Goal: Information Seeking & Learning: Find specific fact

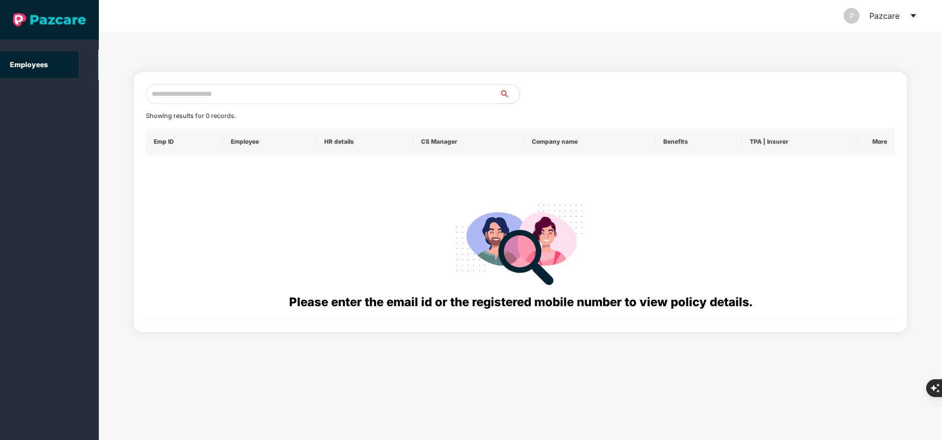
click at [278, 96] on input "text" at bounding box center [323, 94] width 354 height 20
paste input "**********"
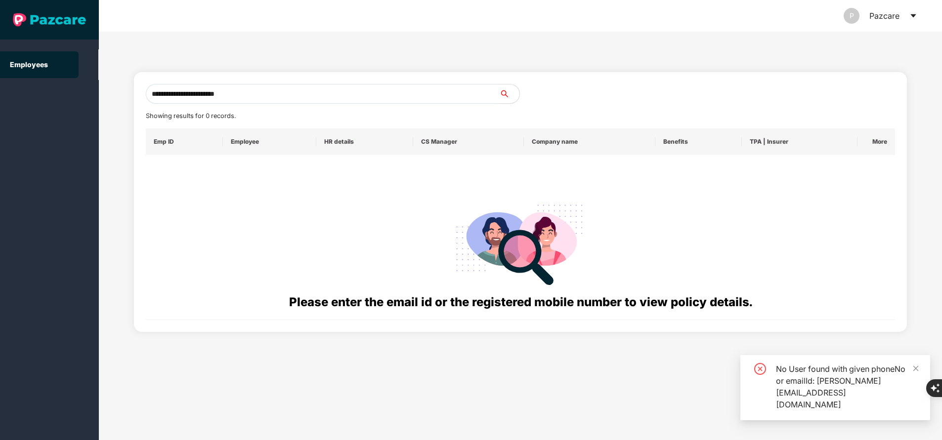
type input "**********"
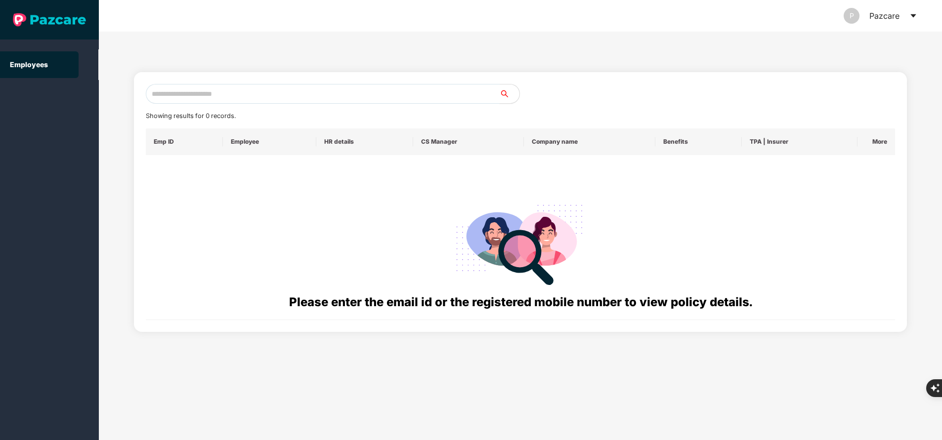
paste input "**********"
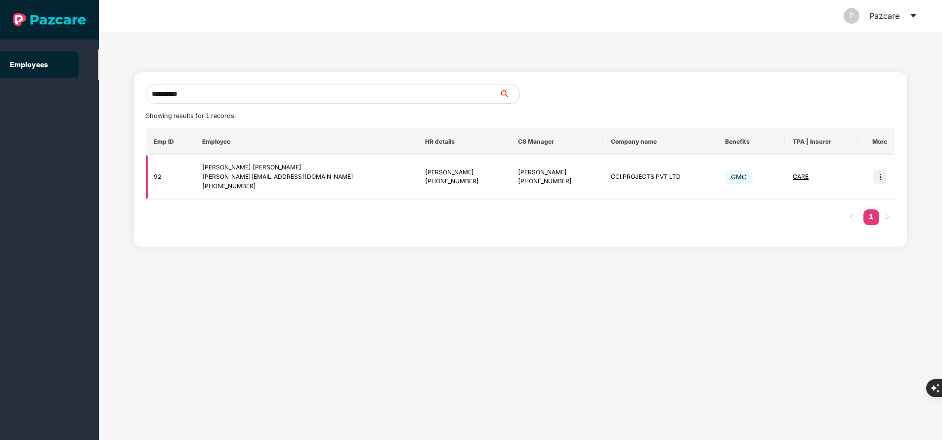
type input "**********"
click at [881, 179] on img at bounding box center [880, 177] width 14 height 14
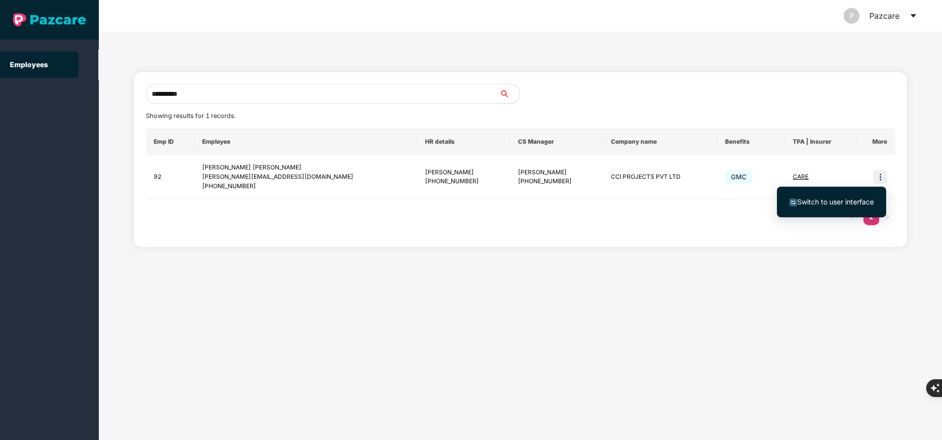
click at [864, 197] on span "Switch to user interface" at bounding box center [831, 202] width 84 height 11
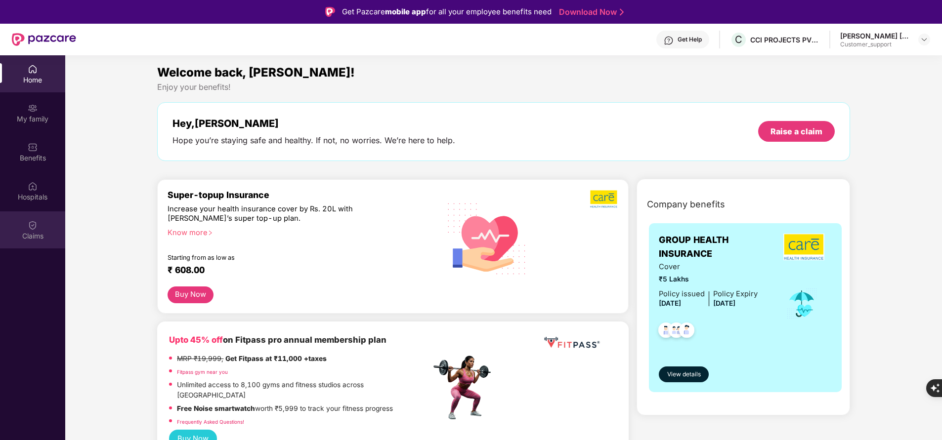
click at [30, 229] on img at bounding box center [33, 225] width 10 height 10
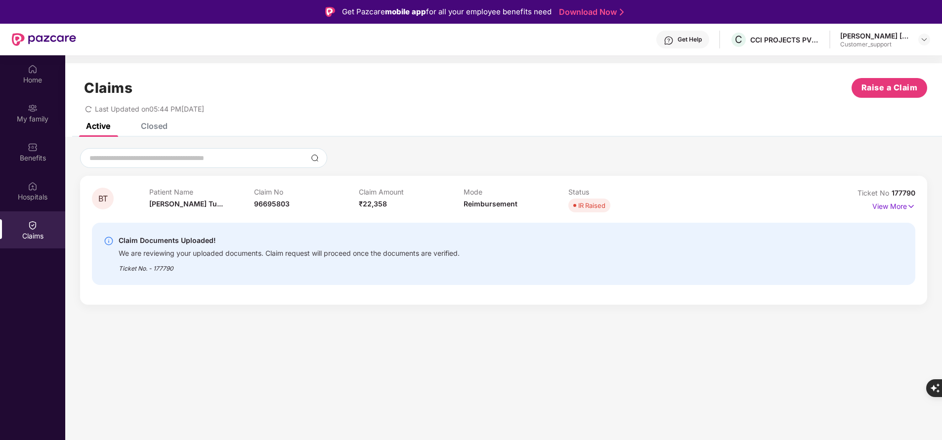
click at [907, 193] on span "177790" at bounding box center [903, 193] width 24 height 8
copy div "No 177790"
click at [924, 37] on img at bounding box center [924, 40] width 8 height 8
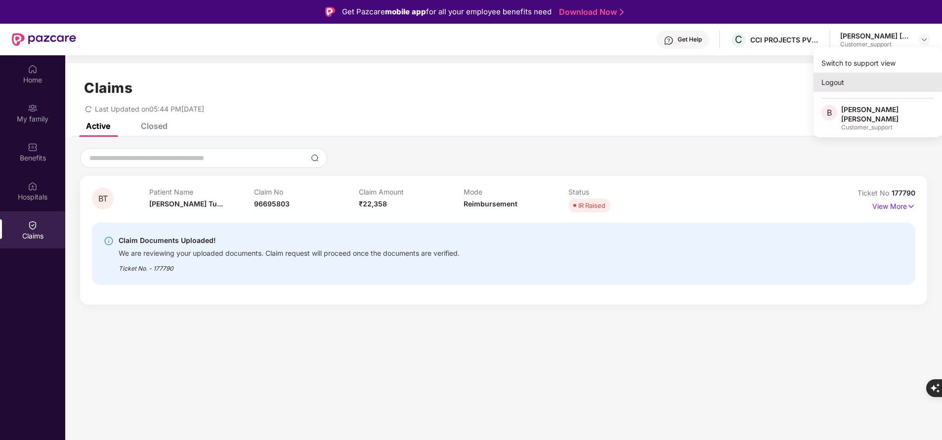
click at [850, 85] on div "Logout" at bounding box center [877, 82] width 128 height 19
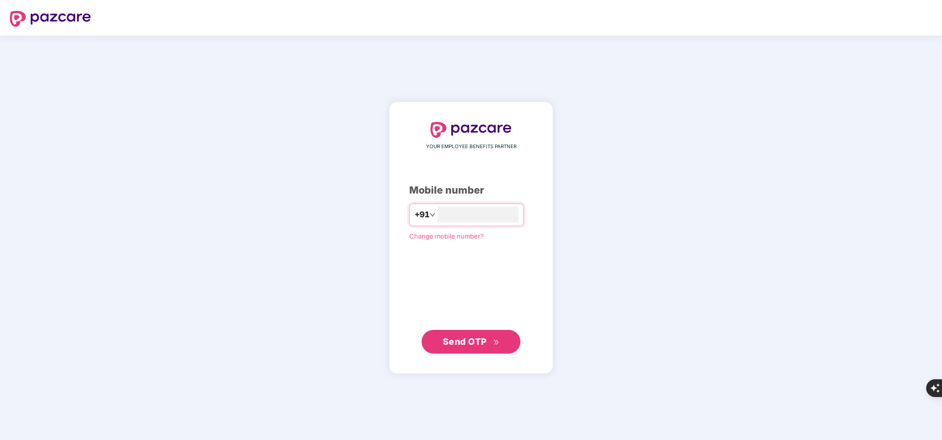
type input "*"
type input "**********"
click at [472, 340] on span "Send OTP" at bounding box center [465, 341] width 44 height 10
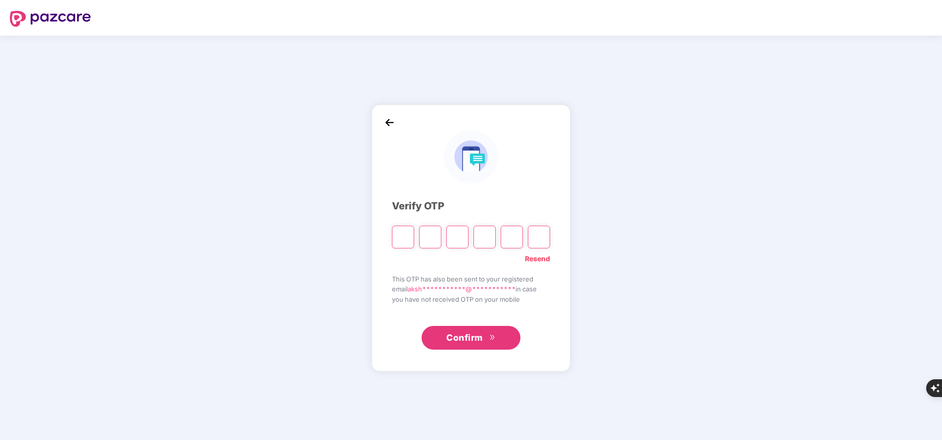
type input "*"
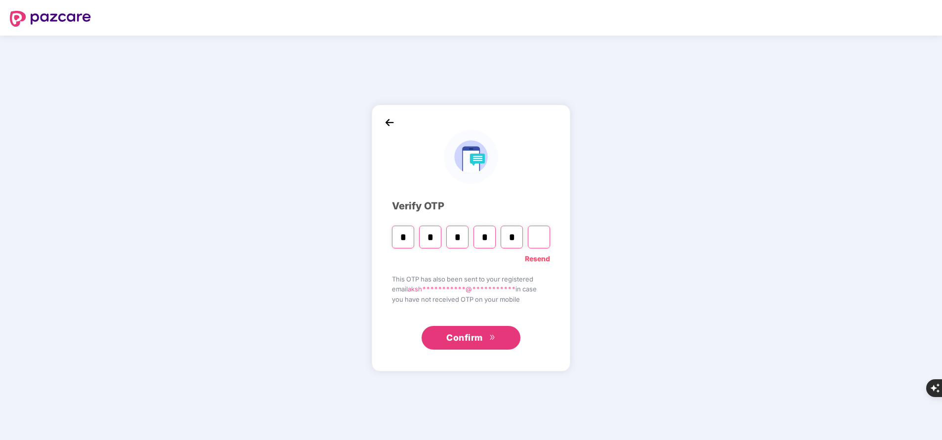
type input "*"
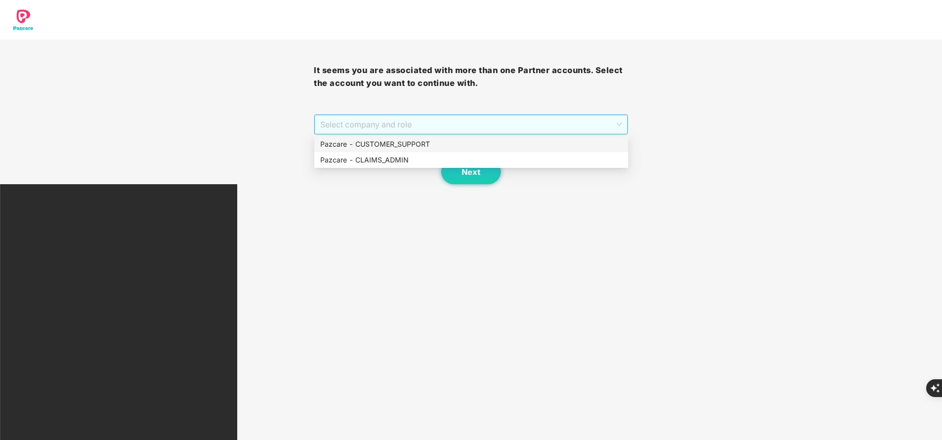
click at [362, 125] on span "Select company and role" at bounding box center [470, 124] width 301 height 19
click at [366, 143] on div "Pazcare - CUSTOMER_SUPPORT" at bounding box center [471, 144] width 302 height 11
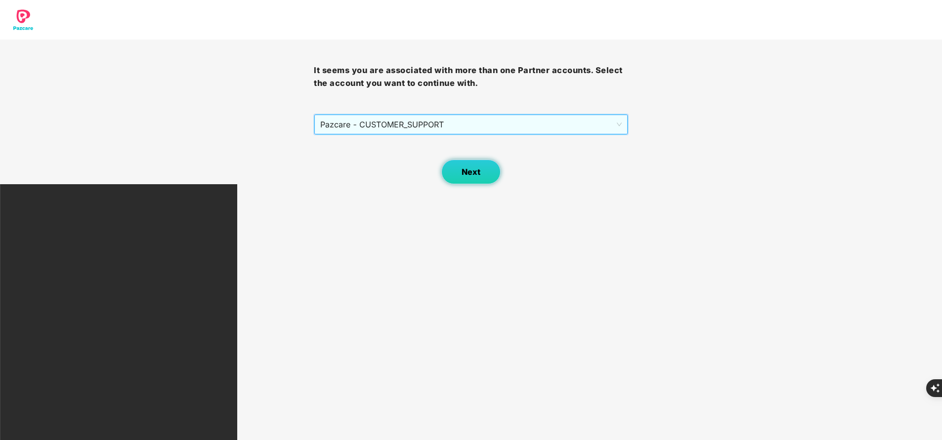
click at [484, 170] on button "Next" at bounding box center [470, 172] width 59 height 25
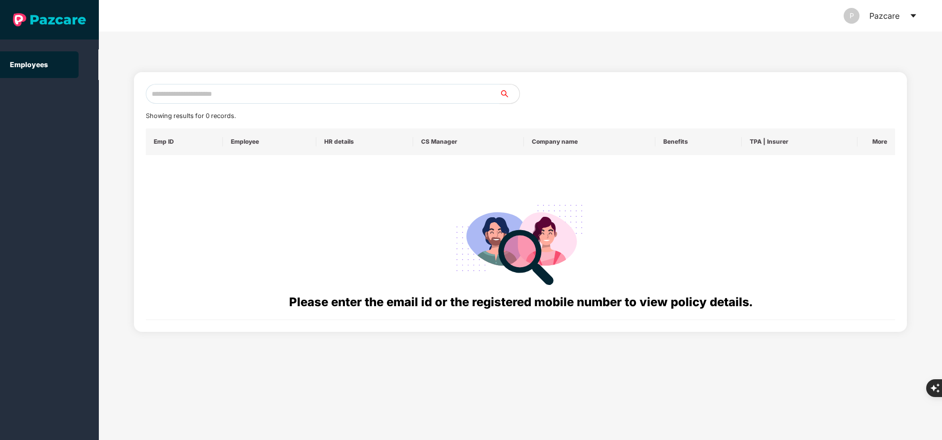
click at [276, 96] on input "text" at bounding box center [323, 94] width 354 height 20
paste input "**********"
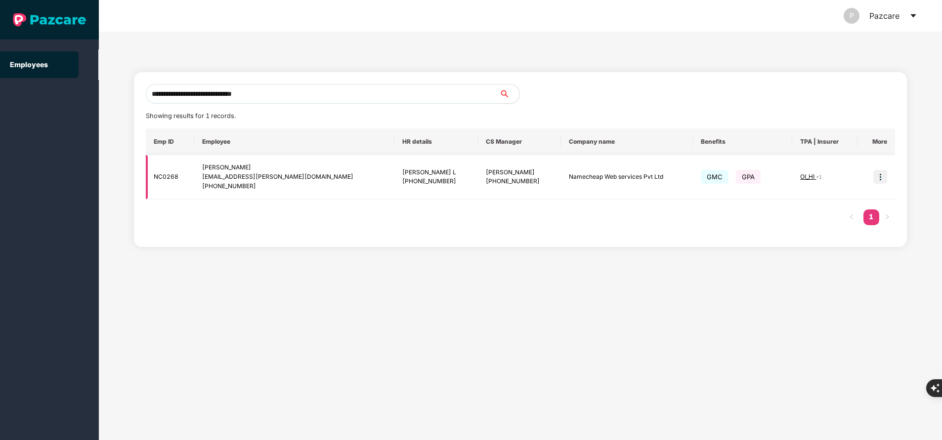
type input "**********"
drag, startPoint x: 871, startPoint y: 181, endPoint x: 879, endPoint y: 178, distance: 8.0
click at [879, 178] on td at bounding box center [876, 177] width 38 height 44
click at [879, 178] on img at bounding box center [880, 177] width 14 height 14
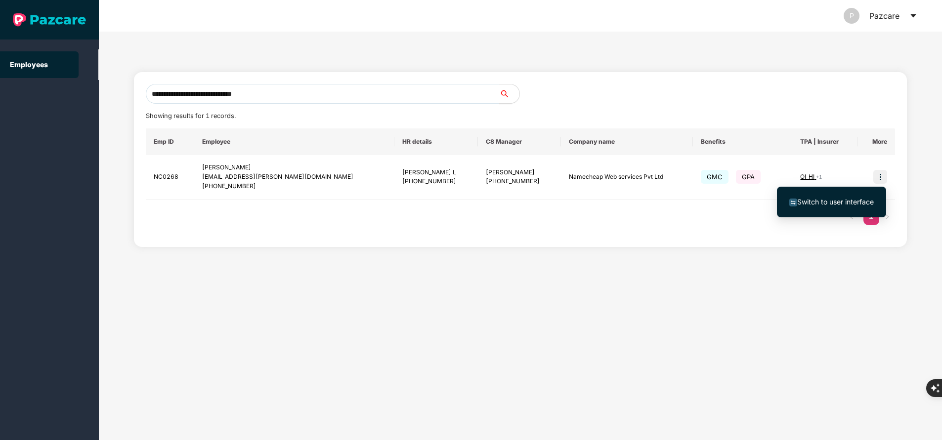
click at [834, 200] on span "Switch to user interface" at bounding box center [835, 202] width 77 height 8
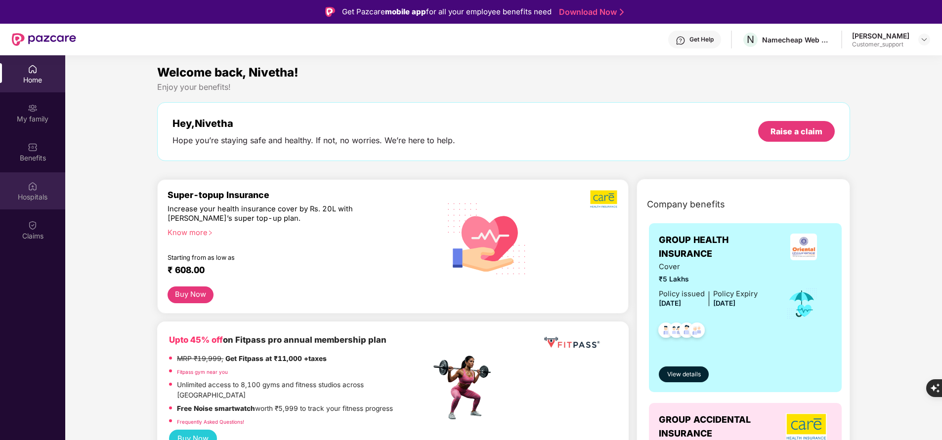
click at [33, 191] on img at bounding box center [33, 186] width 10 height 10
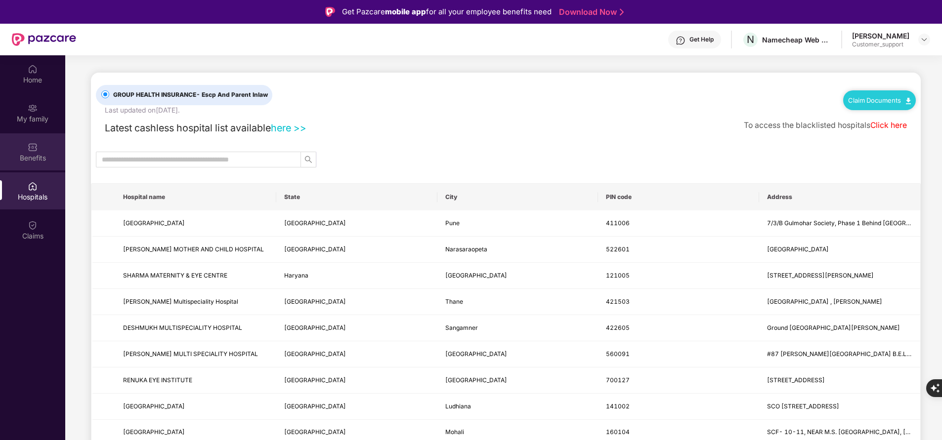
click at [37, 154] on div "Benefits" at bounding box center [32, 158] width 65 height 10
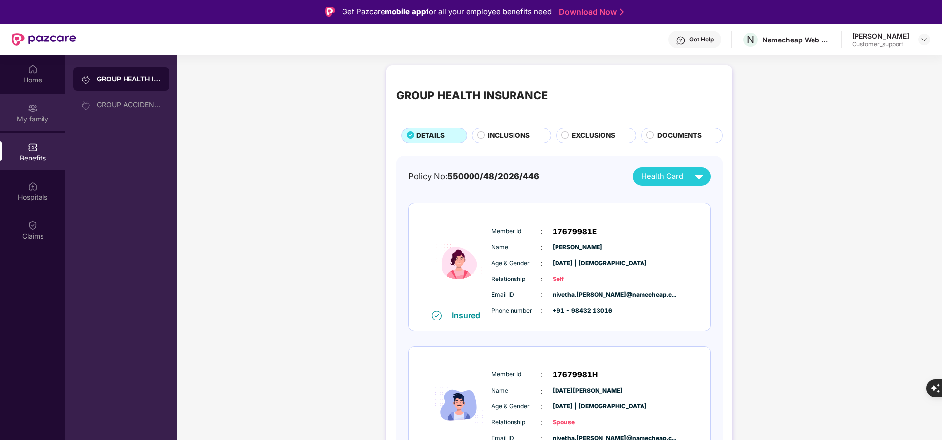
click at [33, 121] on div "My family" at bounding box center [32, 119] width 65 height 10
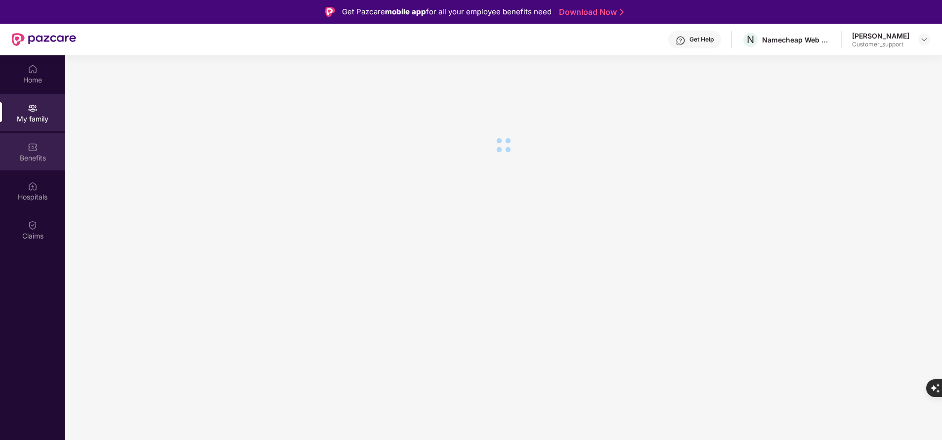
click at [35, 150] on img at bounding box center [33, 147] width 10 height 10
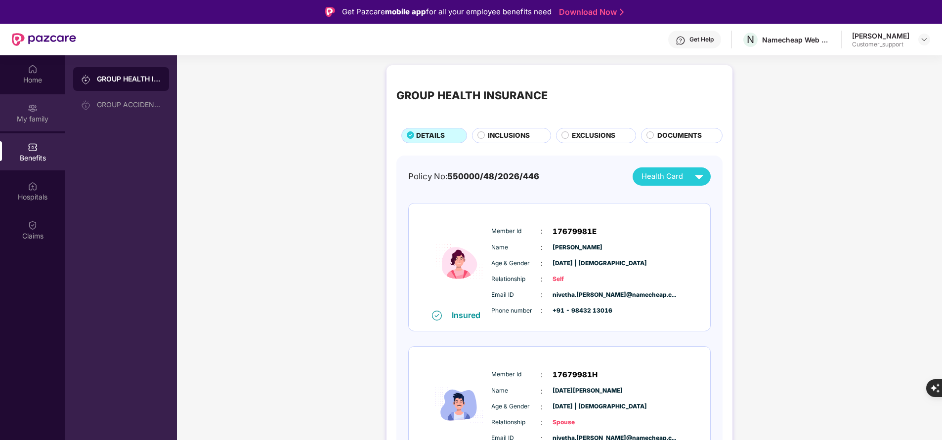
click at [26, 108] on div "My family" at bounding box center [32, 112] width 65 height 37
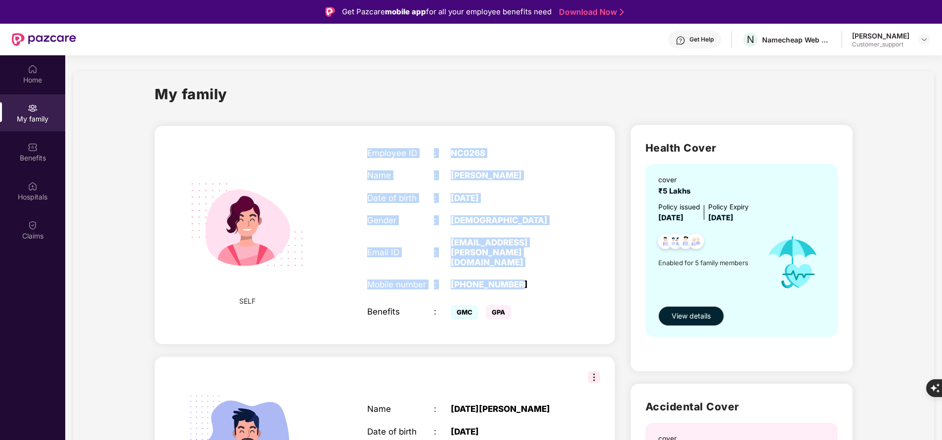
drag, startPoint x: 369, startPoint y: 151, endPoint x: 540, endPoint y: 274, distance: 211.3
click at [540, 274] on div "Employee ID : NC0268 Name : [PERSON_NAME] Date of birth : [DEMOGRAPHIC_DATA] Ge…" at bounding box center [467, 235] width 220 height 198
copy div "Employee ID : NC0268 Name : [PERSON_NAME] Date of birth : [DEMOGRAPHIC_DATA] Ge…"
click at [466, 175] on div "[PERSON_NAME]" at bounding box center [509, 175] width 117 height 10
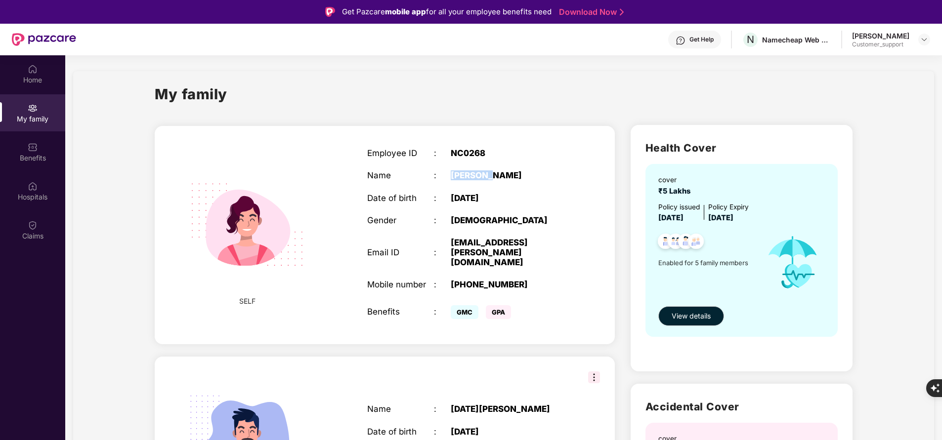
click at [466, 175] on div "[PERSON_NAME]" at bounding box center [509, 175] width 117 height 10
click at [675, 40] on div "Get Help" at bounding box center [694, 40] width 53 height 18
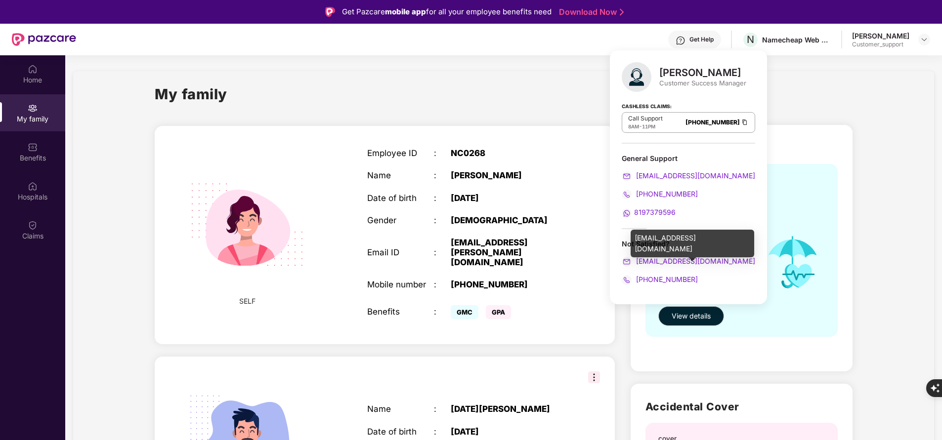
click at [682, 238] on div "[EMAIL_ADDRESS][DOMAIN_NAME]" at bounding box center [693, 244] width 124 height 28
copy div "[EMAIL_ADDRESS][DOMAIN_NAME]"
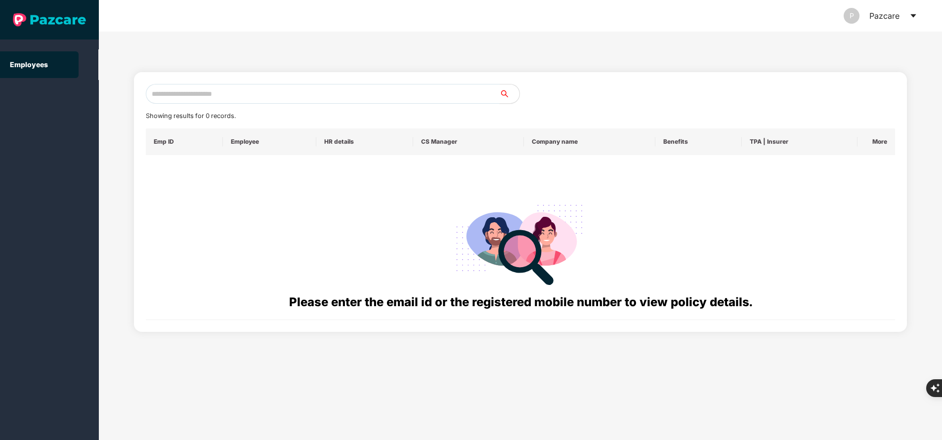
click at [226, 97] on input "text" at bounding box center [323, 94] width 354 height 20
paste input "**********"
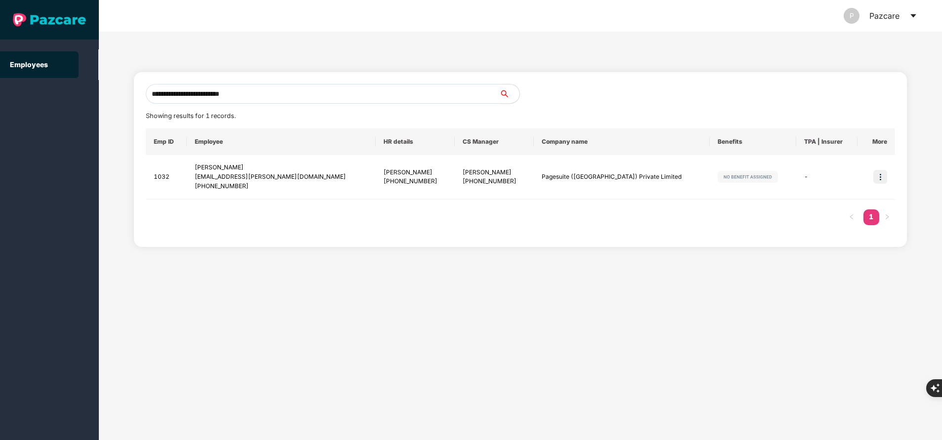
click at [208, 91] on input "**********" at bounding box center [323, 94] width 354 height 20
type input "**********"
click at [876, 177] on img at bounding box center [880, 177] width 14 height 14
click at [840, 199] on span "Switch to user interface" at bounding box center [835, 202] width 77 height 8
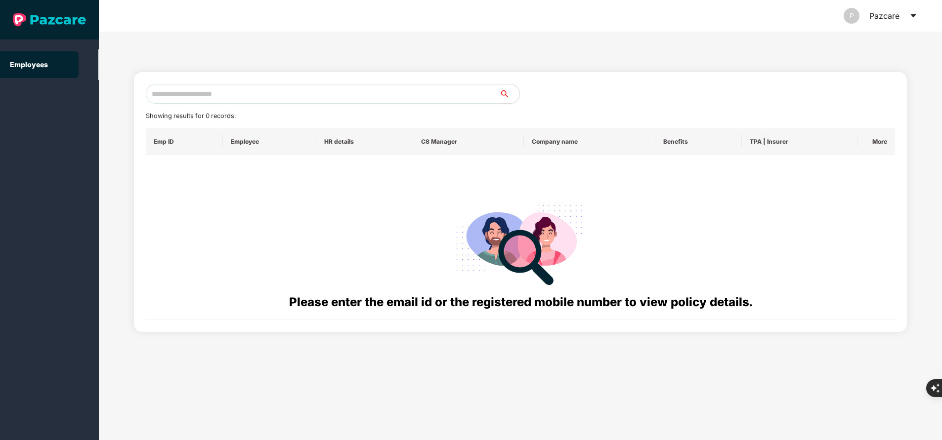
click at [310, 93] on input "text" at bounding box center [323, 94] width 354 height 20
paste input "**********"
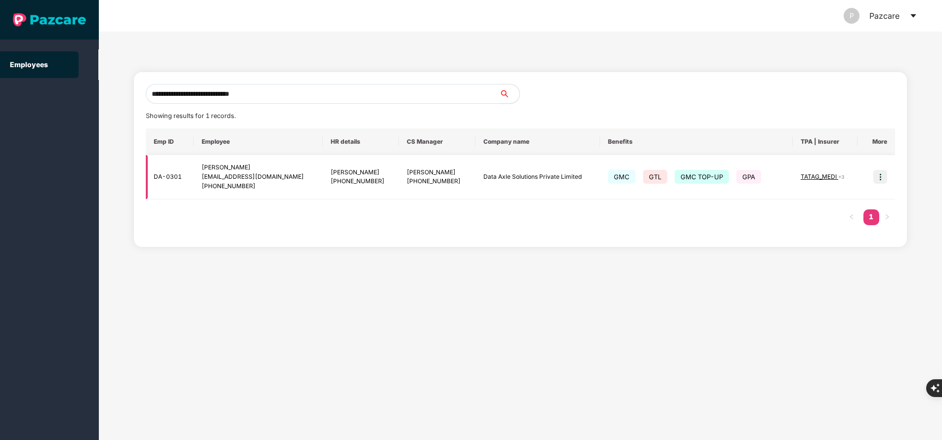
type input "**********"
click at [881, 172] on img at bounding box center [880, 177] width 14 height 14
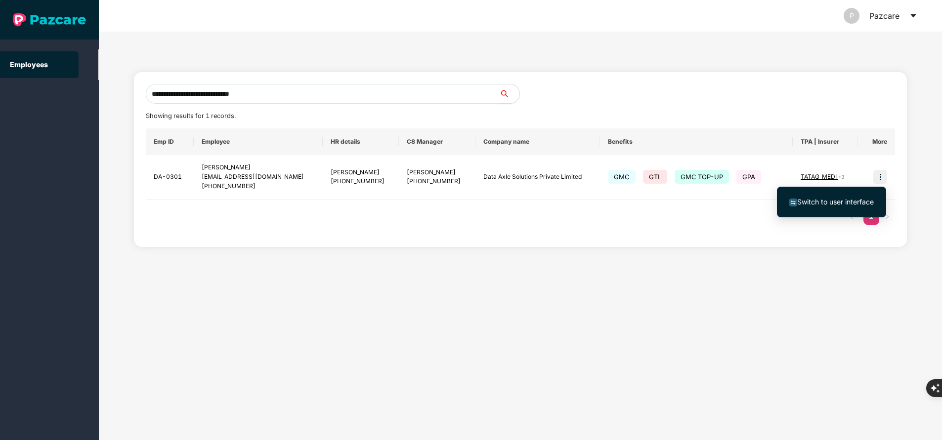
click at [830, 204] on span "Switch to user interface" at bounding box center [835, 202] width 77 height 8
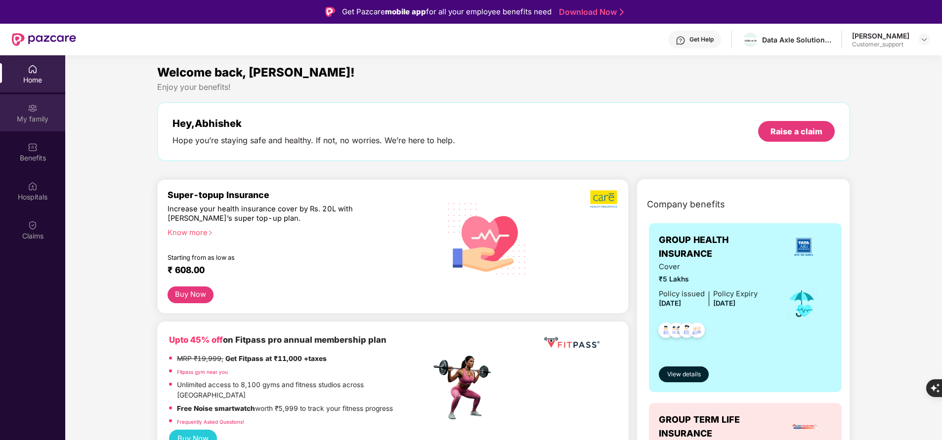
click at [37, 120] on div "My family" at bounding box center [32, 119] width 65 height 10
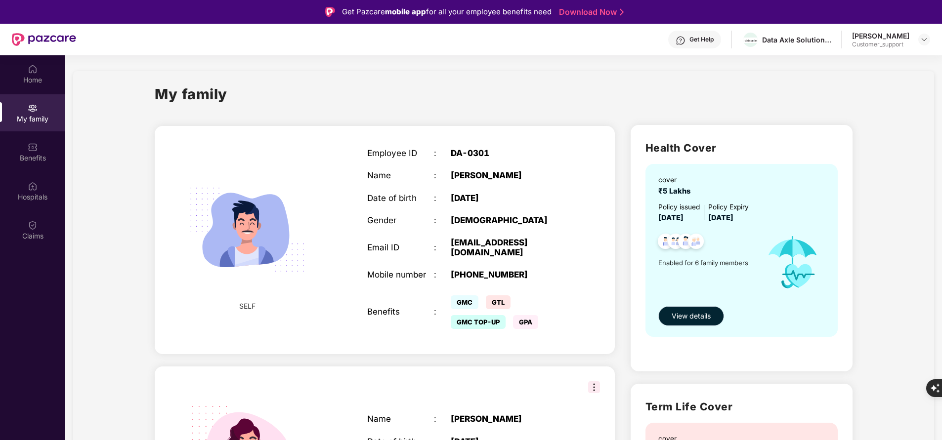
click at [675, 307] on button "View details" at bounding box center [691, 316] width 66 height 20
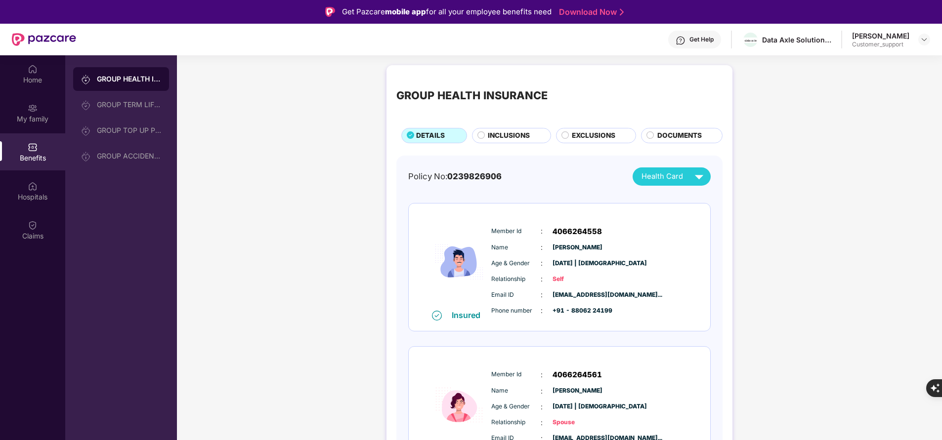
click at [499, 136] on span "INCLUSIONS" at bounding box center [509, 135] width 42 height 10
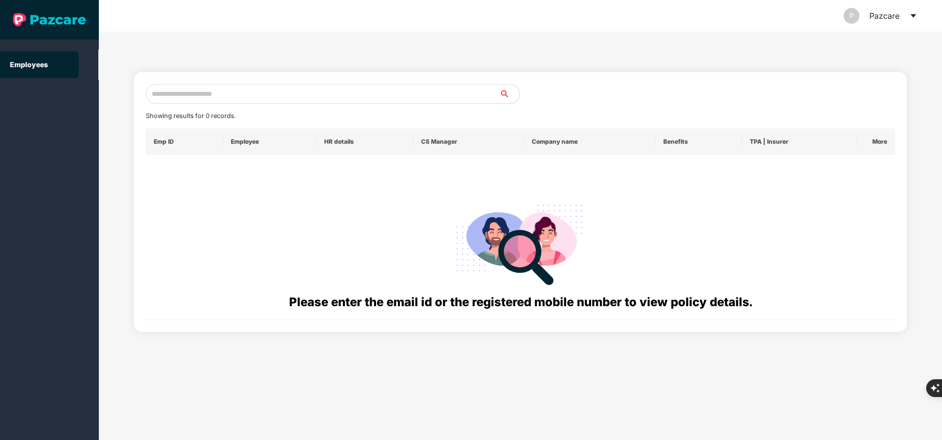
click at [238, 100] on input "text" at bounding box center [323, 94] width 354 height 20
paste input "**********"
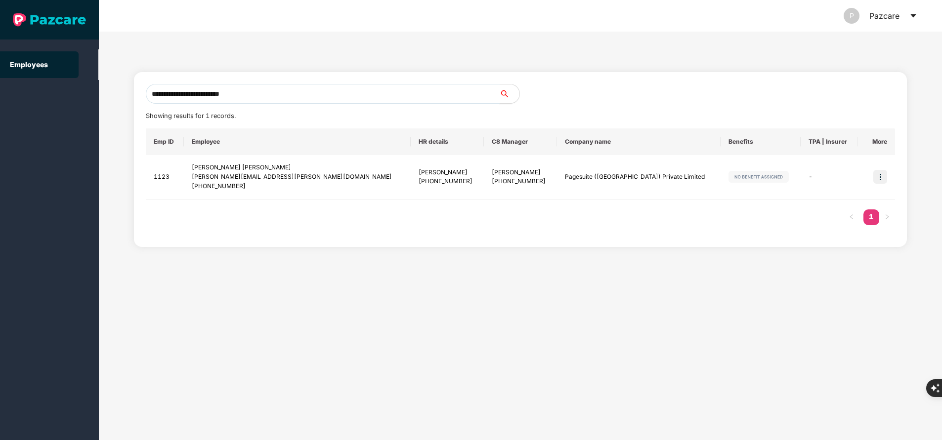
type input "**********"
click at [883, 183] on img at bounding box center [880, 177] width 14 height 14
click at [850, 205] on span "Switch to user interface" at bounding box center [835, 202] width 77 height 8
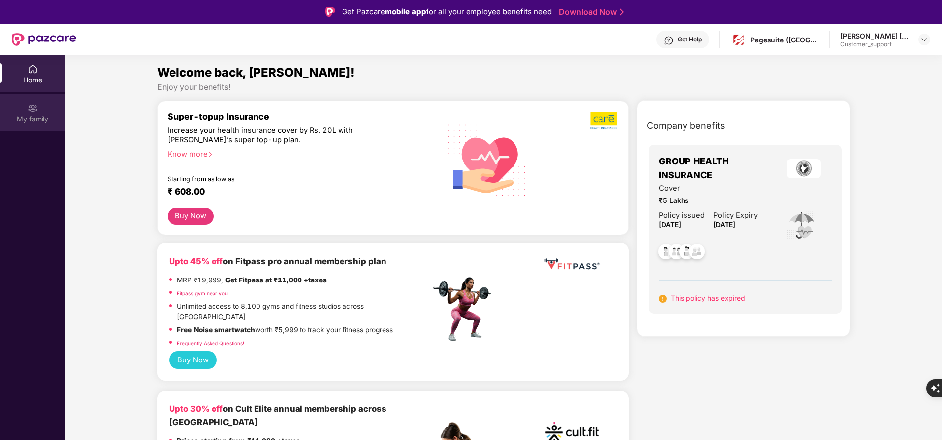
click at [53, 109] on div "My family" at bounding box center [32, 112] width 65 height 37
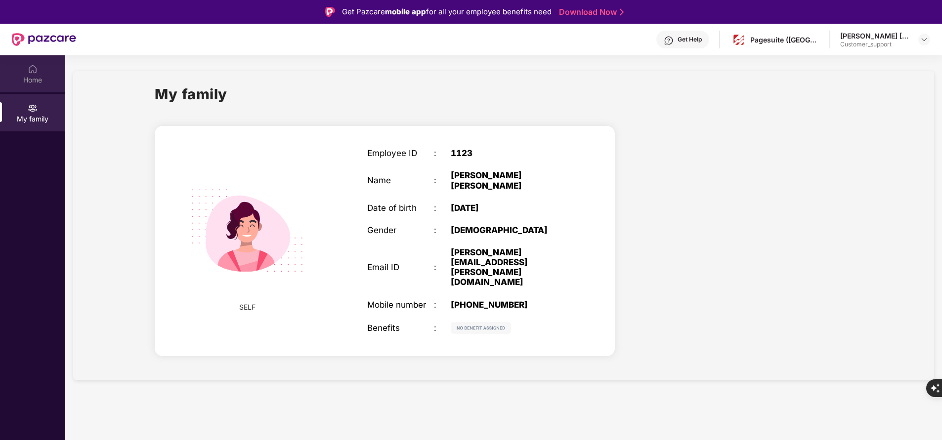
click at [37, 72] on img at bounding box center [33, 69] width 10 height 10
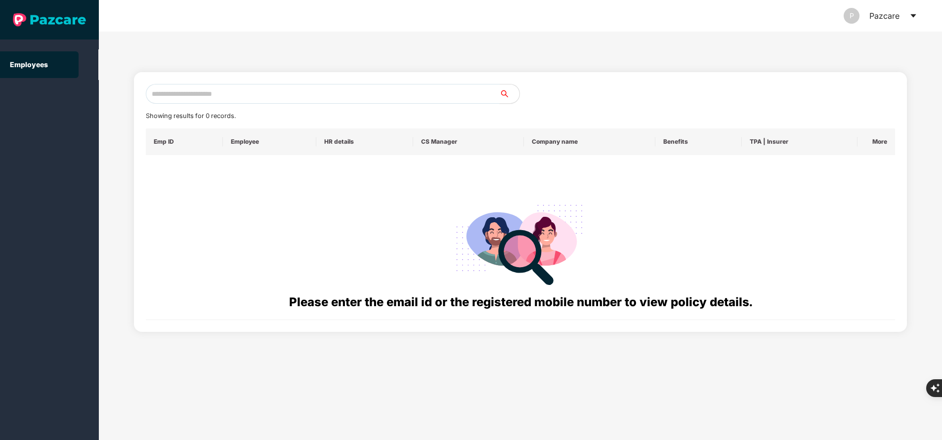
paste input "**********"
click at [310, 88] on input "text" at bounding box center [323, 94] width 354 height 20
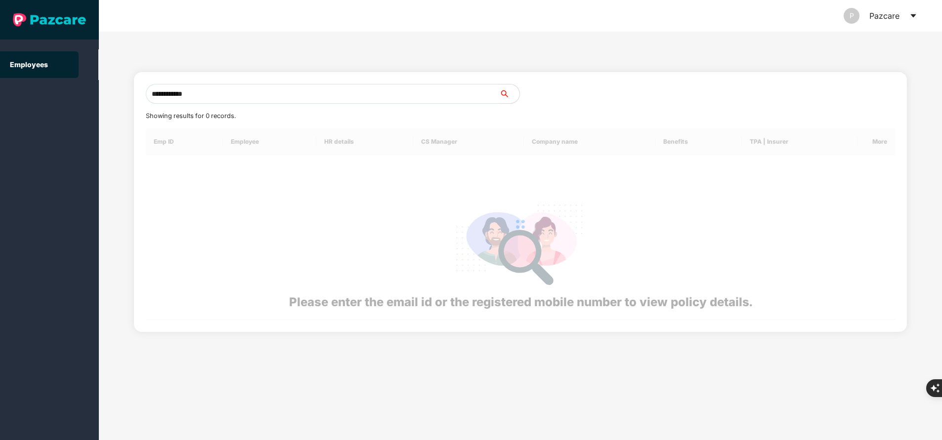
click at [310, 88] on input "**********" at bounding box center [323, 94] width 354 height 20
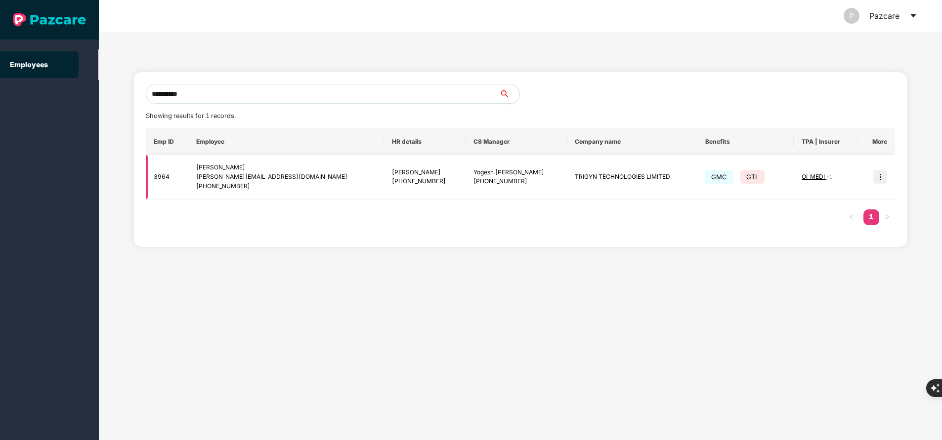
type input "**********"
click at [881, 175] on img at bounding box center [880, 177] width 14 height 14
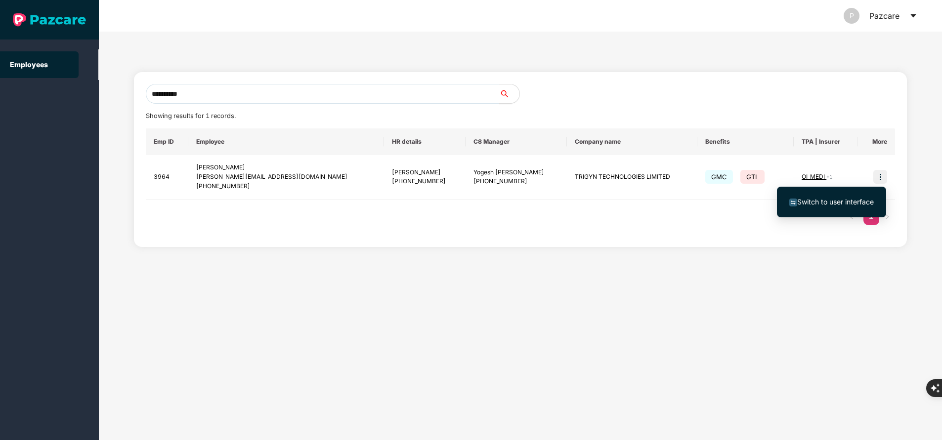
click at [843, 201] on span "Switch to user interface" at bounding box center [835, 202] width 77 height 8
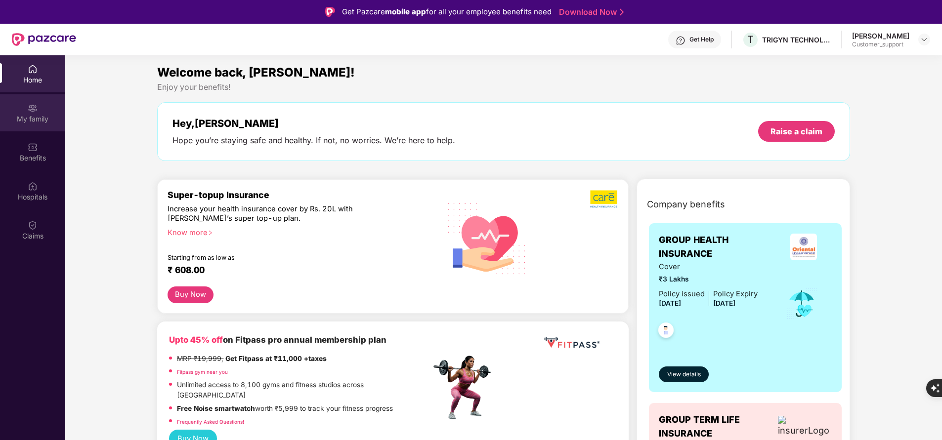
click at [31, 112] on img at bounding box center [33, 108] width 10 height 10
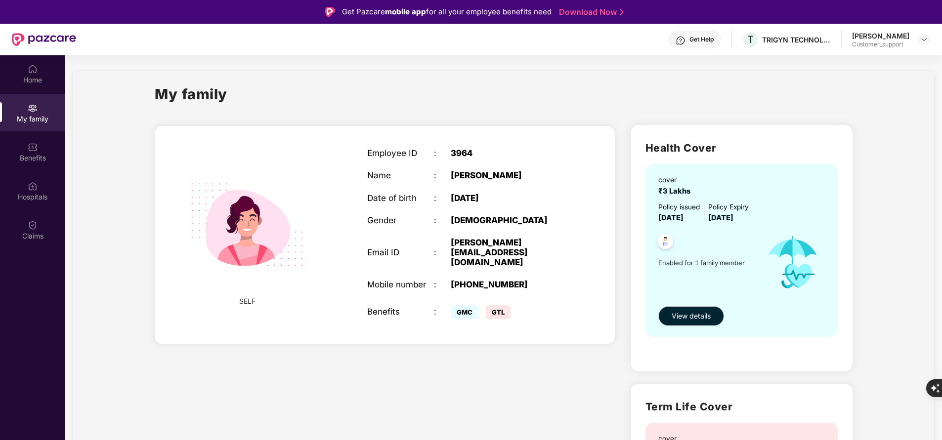
click at [310, 407] on div "SELF Employee ID : 3964 Name : [PERSON_NAME] Date of birth : [DEMOGRAPHIC_DATA]…" at bounding box center [384, 379] width 475 height 525
click at [31, 157] on div "Benefits" at bounding box center [32, 158] width 65 height 10
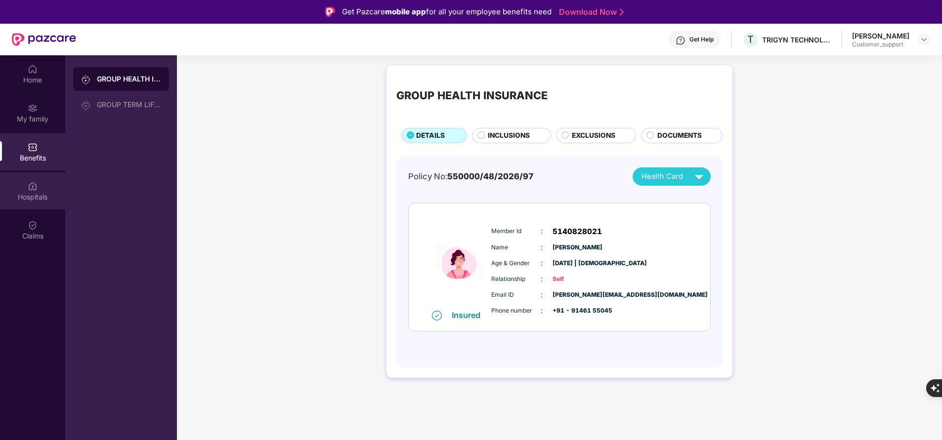
click at [38, 190] on div "Hospitals" at bounding box center [32, 190] width 65 height 37
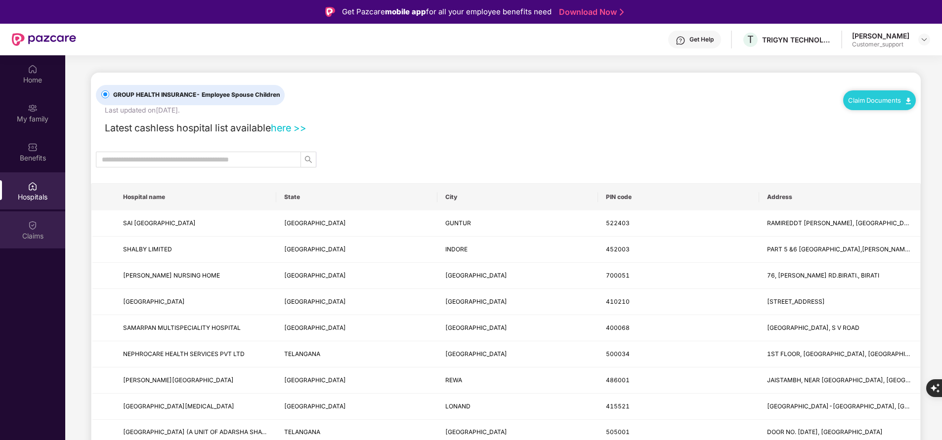
click at [30, 236] on div "Claims" at bounding box center [32, 236] width 65 height 10
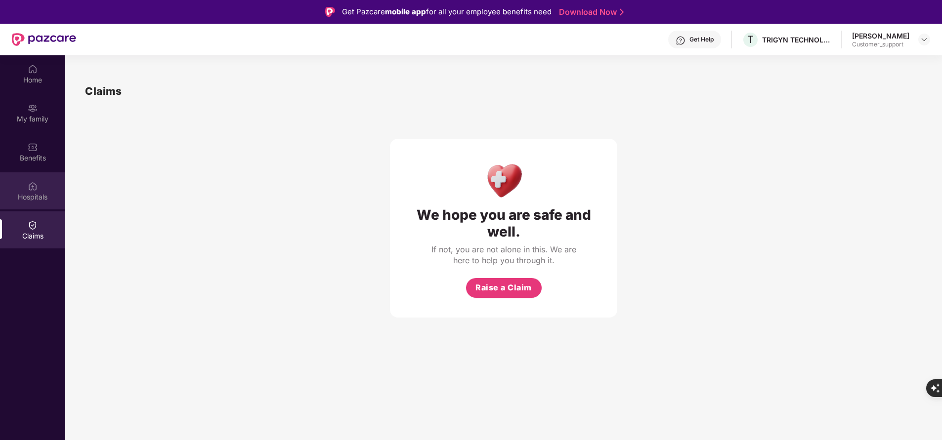
click at [40, 197] on div "Hospitals" at bounding box center [32, 197] width 65 height 10
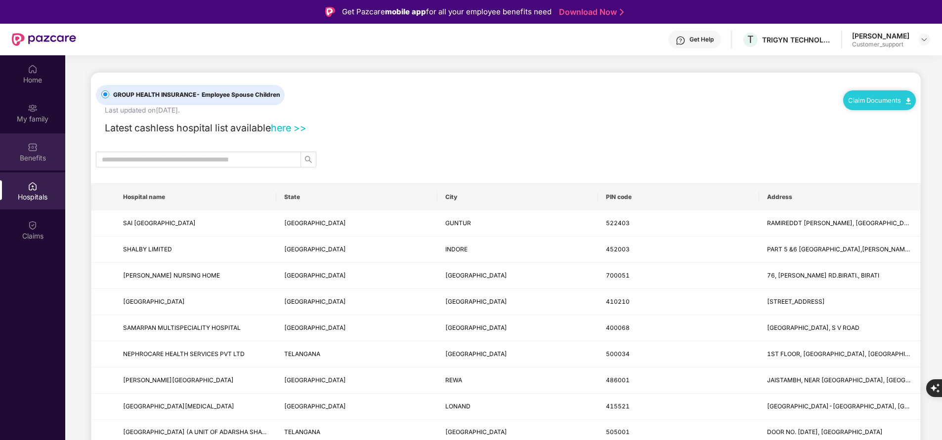
click at [33, 158] on div "Benefits" at bounding box center [32, 158] width 65 height 10
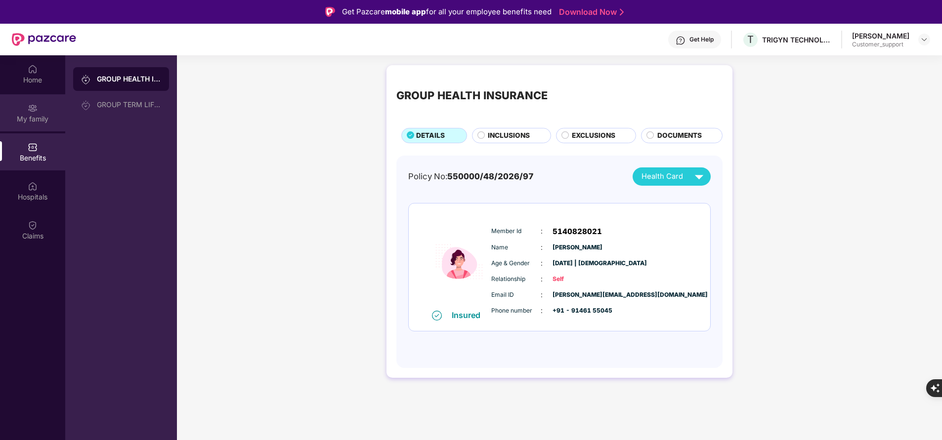
click at [38, 121] on div "My family" at bounding box center [32, 119] width 65 height 10
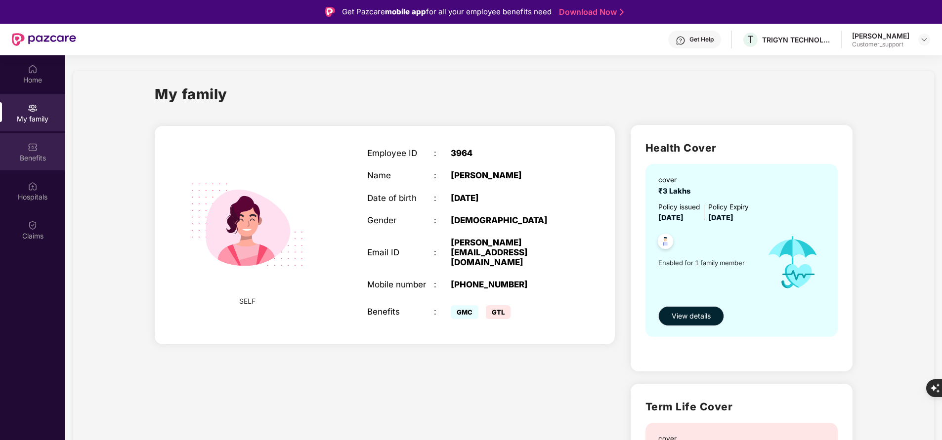
click at [33, 154] on div "Benefits" at bounding box center [32, 158] width 65 height 10
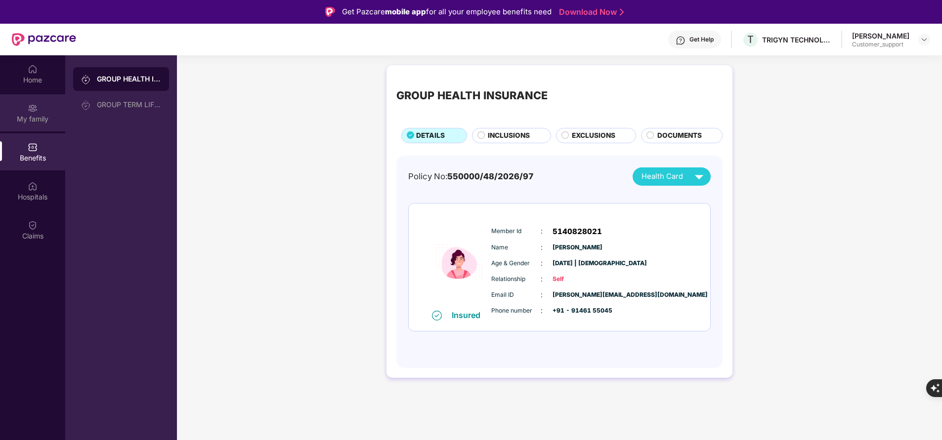
click at [35, 119] on div "My family" at bounding box center [32, 119] width 65 height 10
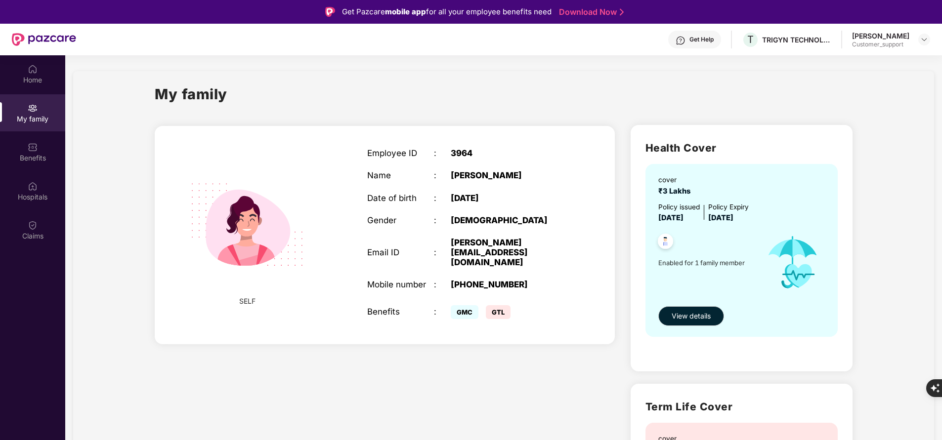
click at [18, 311] on div "Home My family Benefits Hospitals Claims" at bounding box center [32, 275] width 65 height 440
click at [25, 307] on div "Home My family Benefits Hospitals Claims" at bounding box center [32, 275] width 65 height 440
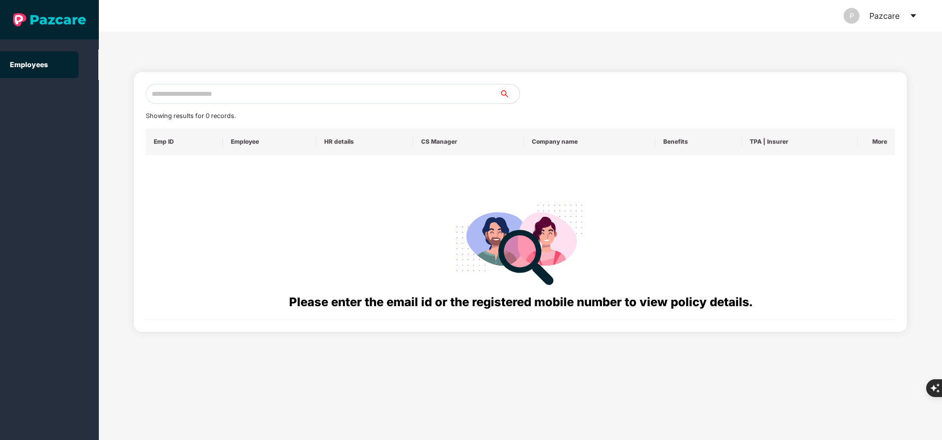
click at [302, 83] on div "Showing results for 0 records. Emp ID Employee HR details CS Manager Company na…" at bounding box center [520, 202] width 773 height 260
click at [303, 88] on input "text" at bounding box center [323, 94] width 354 height 20
paste input "**********"
click at [222, 90] on input "**********" at bounding box center [323, 94] width 354 height 20
type input "*"
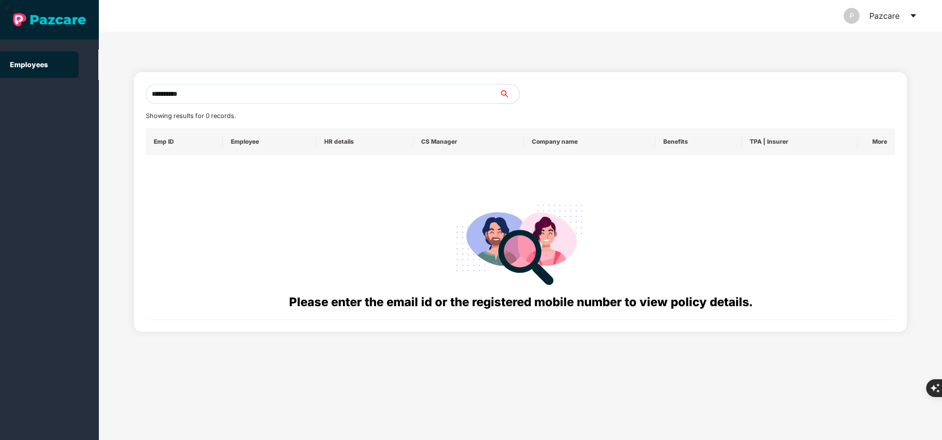
type input "**********"
paste input "**********"
click at [230, 102] on input "**********" at bounding box center [323, 94] width 354 height 20
type input "**********"
paste input "**********"
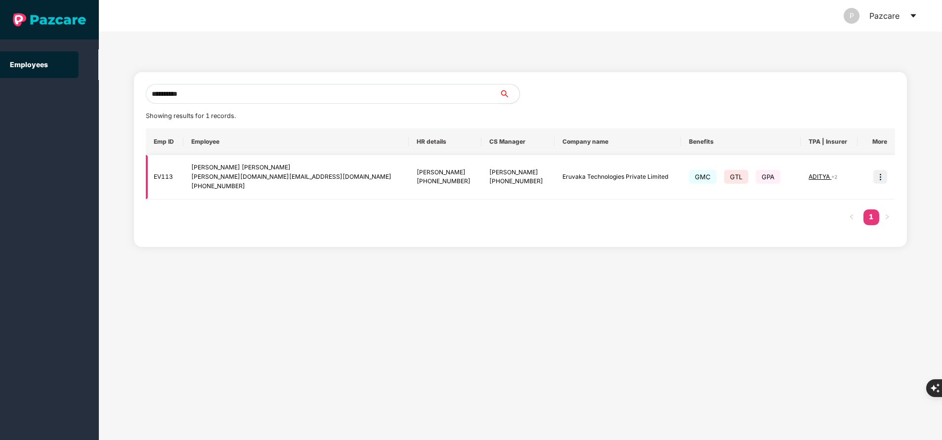
type input "**********"
click at [878, 176] on img at bounding box center [880, 177] width 14 height 14
click at [818, 173] on span "ADITYA" at bounding box center [819, 176] width 23 height 7
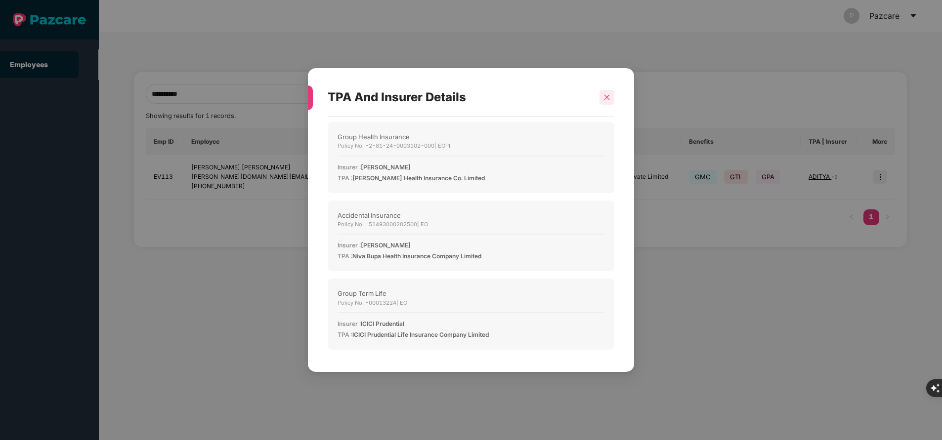
click at [613, 99] on div at bounding box center [606, 97] width 15 height 15
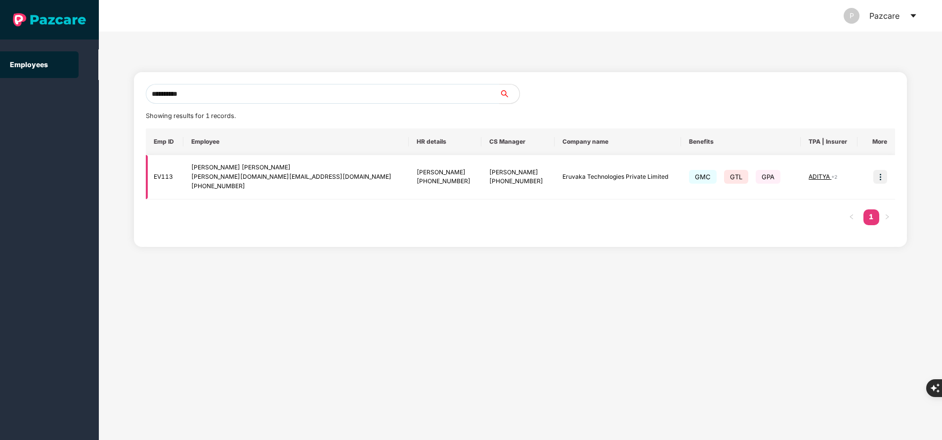
click at [882, 177] on img at bounding box center [880, 177] width 14 height 14
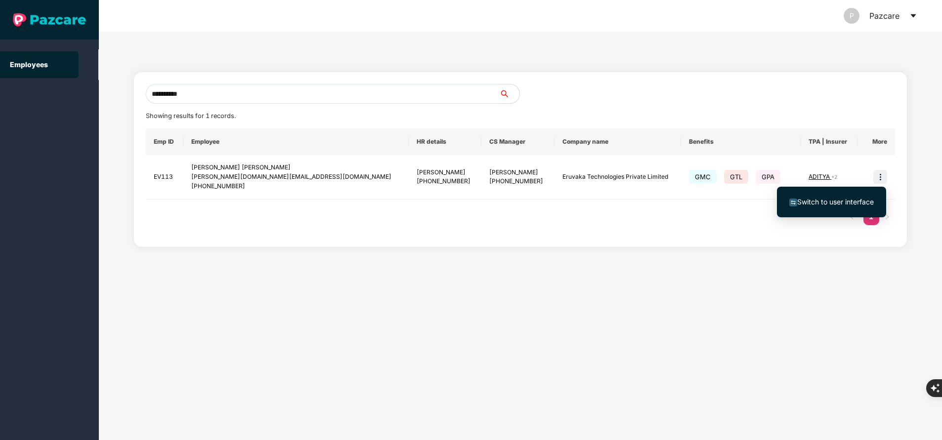
click at [835, 197] on span "Switch to user interface" at bounding box center [831, 202] width 84 height 11
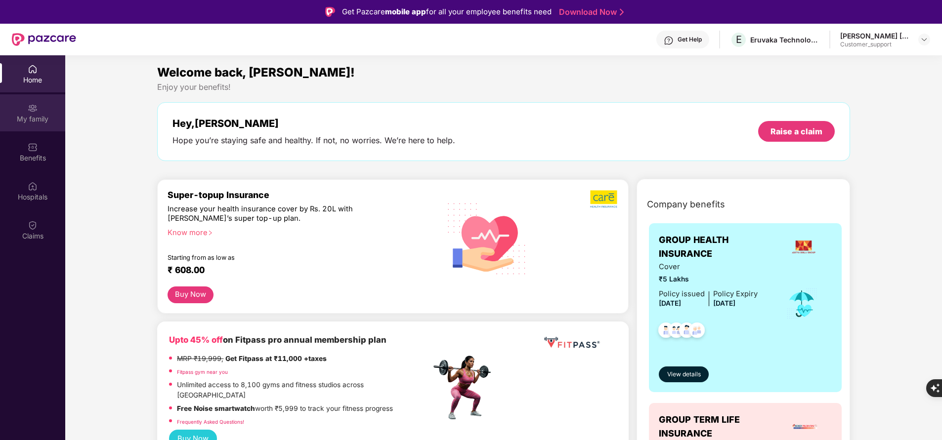
click at [27, 120] on div "My family" at bounding box center [32, 119] width 65 height 10
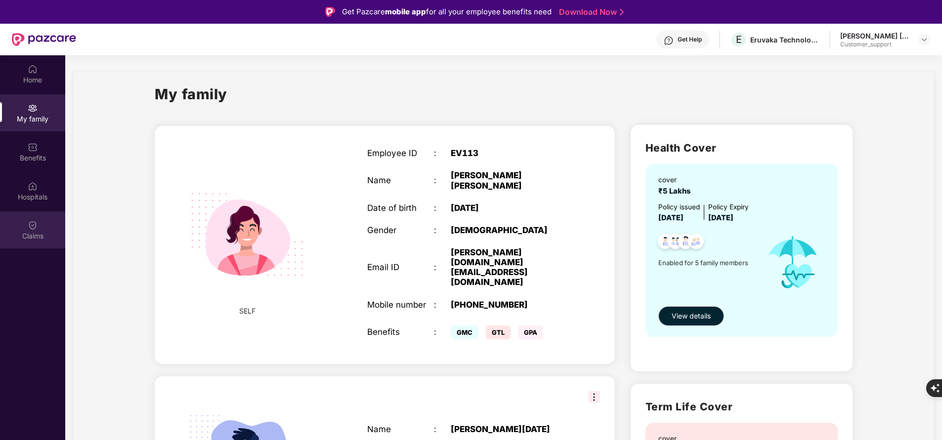
click at [36, 227] on img at bounding box center [33, 225] width 10 height 10
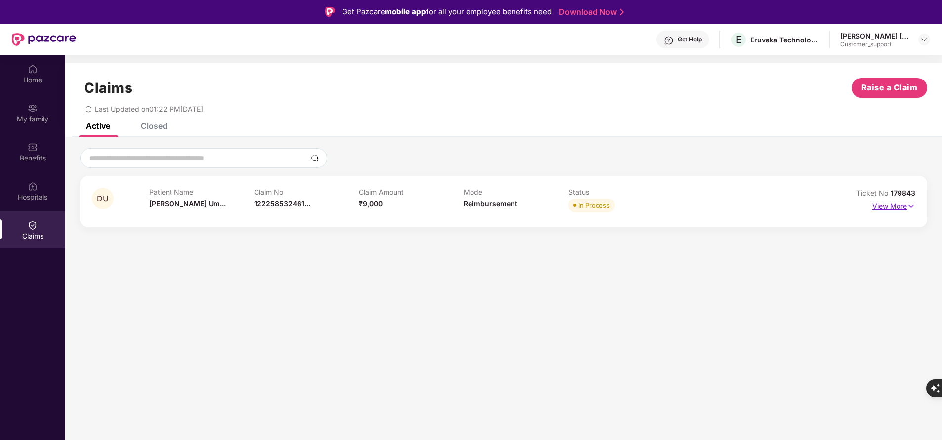
click at [887, 205] on p "View More" at bounding box center [893, 205] width 43 height 13
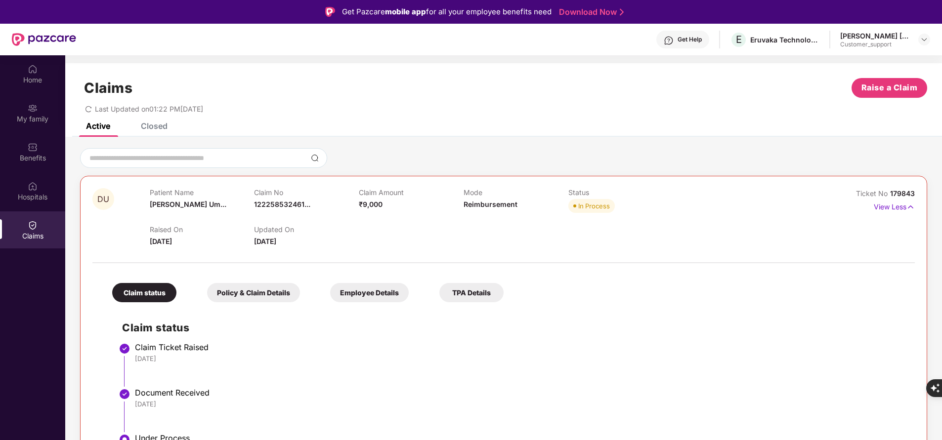
click at [153, 122] on div "Claims Raise a Claim Last Updated on 01:22 PM[DATE]" at bounding box center [503, 93] width 877 height 60
click at [156, 128] on div "Closed" at bounding box center [154, 126] width 27 height 10
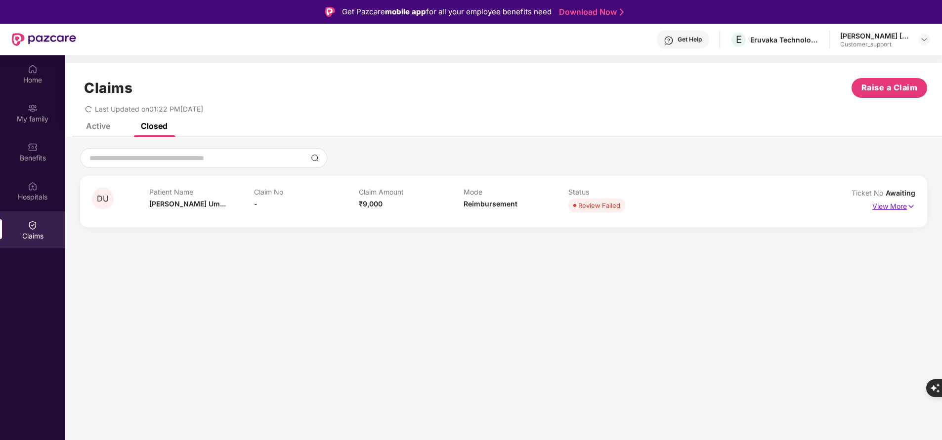
click at [887, 207] on p "View More" at bounding box center [893, 205] width 43 height 13
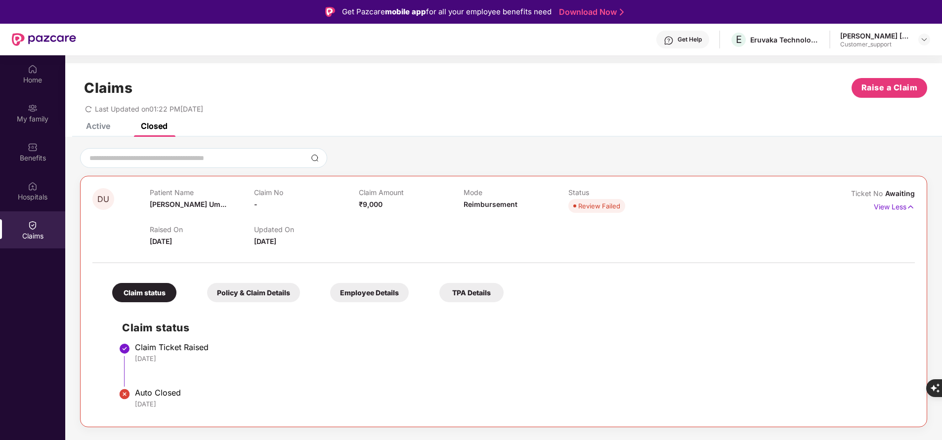
click at [99, 131] on div "Active" at bounding box center [90, 126] width 39 height 22
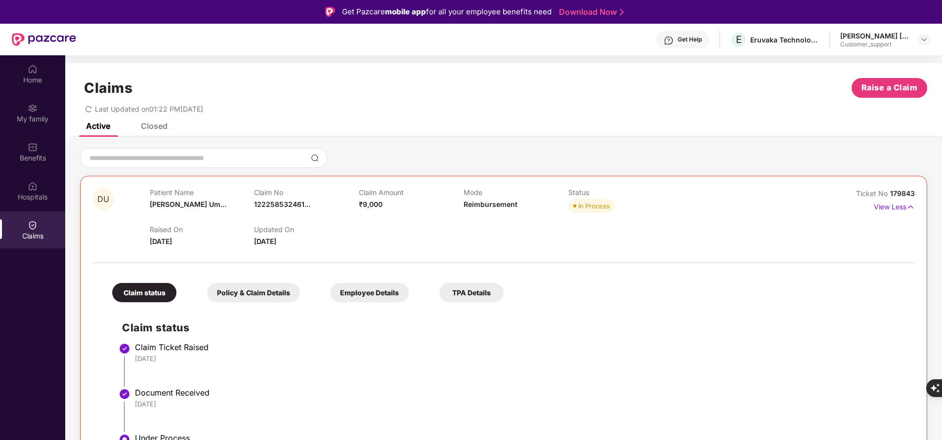
scroll to position [69, 0]
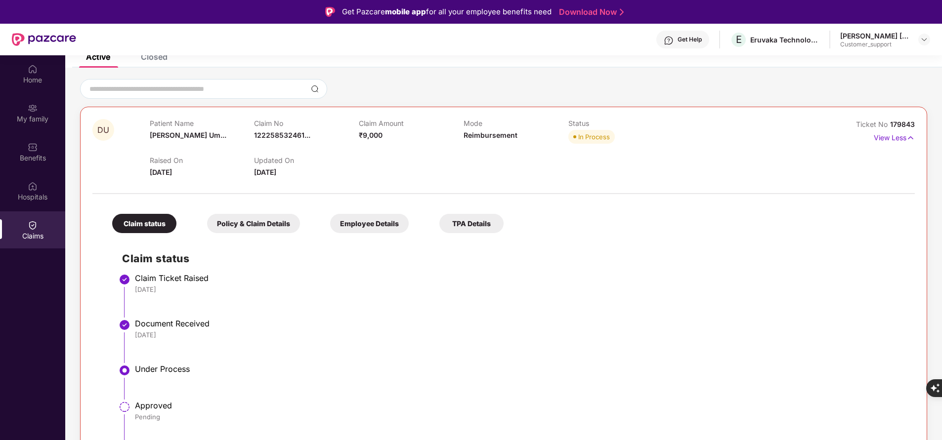
click at [899, 120] on div "Ticket No 179843" at bounding box center [885, 124] width 59 height 11
click at [899, 122] on span "179843" at bounding box center [902, 124] width 25 height 8
click at [36, 77] on div "Home" at bounding box center [32, 80] width 65 height 10
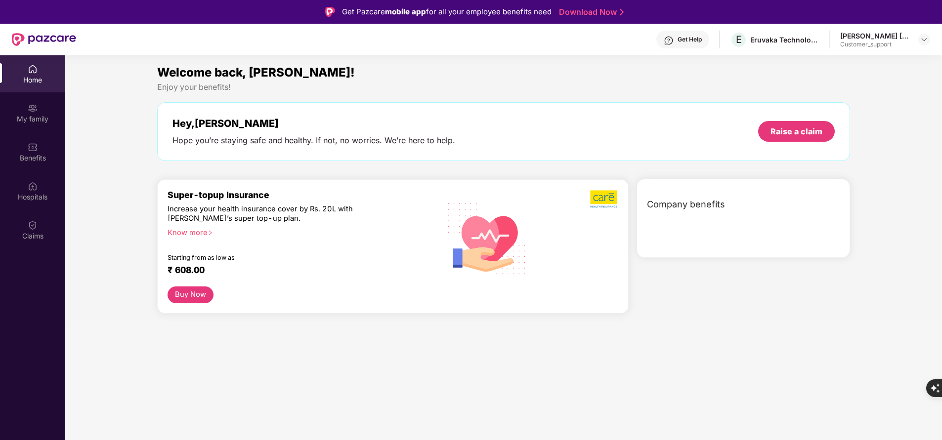
scroll to position [0, 0]
click at [43, 118] on div "My family" at bounding box center [32, 119] width 65 height 10
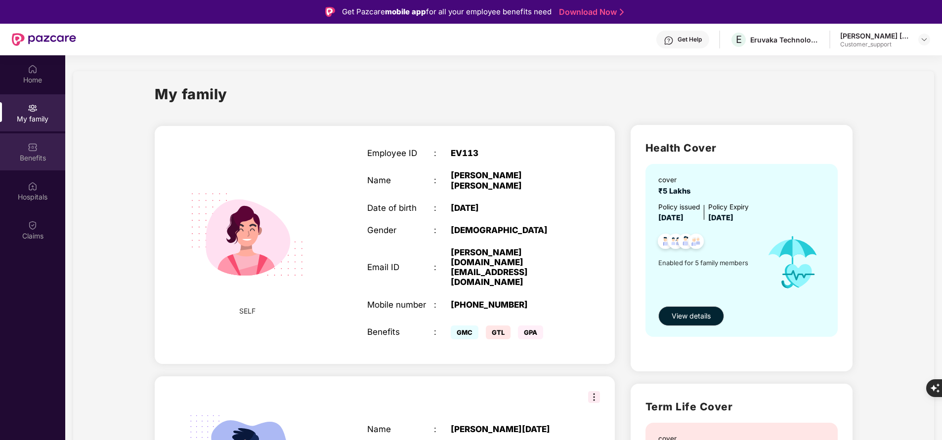
click at [37, 149] on img at bounding box center [33, 147] width 10 height 10
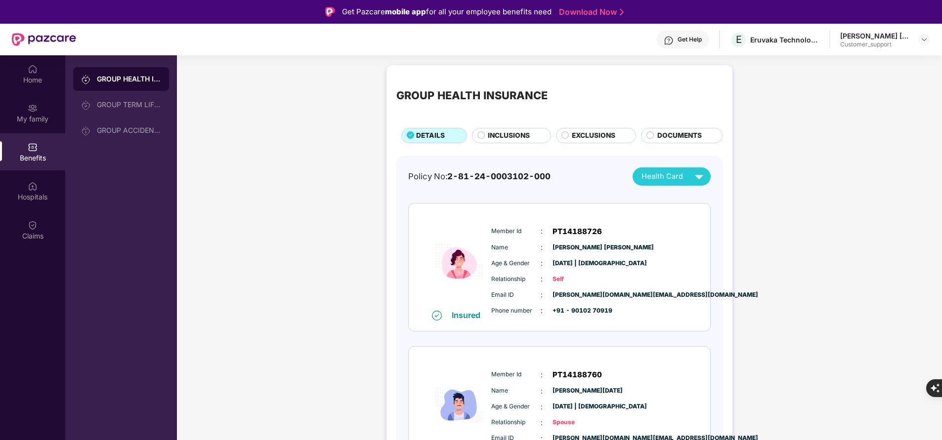
click at [494, 140] on span "INCLUSIONS" at bounding box center [509, 135] width 42 height 10
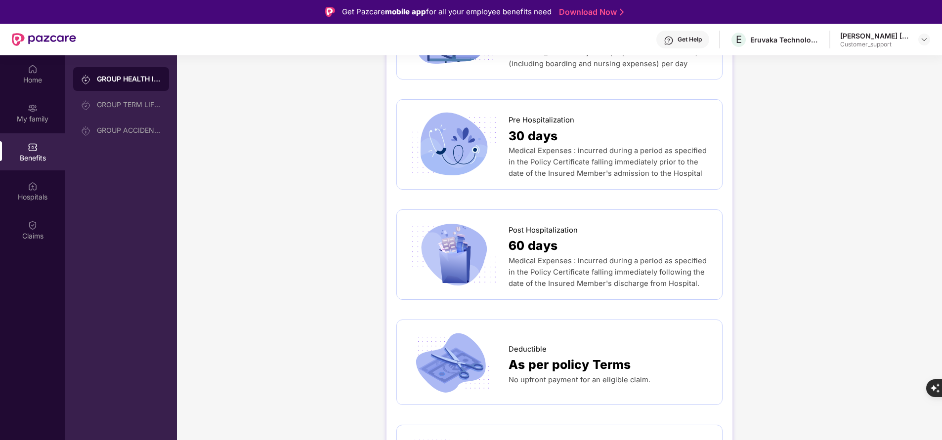
scroll to position [385, 0]
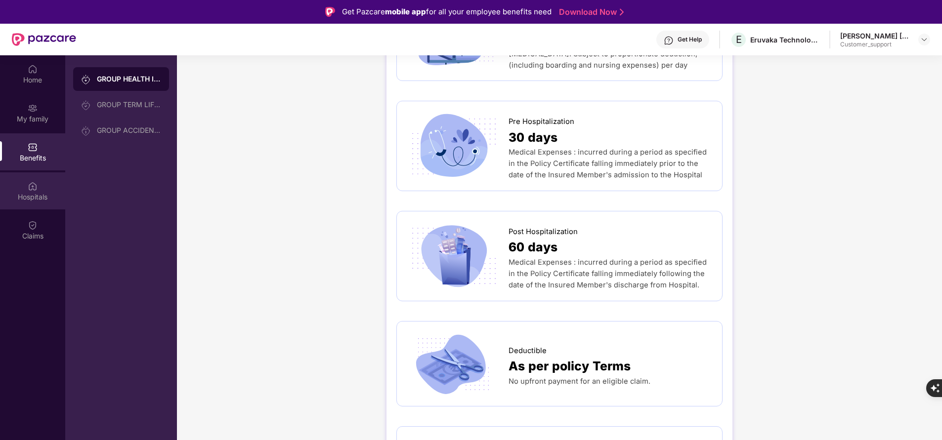
click at [42, 193] on div "Hospitals" at bounding box center [32, 197] width 65 height 10
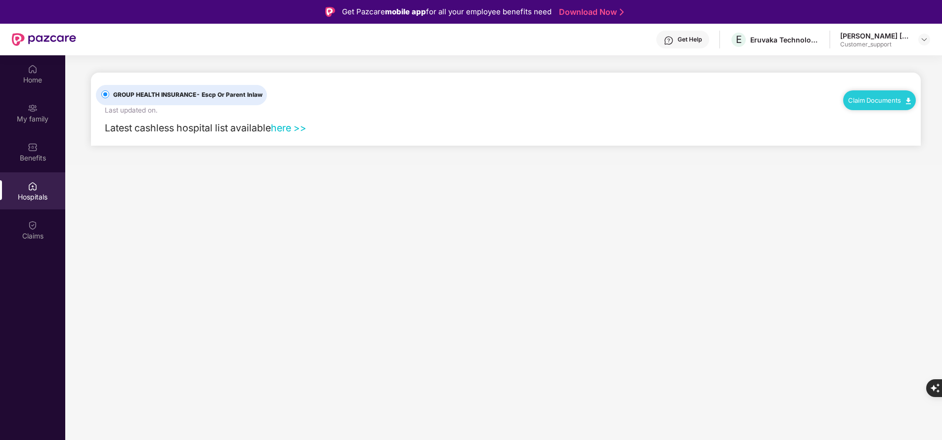
scroll to position [0, 0]
click at [38, 148] on div "Benefits" at bounding box center [32, 151] width 65 height 37
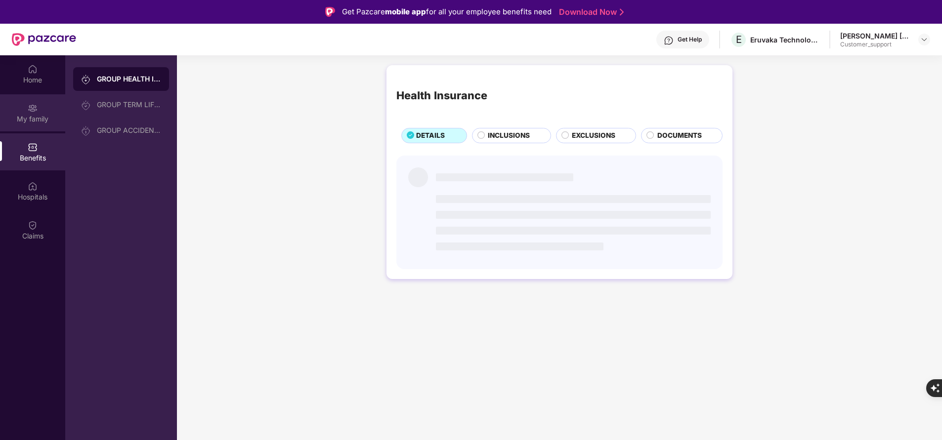
click at [39, 119] on div "My family" at bounding box center [32, 119] width 65 height 10
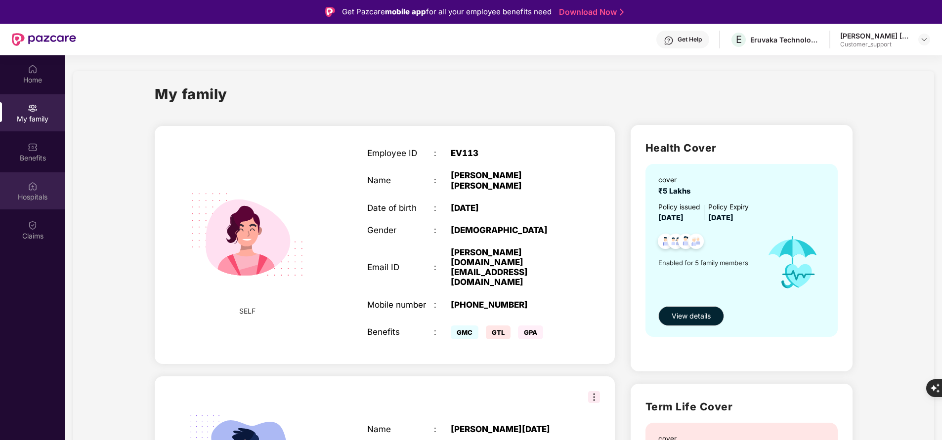
click at [51, 195] on div "Hospitals" at bounding box center [32, 197] width 65 height 10
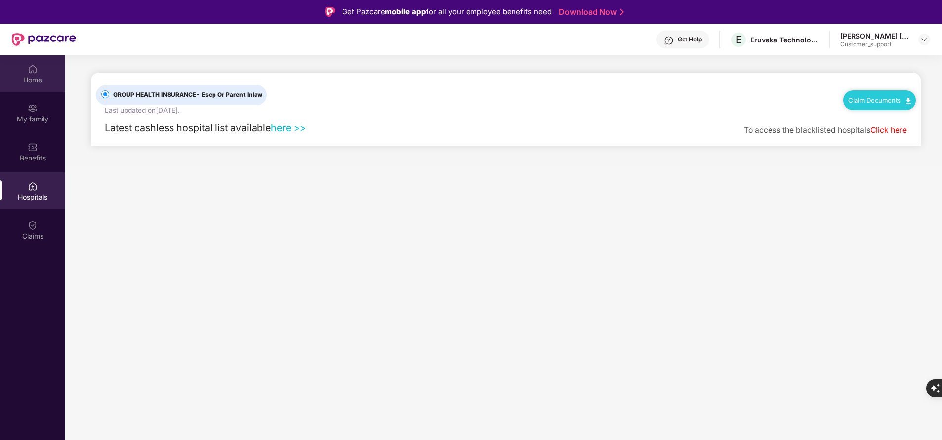
click at [36, 79] on div "Home" at bounding box center [32, 80] width 65 height 10
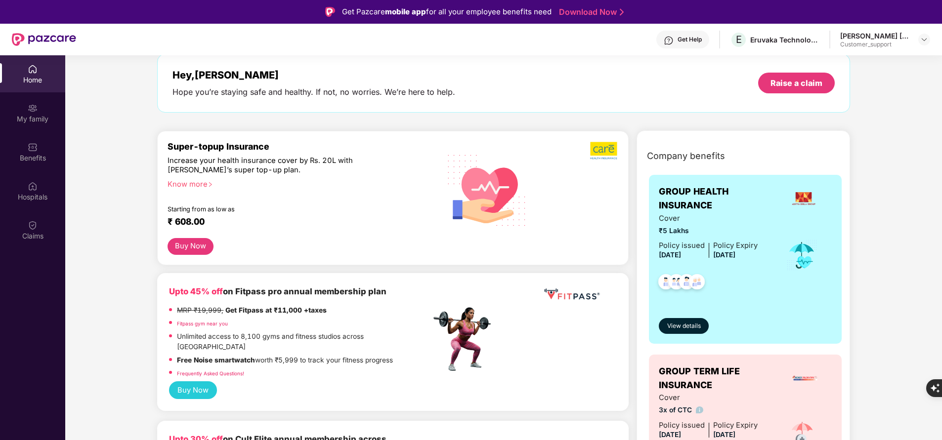
scroll to position [50, 0]
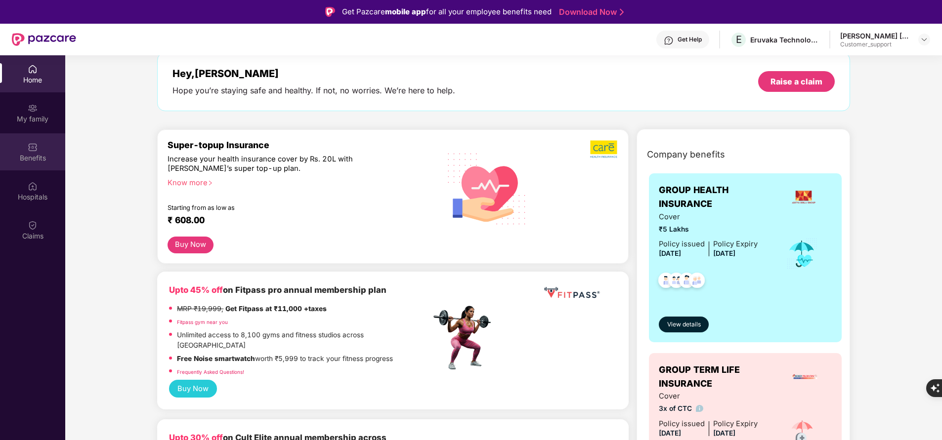
click at [37, 152] on img at bounding box center [33, 147] width 10 height 10
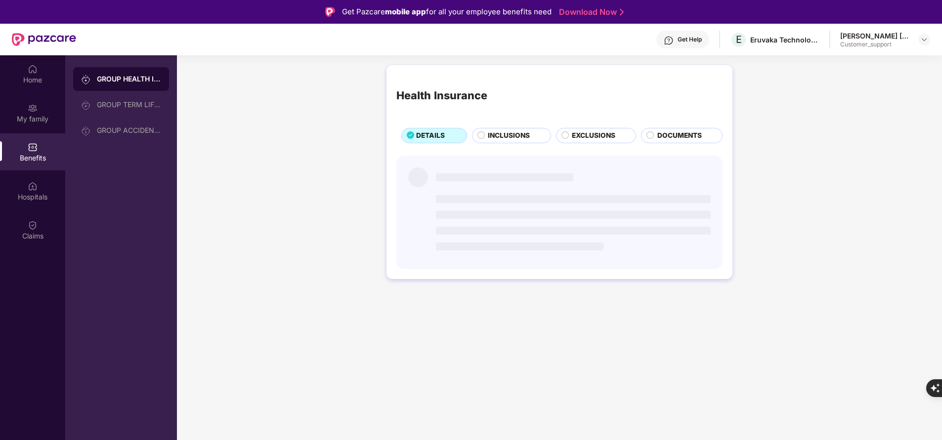
scroll to position [0, 0]
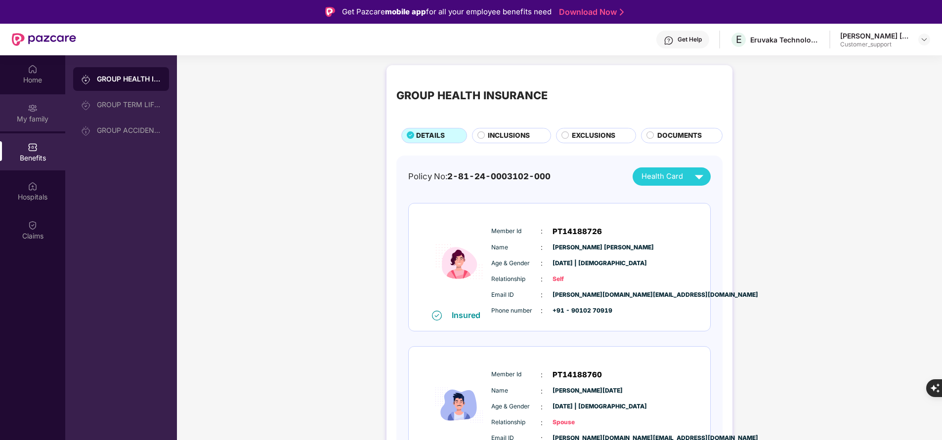
click at [37, 116] on div "My family" at bounding box center [32, 119] width 65 height 10
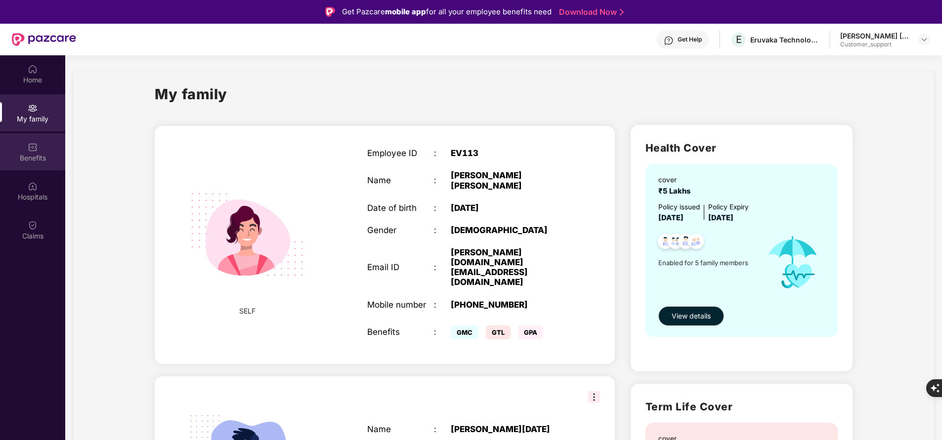
click at [28, 160] on div "Benefits" at bounding box center [32, 158] width 65 height 10
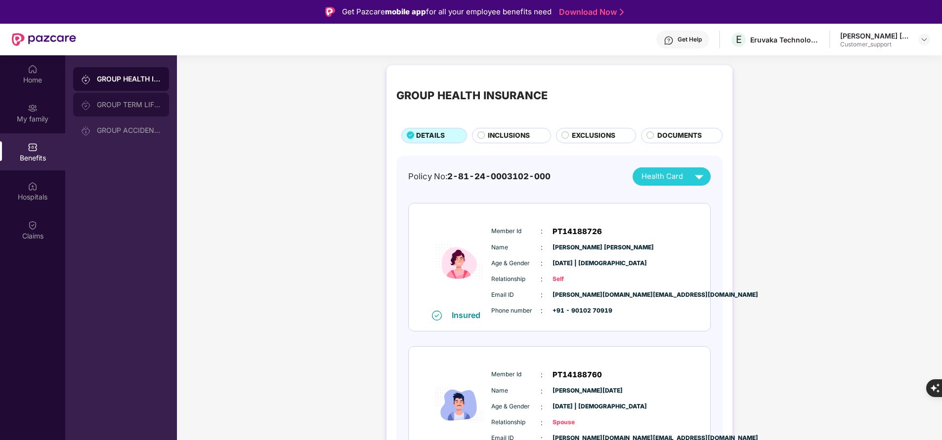
click at [122, 111] on div "GROUP TERM LIFE INSURANCE" at bounding box center [121, 105] width 96 height 24
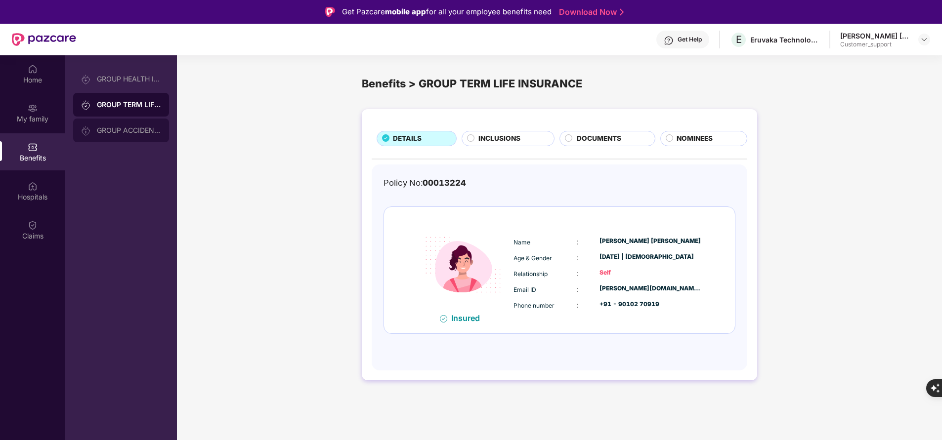
click at [134, 126] on div "GROUP ACCIDENTAL INSURANCE" at bounding box center [121, 131] width 96 height 24
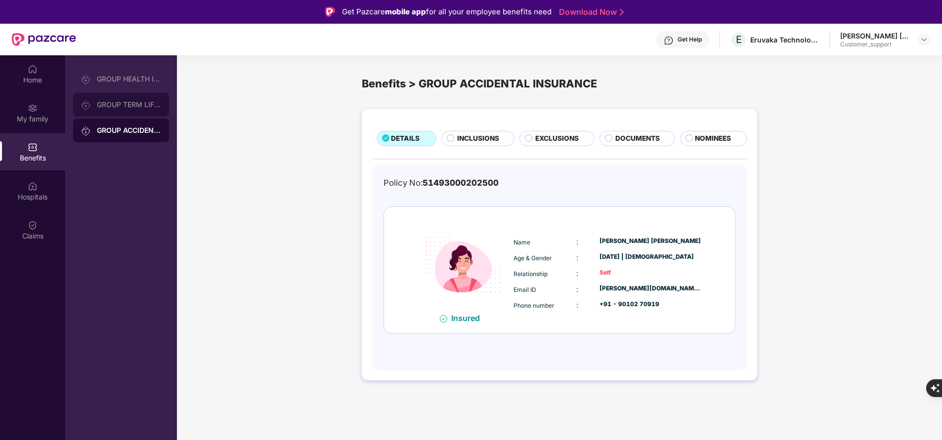
click at [127, 100] on div "GROUP TERM LIFE INSURANCE" at bounding box center [121, 105] width 96 height 24
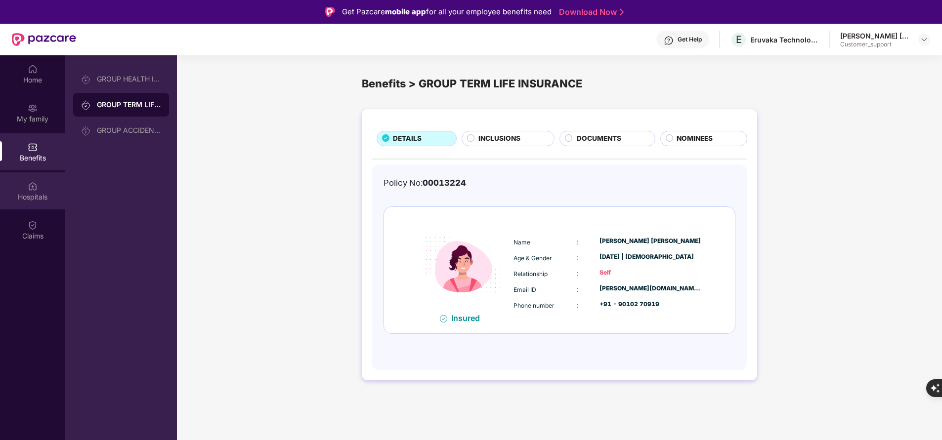
click at [28, 199] on div "Hospitals" at bounding box center [32, 197] width 65 height 10
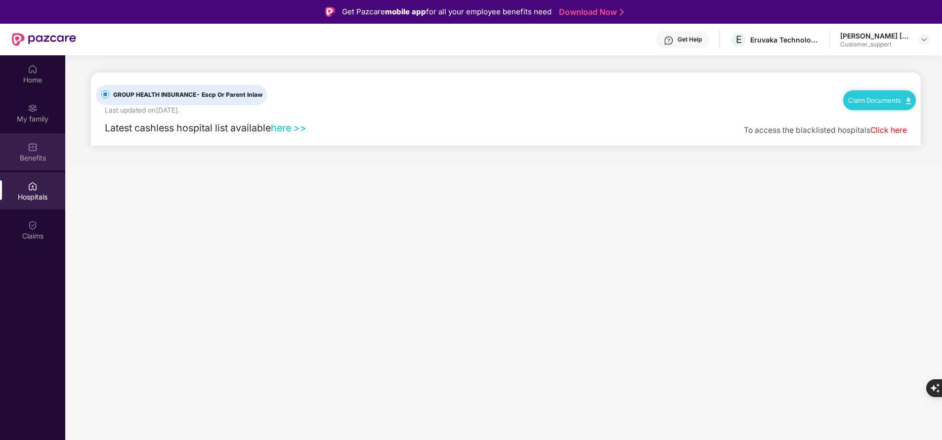
click at [38, 147] on div "Benefits" at bounding box center [32, 151] width 65 height 37
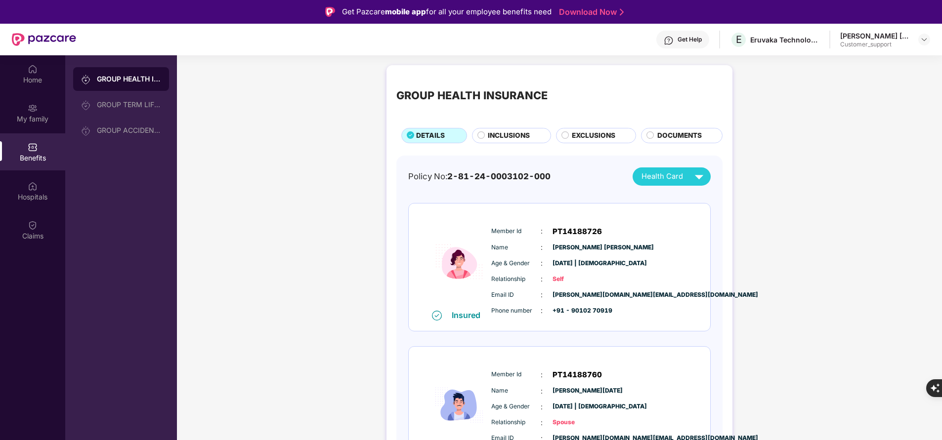
click at [518, 134] on span "INCLUSIONS" at bounding box center [509, 135] width 42 height 10
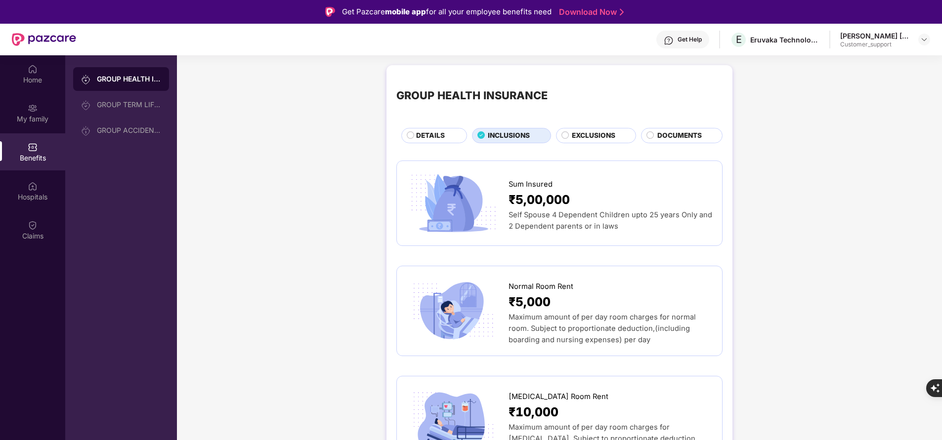
click at [425, 138] on span "DETAILS" at bounding box center [430, 135] width 29 height 10
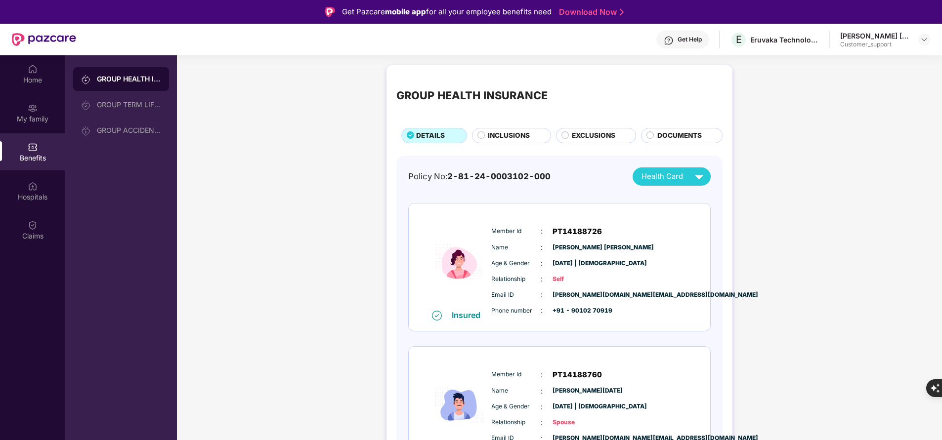
click at [505, 134] on span "INCLUSIONS" at bounding box center [509, 135] width 42 height 10
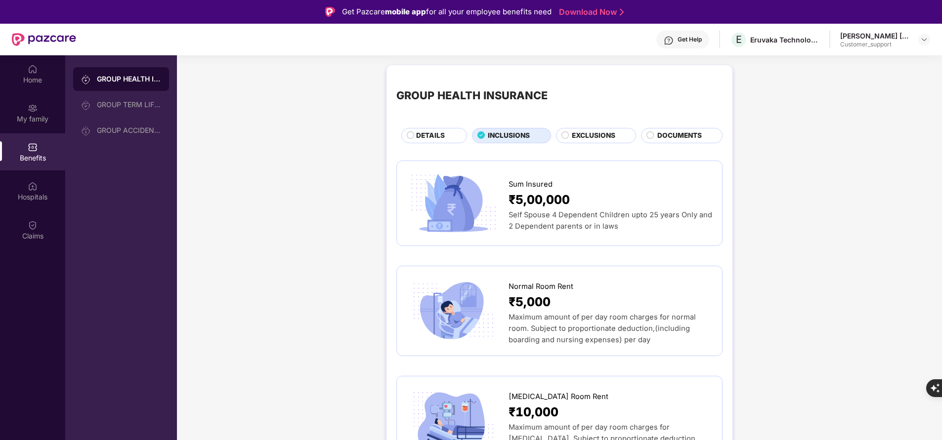
click at [677, 41] on div "Get Help" at bounding box center [689, 40] width 24 height 8
click at [755, 39] on div "Eruvaka Technologies Private Limited" at bounding box center [784, 39] width 69 height 9
click at [738, 42] on span "E" at bounding box center [739, 40] width 6 height 12
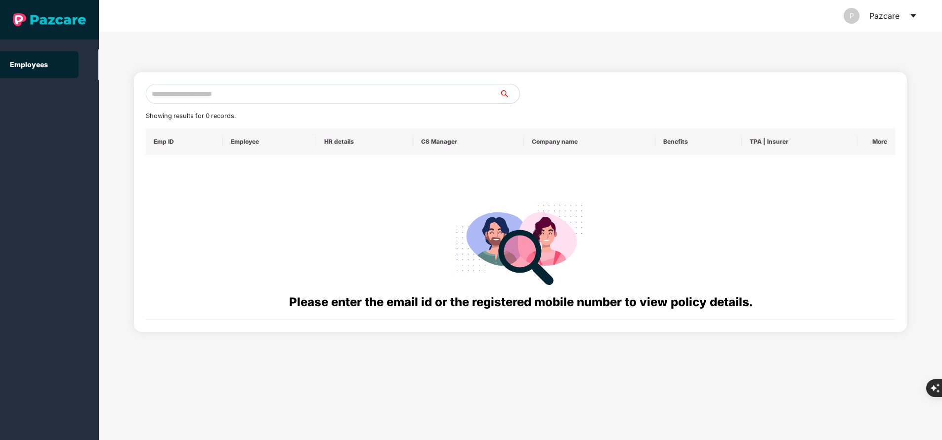
click at [250, 96] on input "text" at bounding box center [323, 94] width 354 height 20
paste input "**********"
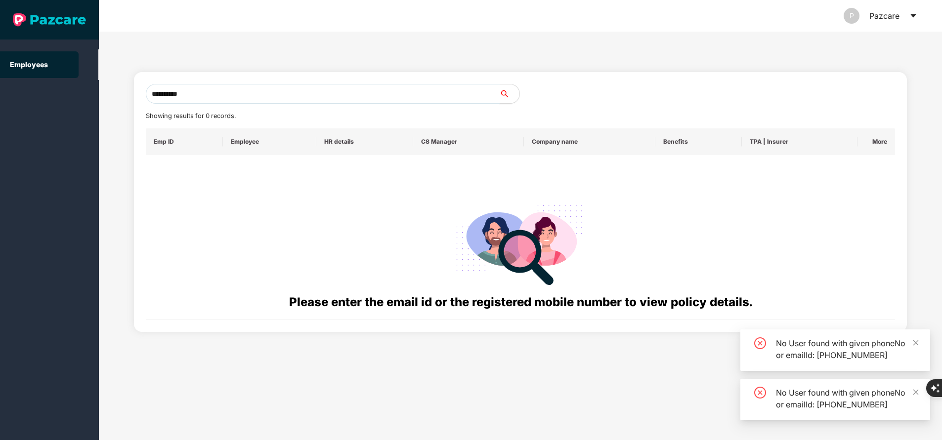
click at [259, 91] on input "**********" at bounding box center [323, 94] width 354 height 20
type input "*"
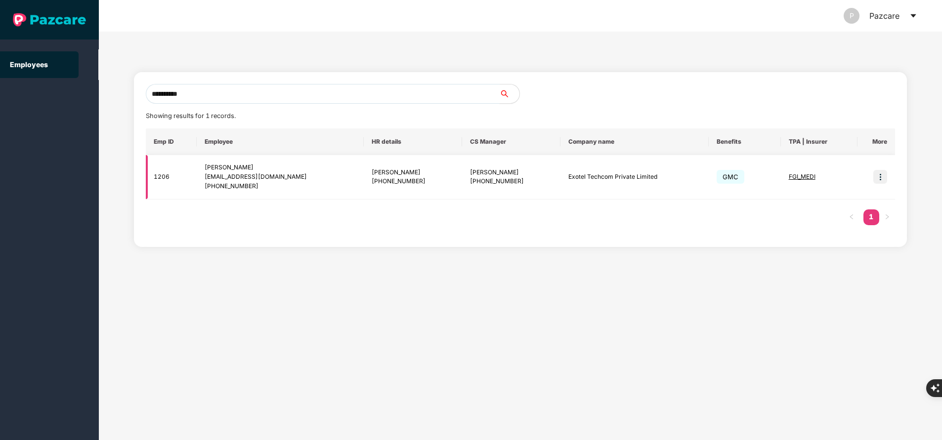
type input "**********"
click at [880, 177] on img at bounding box center [880, 177] width 14 height 14
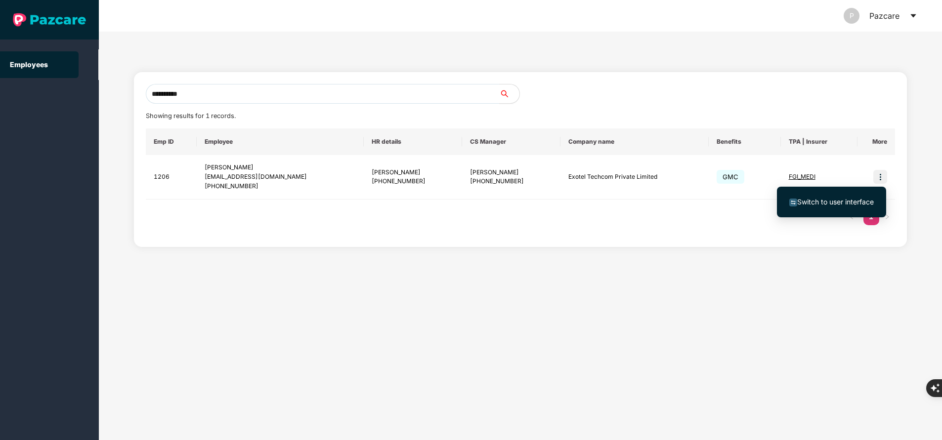
click at [862, 199] on span "Switch to user interface" at bounding box center [835, 202] width 77 height 8
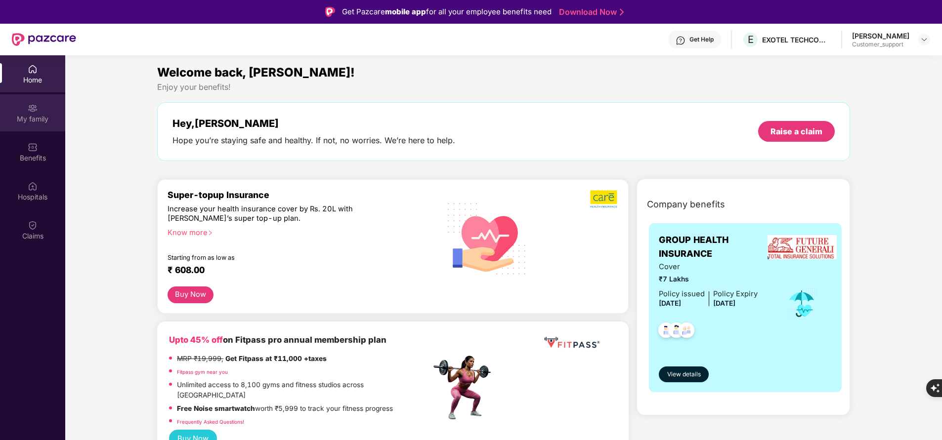
click at [45, 121] on div "My family" at bounding box center [32, 119] width 65 height 10
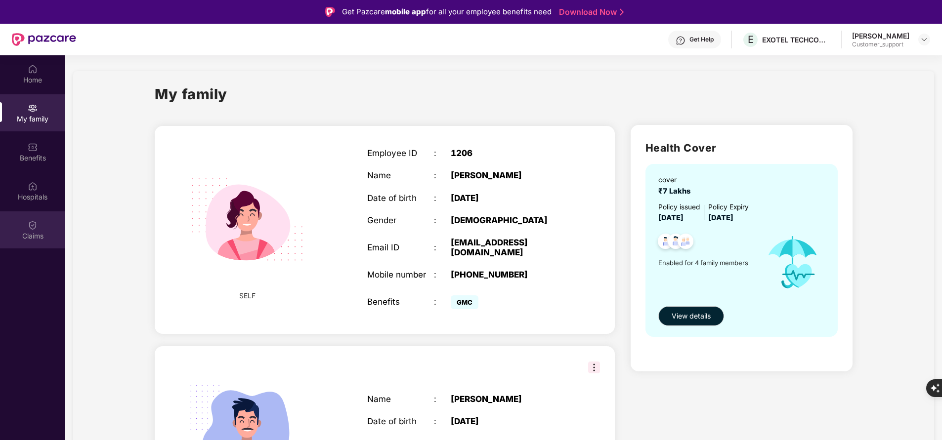
click at [39, 225] on div "Claims" at bounding box center [32, 229] width 65 height 37
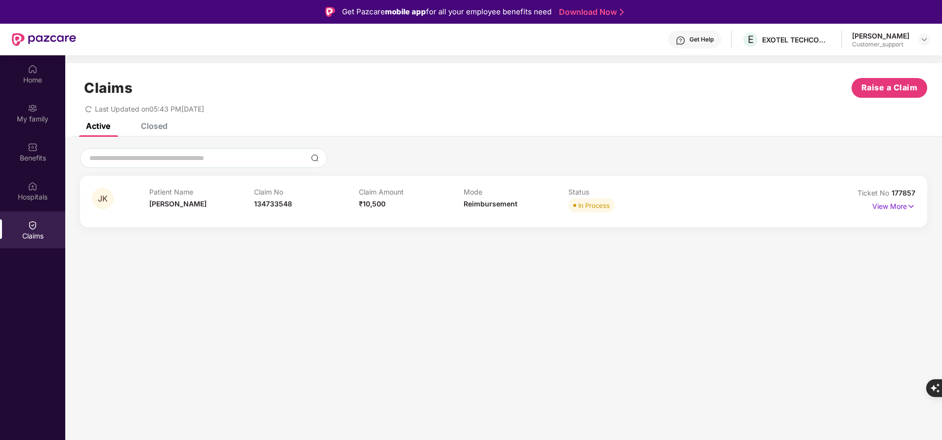
click at [146, 125] on div "Closed" at bounding box center [154, 126] width 27 height 10
click at [97, 131] on div "Active" at bounding box center [90, 126] width 39 height 22
click at [902, 191] on span "177857" at bounding box center [903, 193] width 24 height 8
copy div "No 177857"
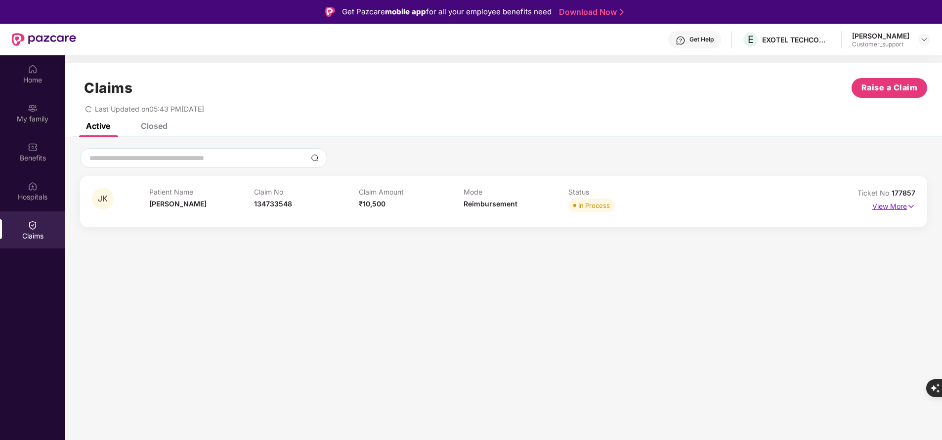
click at [894, 207] on p "View More" at bounding box center [893, 205] width 43 height 13
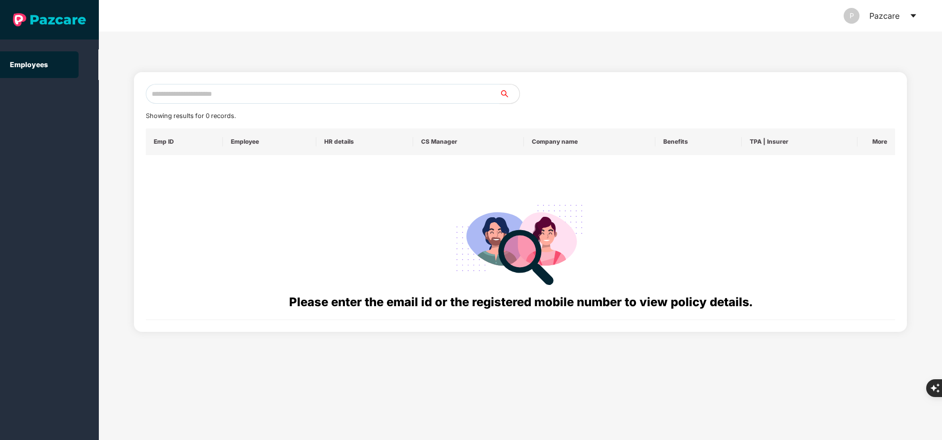
click at [276, 91] on input "text" at bounding box center [323, 94] width 354 height 20
paste input "**********"
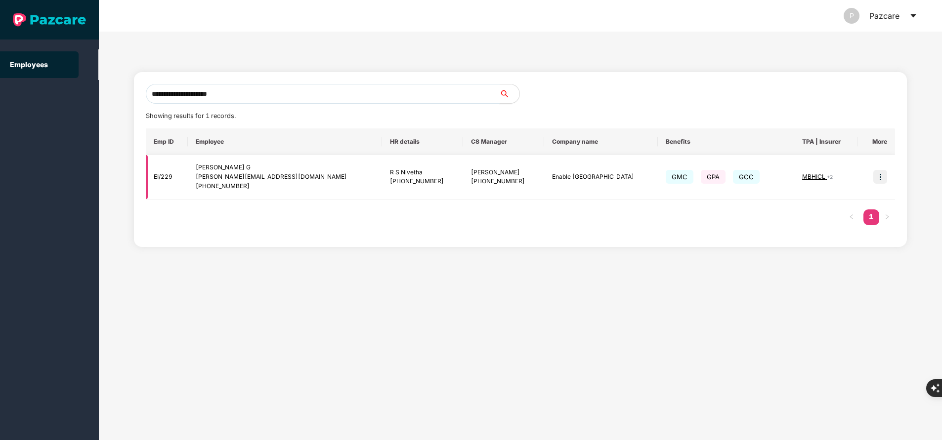
type input "**********"
click at [885, 175] on img at bounding box center [880, 177] width 14 height 14
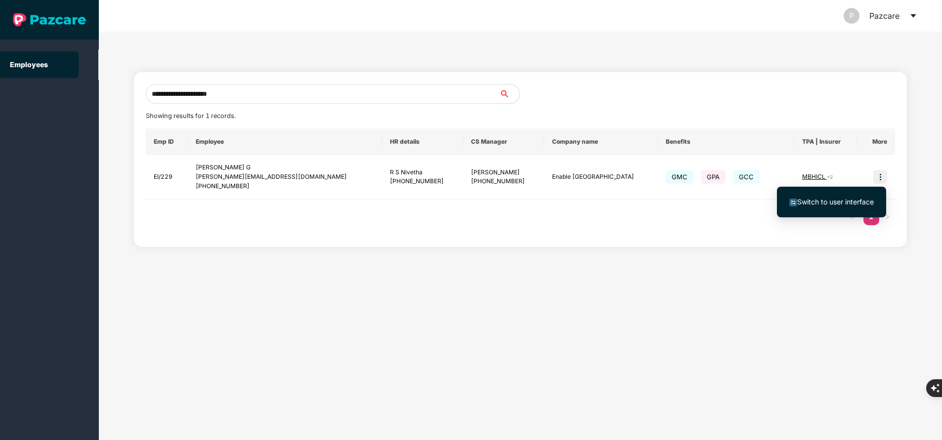
click at [863, 197] on span "Switch to user interface" at bounding box center [831, 202] width 84 height 11
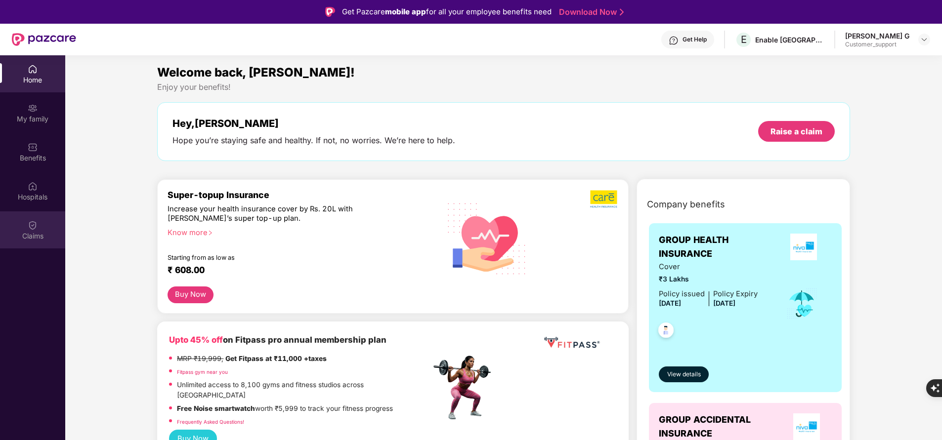
click at [28, 225] on img at bounding box center [33, 225] width 10 height 10
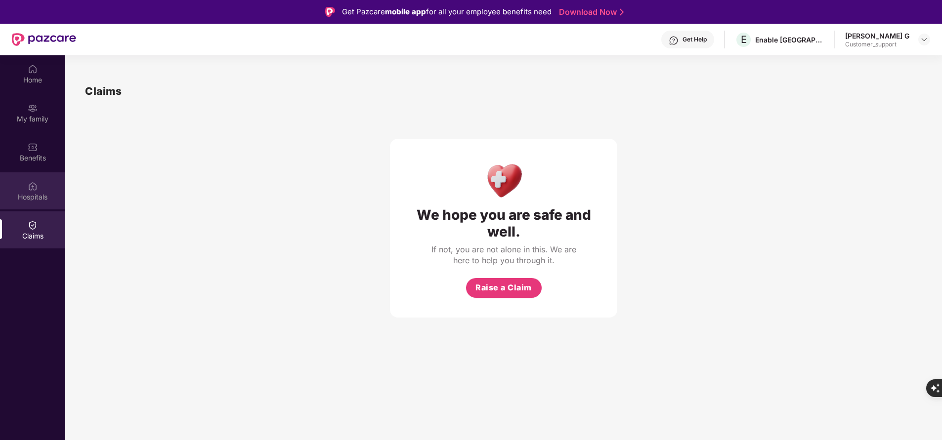
click at [40, 195] on div "Hospitals" at bounding box center [32, 197] width 65 height 10
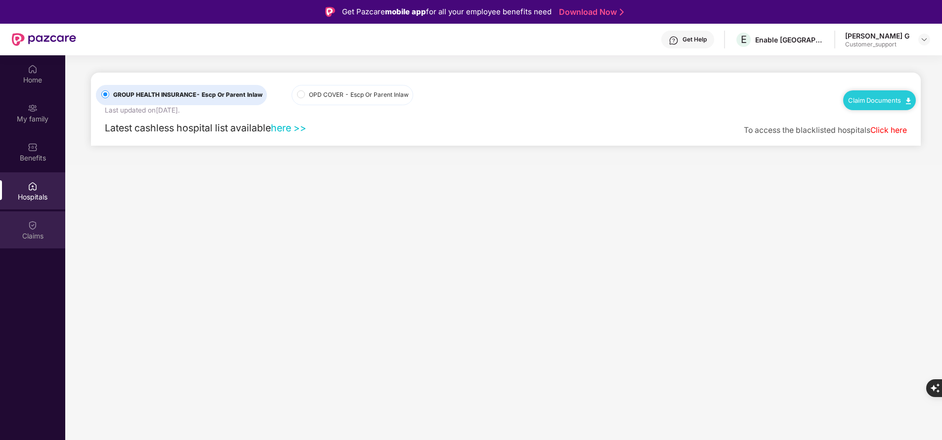
click at [34, 235] on div "Claims" at bounding box center [32, 236] width 65 height 10
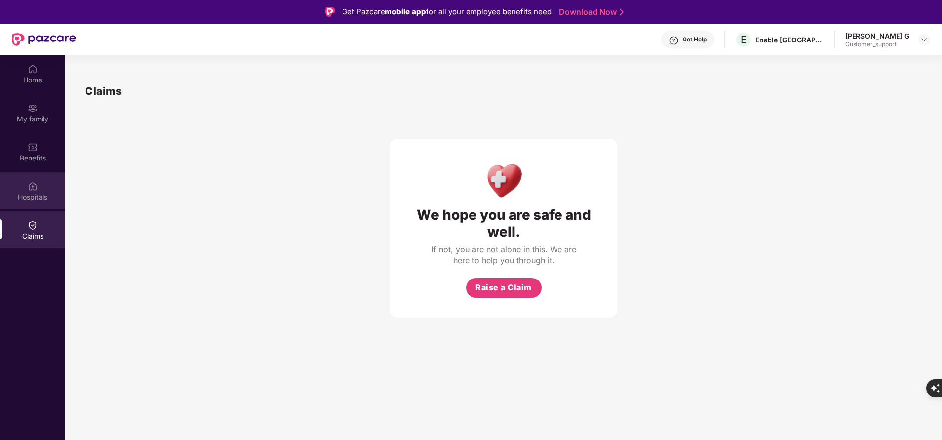
click at [38, 188] on div "Hospitals" at bounding box center [32, 190] width 65 height 37
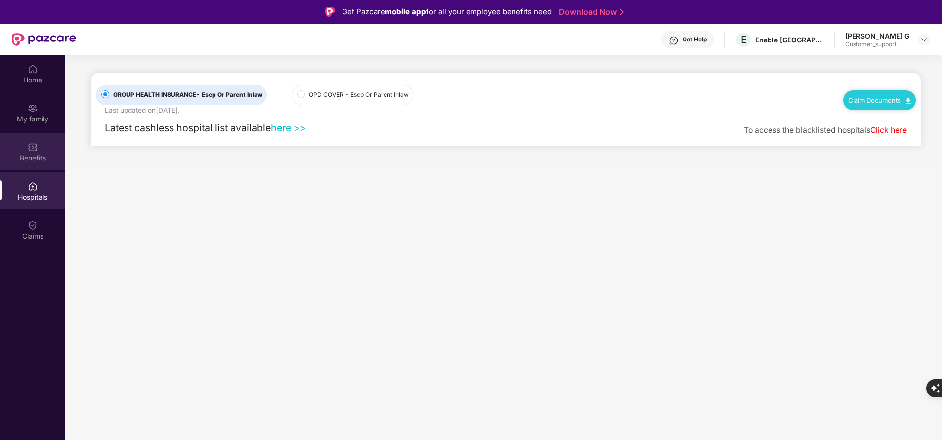
click at [27, 151] on div "Benefits" at bounding box center [32, 151] width 65 height 37
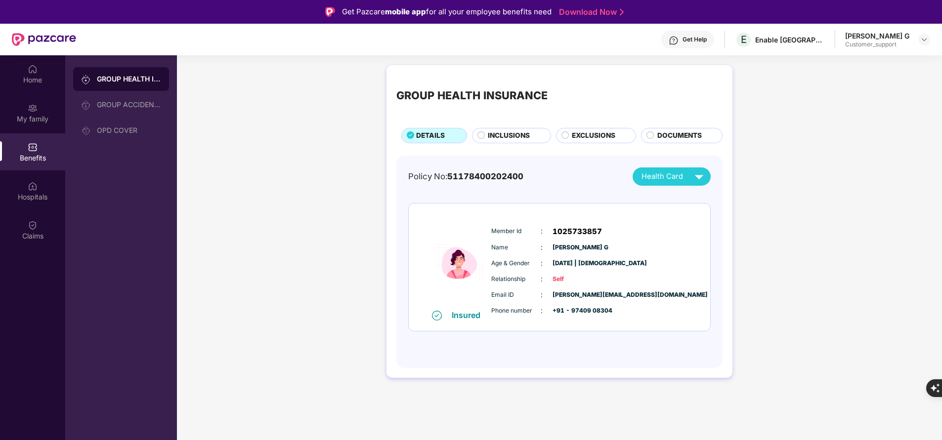
click at [42, 359] on div "Home My family Benefits Hospitals Claims" at bounding box center [32, 275] width 65 height 440
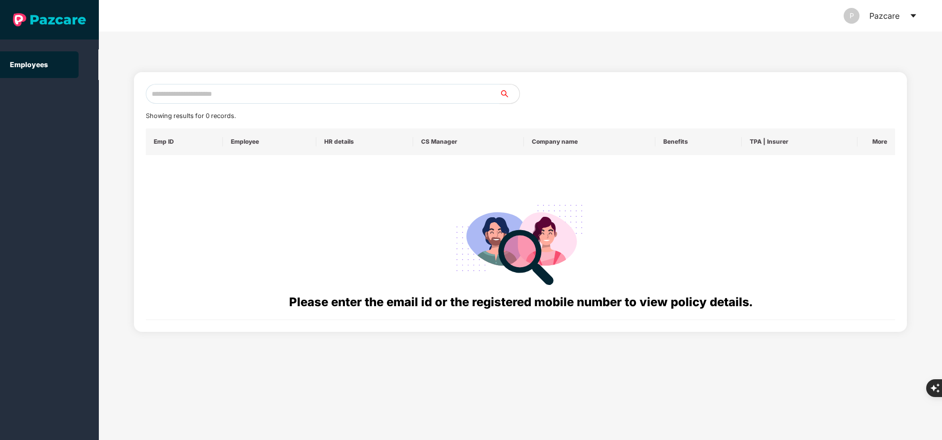
paste input "**********"
click at [288, 92] on input "text" at bounding box center [323, 94] width 354 height 20
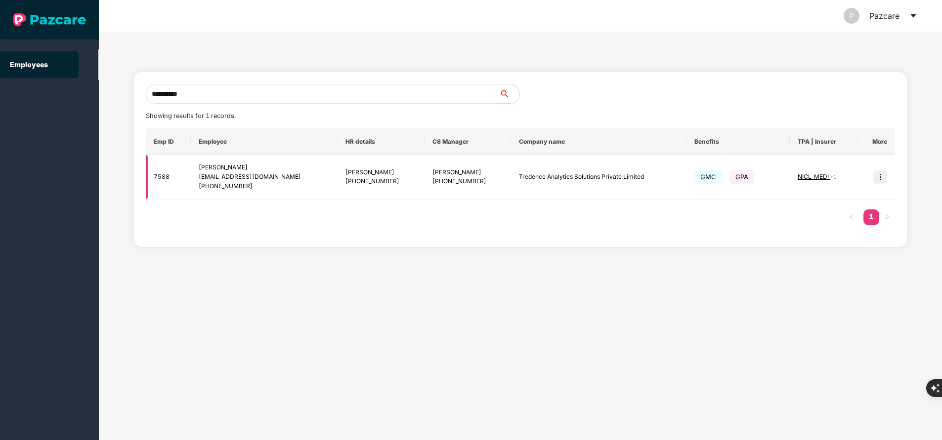
type input "**********"
click at [882, 175] on img at bounding box center [880, 177] width 14 height 14
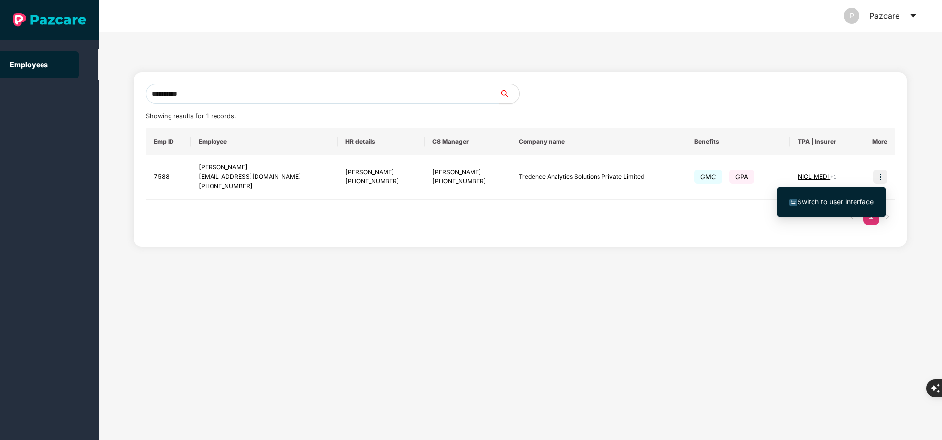
click at [856, 199] on span "Switch to user interface" at bounding box center [835, 202] width 77 height 8
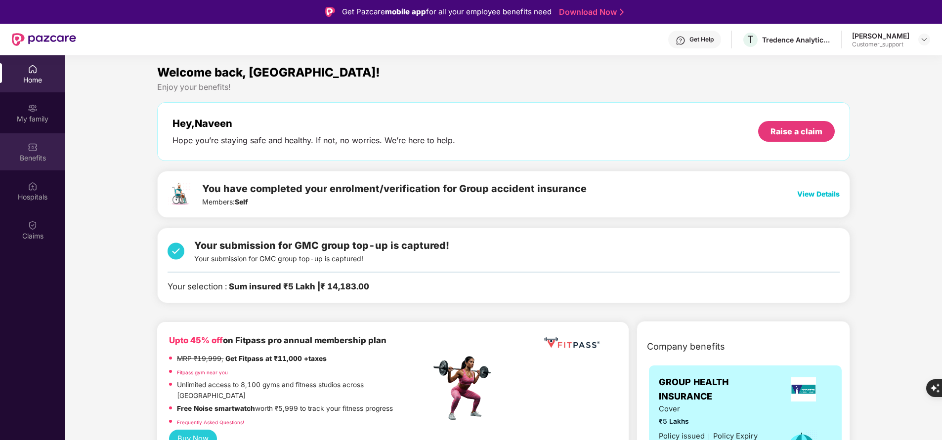
click at [38, 134] on div "Benefits" at bounding box center [32, 151] width 65 height 37
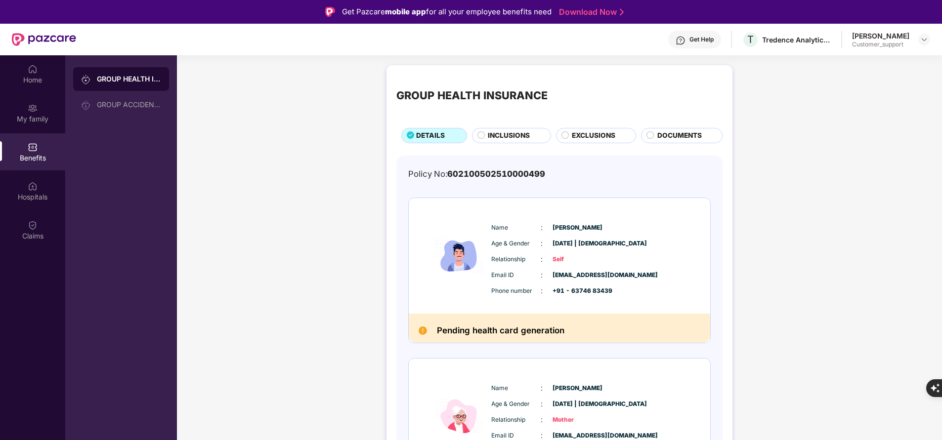
click at [706, 38] on div "Get Help" at bounding box center [701, 40] width 24 height 8
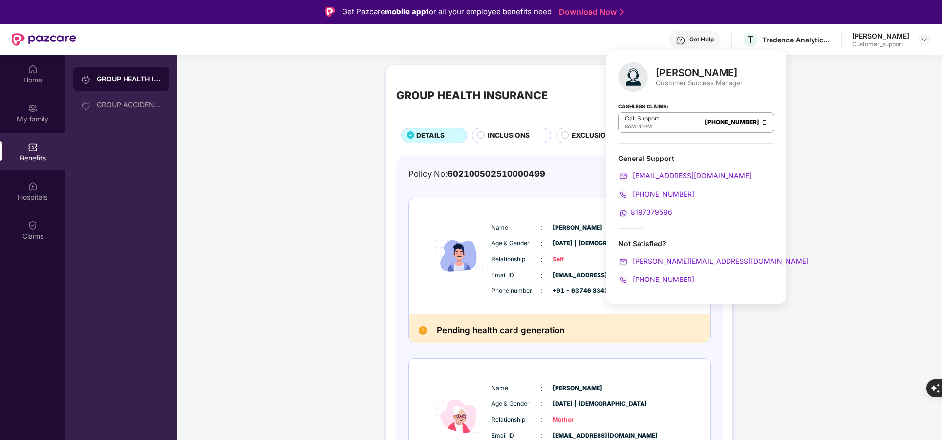
click at [889, 267] on div "GROUP HEALTH INSURANCE DETAILS INCLUSIONS EXCLUSIONS DOCUMENTS Policy No: 60210…" at bounding box center [559, 312] width 765 height 505
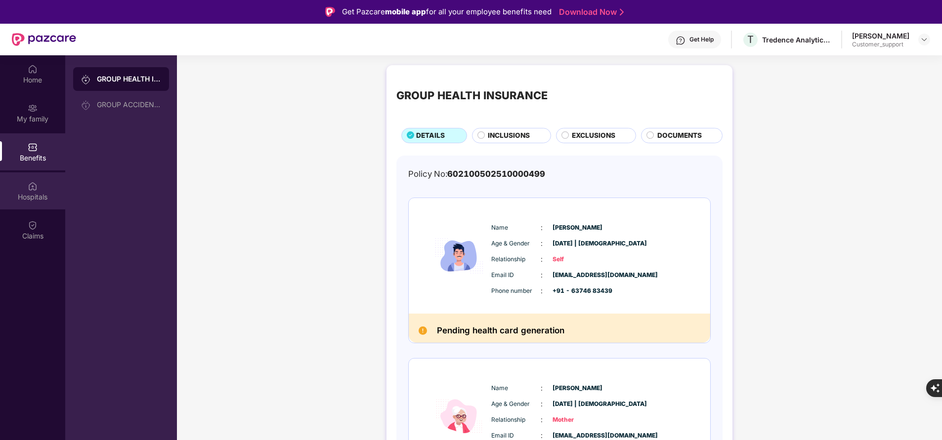
click at [29, 203] on div "Hospitals" at bounding box center [32, 190] width 65 height 37
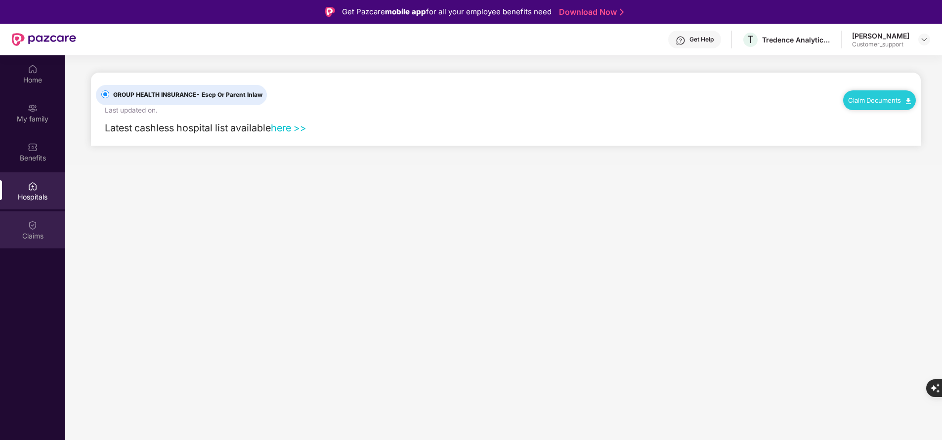
click at [36, 240] on div "Claims" at bounding box center [32, 236] width 65 height 10
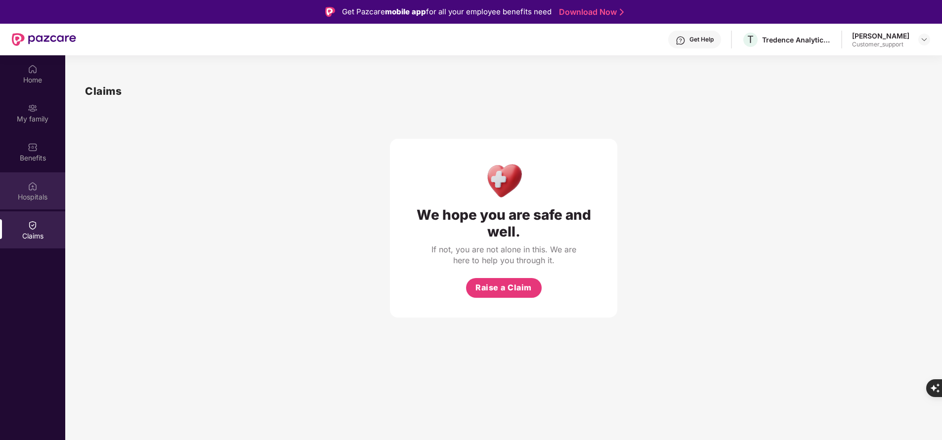
click at [27, 187] on div "Hospitals" at bounding box center [32, 190] width 65 height 37
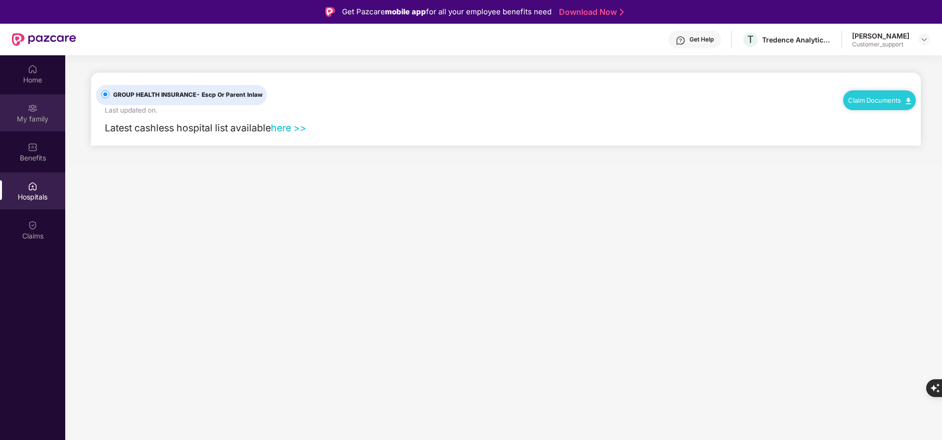
click at [42, 118] on div "My family" at bounding box center [32, 119] width 65 height 10
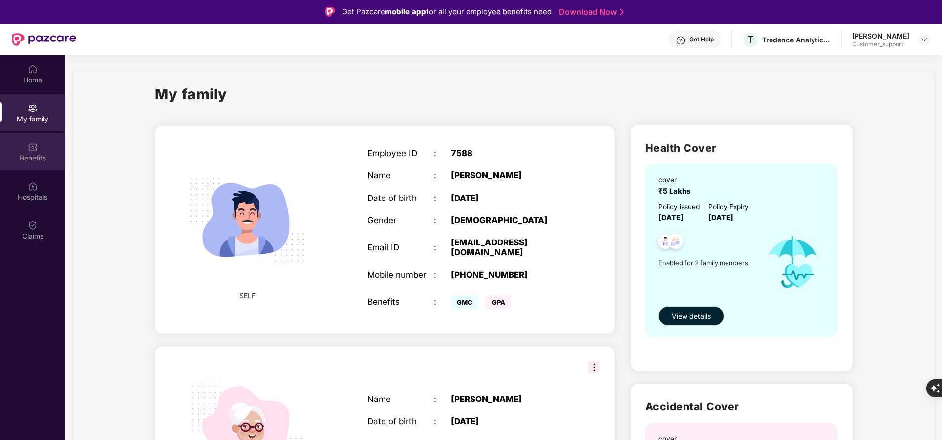
click at [51, 157] on div "Benefits" at bounding box center [32, 158] width 65 height 10
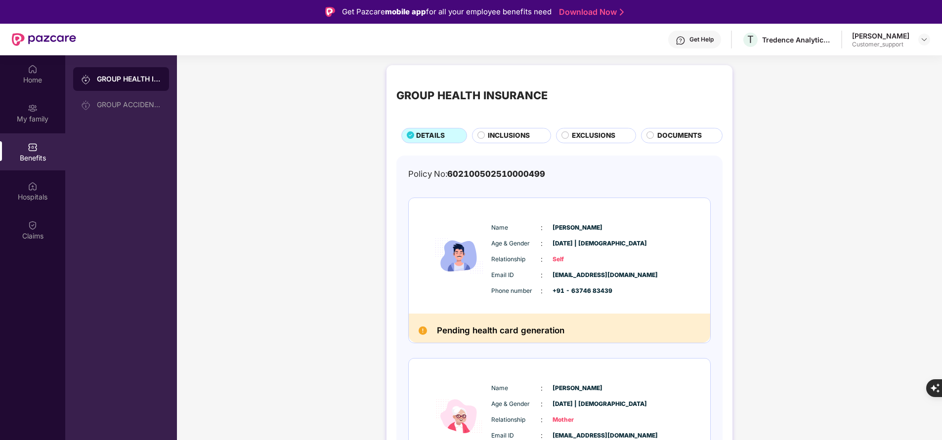
click at [507, 138] on span "INCLUSIONS" at bounding box center [509, 135] width 42 height 10
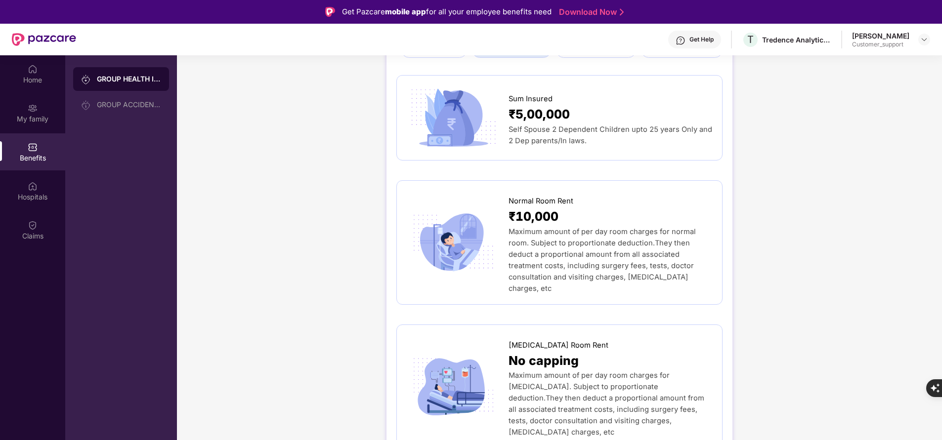
scroll to position [84, 0]
click at [123, 101] on div "GROUP ACCIDENTAL INSURANCE" at bounding box center [129, 105] width 64 height 8
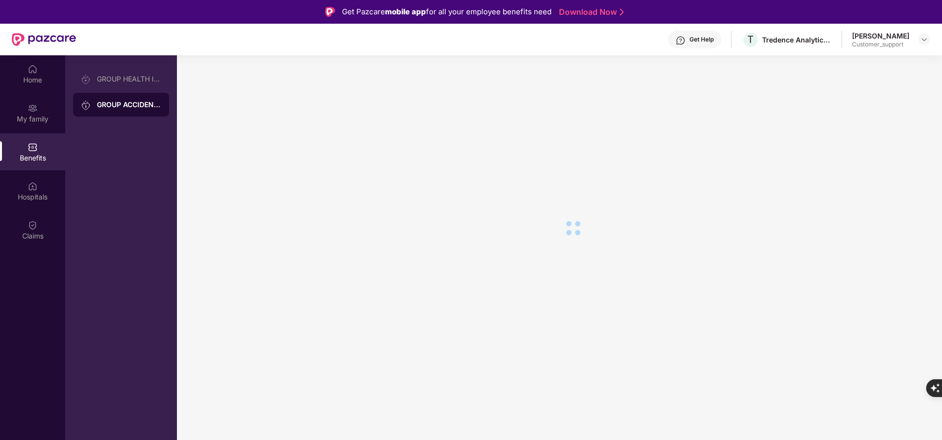
scroll to position [0, 0]
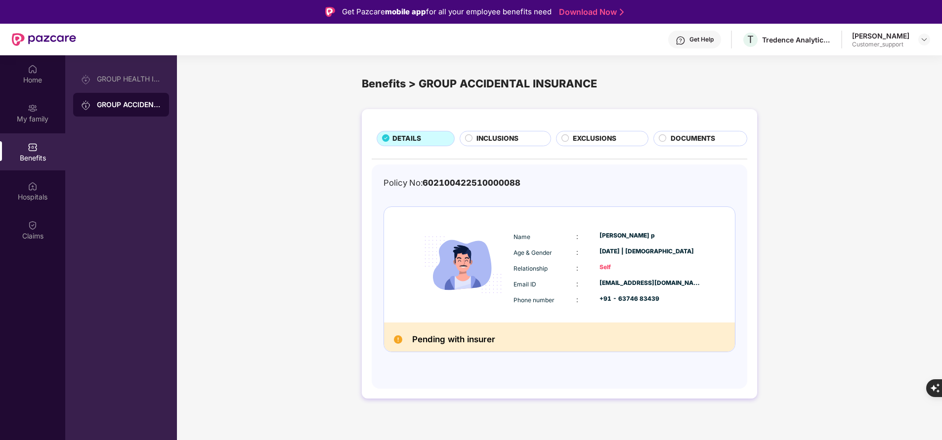
click at [485, 139] on span "INCLUSIONS" at bounding box center [497, 138] width 42 height 10
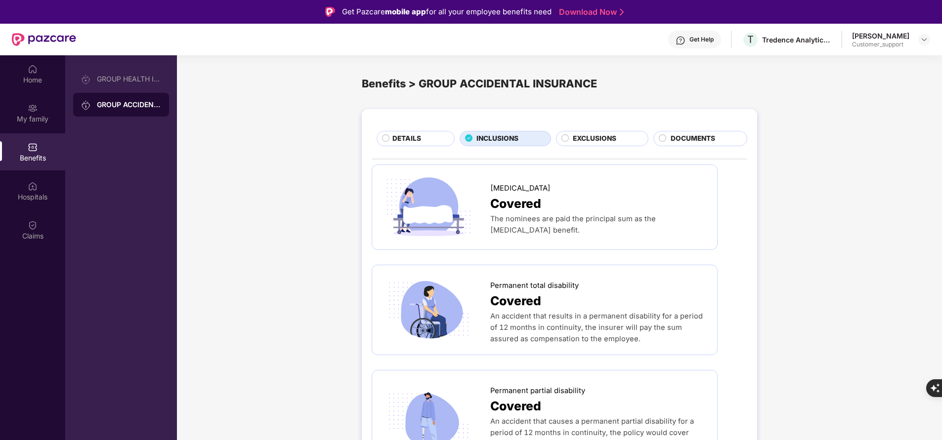
click at [597, 143] on span "EXCLUSIONS" at bounding box center [594, 138] width 43 height 10
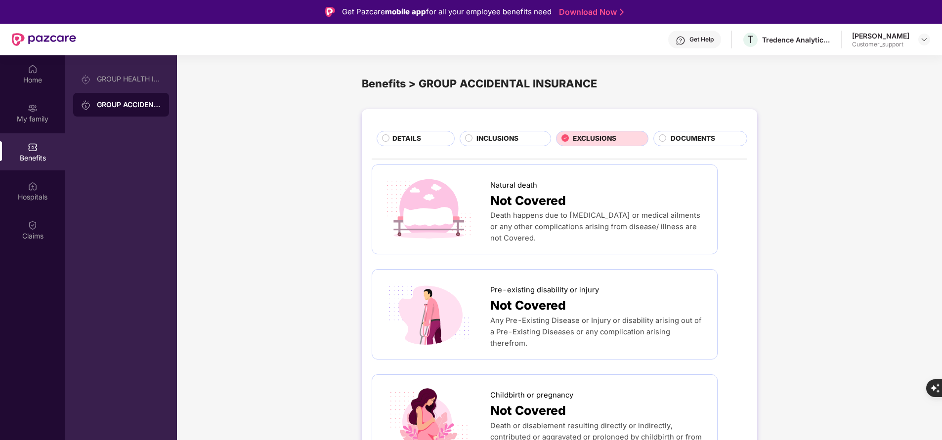
click at [698, 140] on span "DOCUMENTS" at bounding box center [693, 138] width 44 height 10
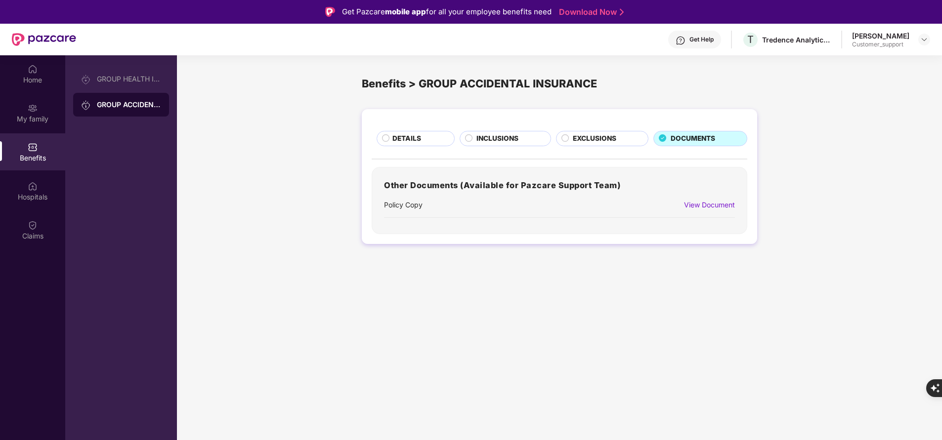
click at [603, 138] on span "EXCLUSIONS" at bounding box center [594, 138] width 43 height 10
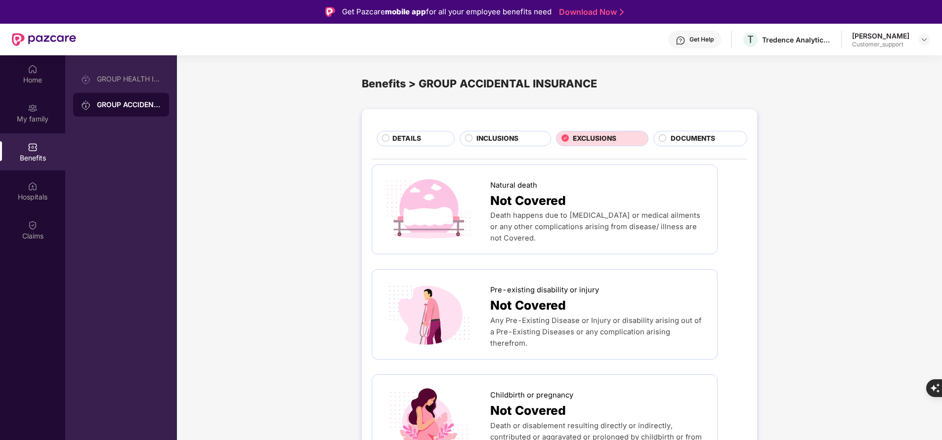
click at [518, 139] on div "INCLUSIONS" at bounding box center [508, 139] width 74 height 12
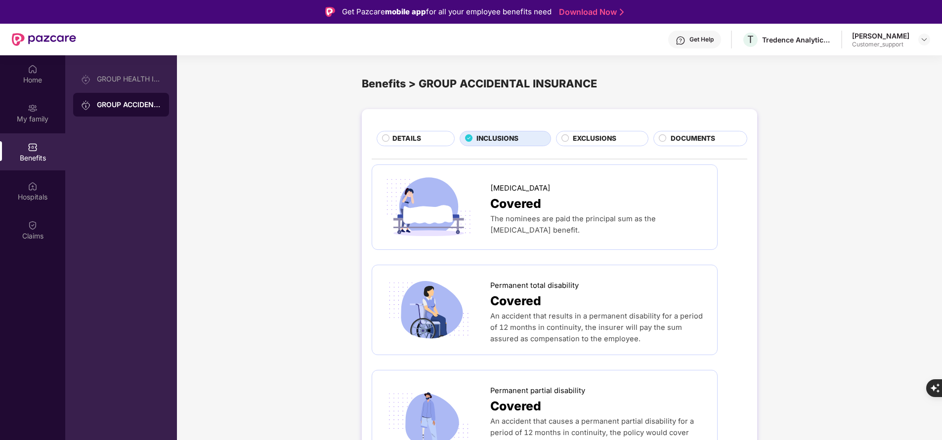
click at [421, 139] on div "DETAILS" at bounding box center [417, 139] width 61 height 12
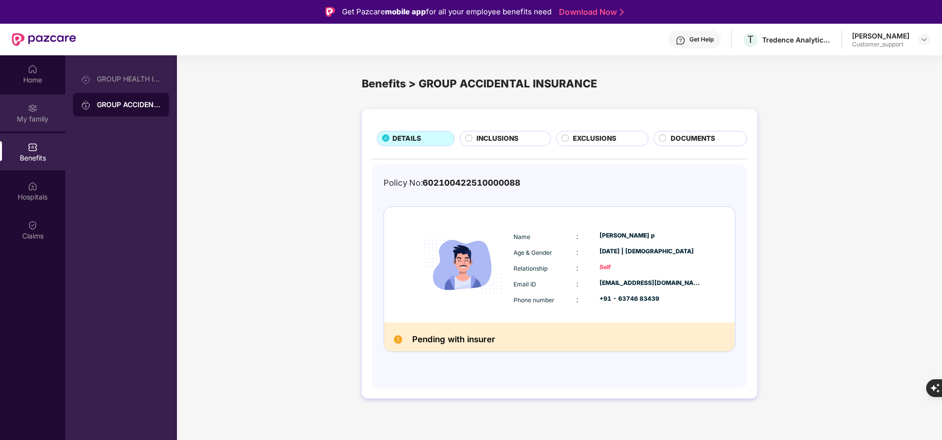
click at [32, 127] on div "My family" at bounding box center [32, 112] width 65 height 37
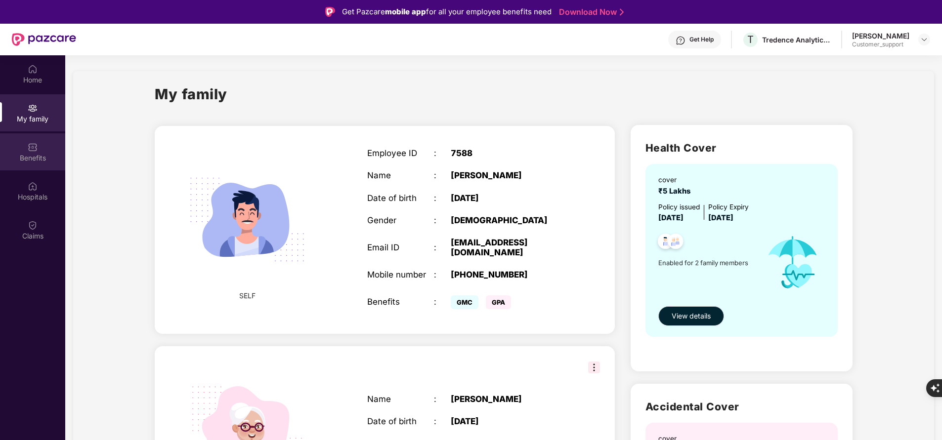
click at [40, 145] on div "Benefits" at bounding box center [32, 151] width 65 height 37
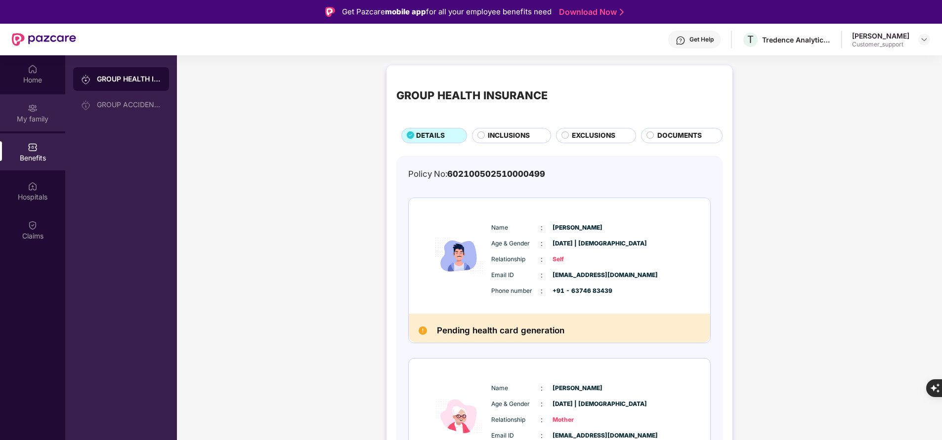
click at [41, 116] on div "My family" at bounding box center [32, 119] width 65 height 10
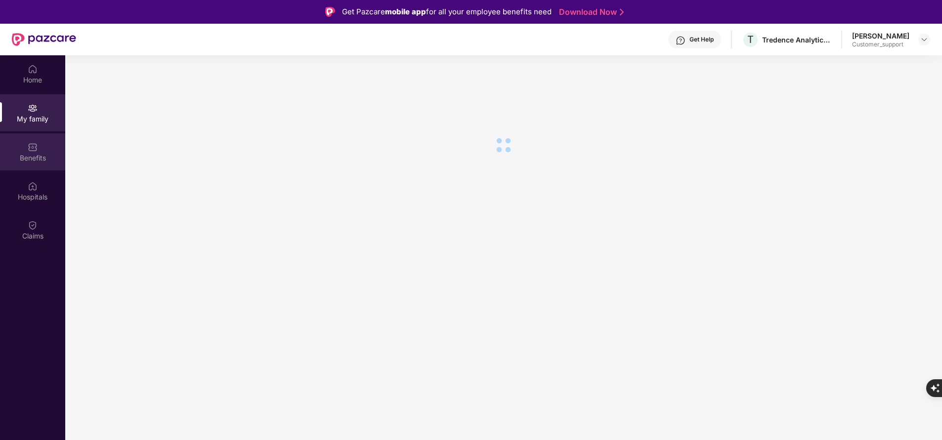
click at [39, 157] on div "Benefits" at bounding box center [32, 158] width 65 height 10
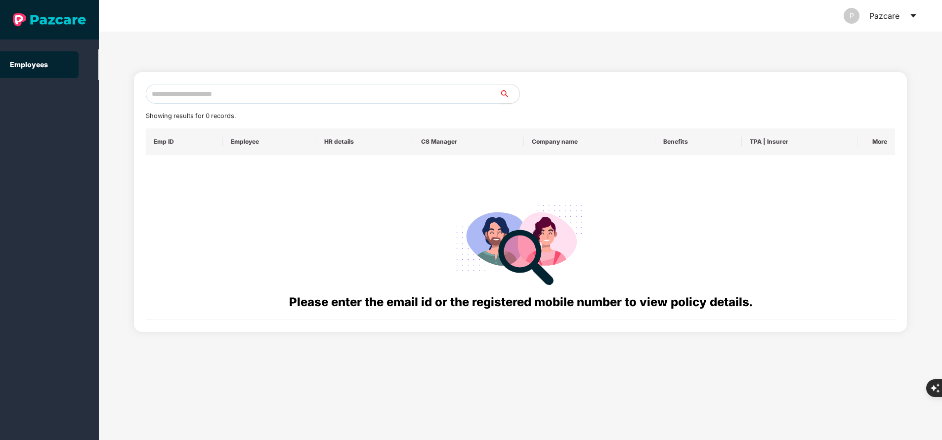
click at [231, 98] on input "text" at bounding box center [323, 94] width 354 height 20
paste input "**********"
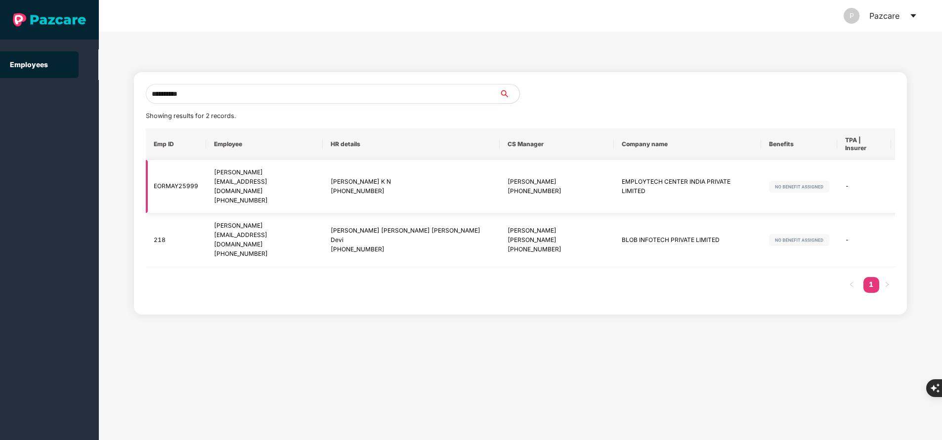
type input "**********"
click at [908, 180] on img at bounding box center [915, 187] width 14 height 14
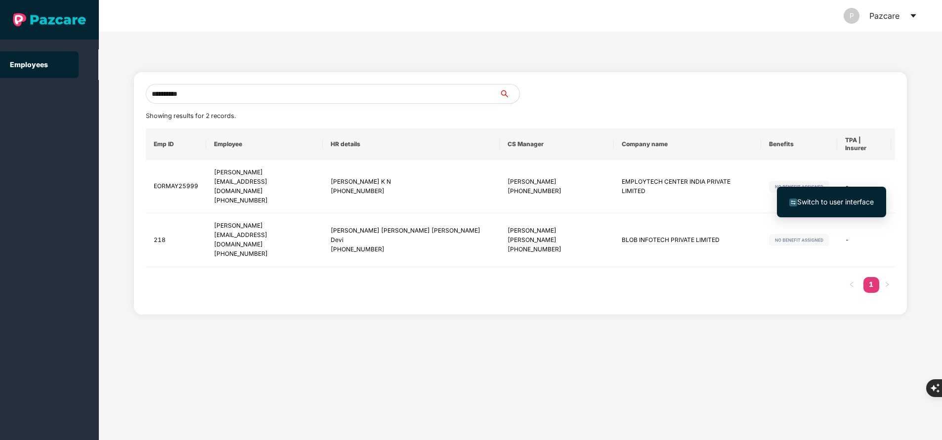
click at [846, 202] on span "Switch to user interface" at bounding box center [835, 202] width 77 height 8
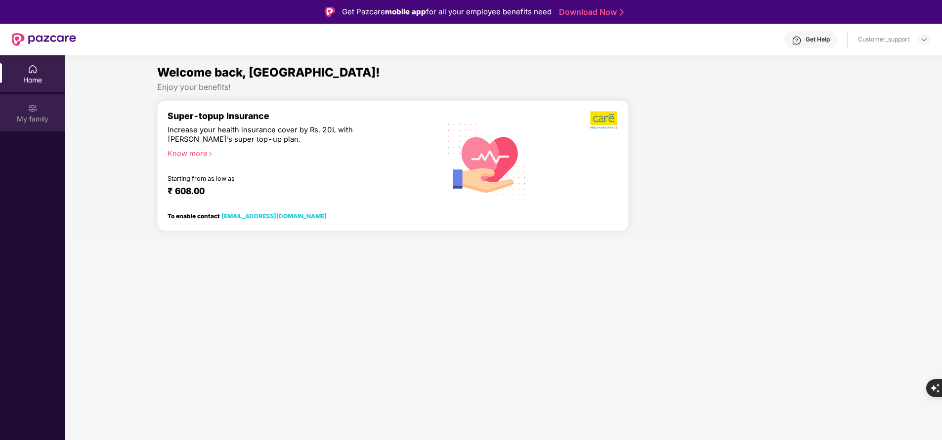
click at [26, 111] on div "My family" at bounding box center [32, 112] width 65 height 37
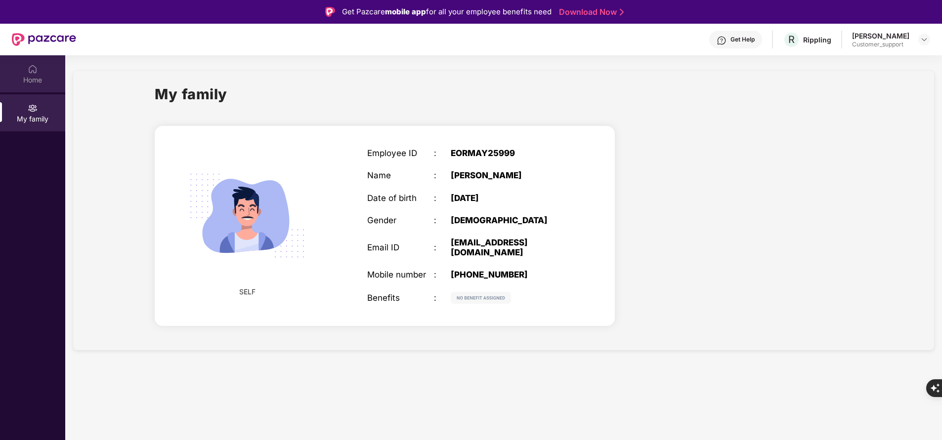
click at [33, 78] on div "Home" at bounding box center [32, 80] width 65 height 10
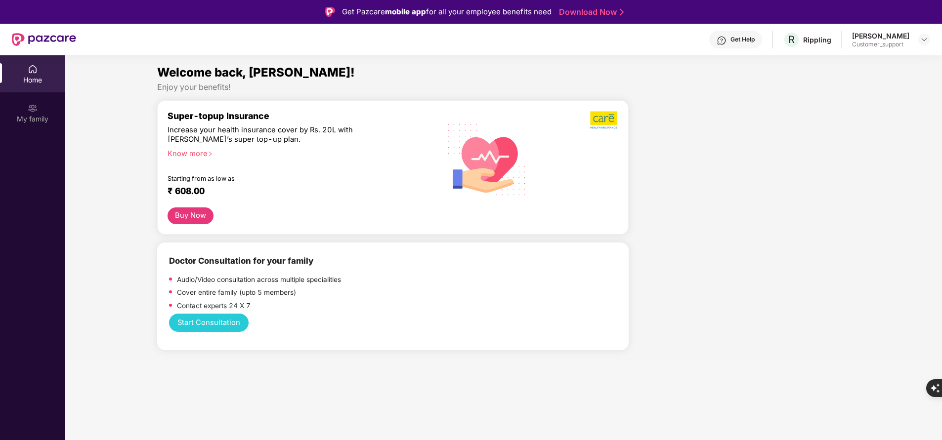
scroll to position [55, 0]
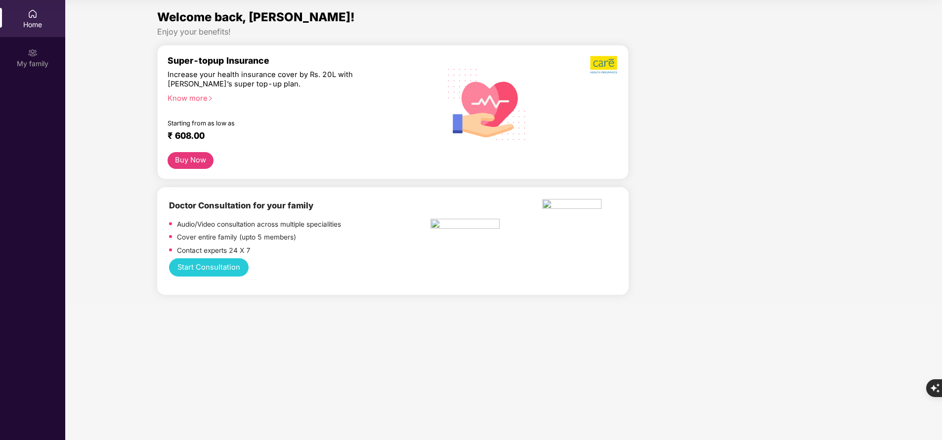
click at [196, 98] on div "Know more" at bounding box center [296, 97] width 257 height 7
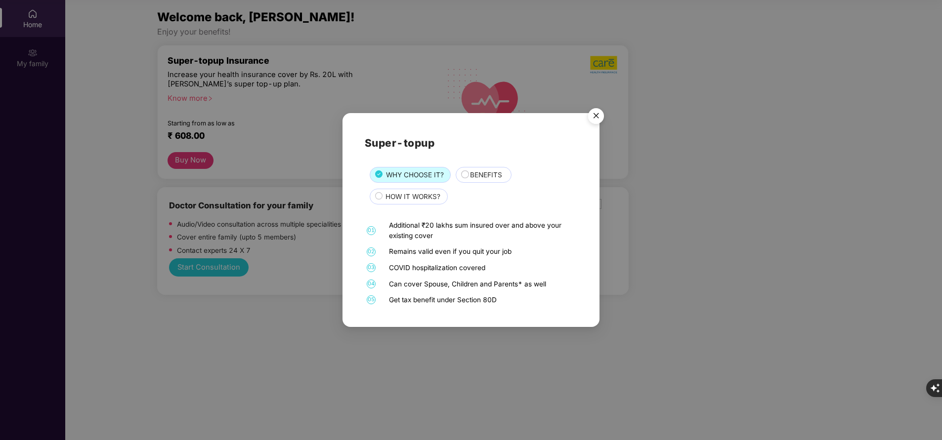
click at [474, 176] on span "BENEFITS" at bounding box center [486, 175] width 32 height 10
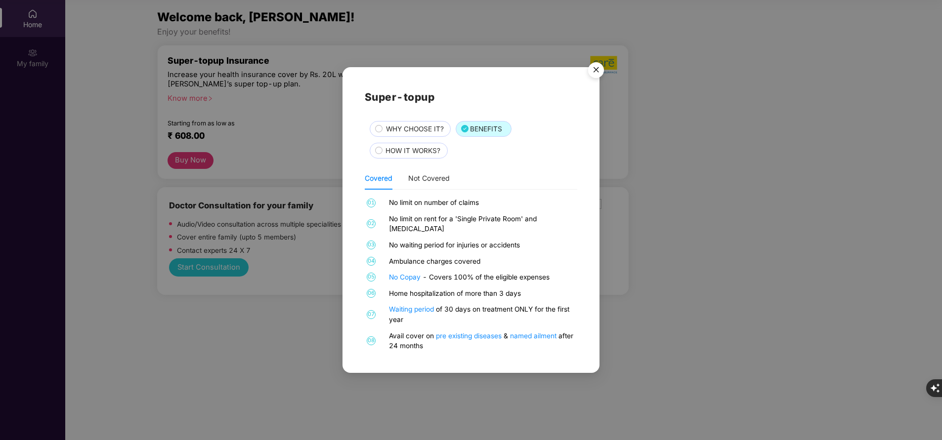
click at [426, 156] on span "HOW IT WORKS?" at bounding box center [412, 151] width 55 height 10
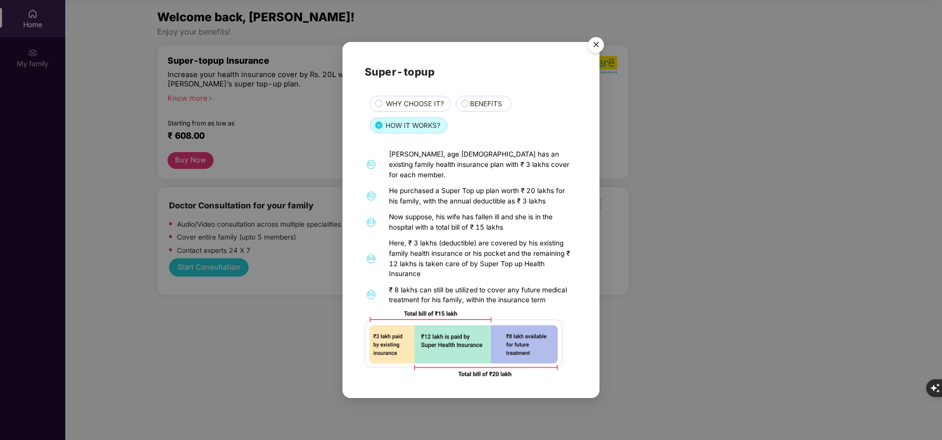
click at [413, 109] on span "WHY CHOOSE IT?" at bounding box center [415, 104] width 58 height 10
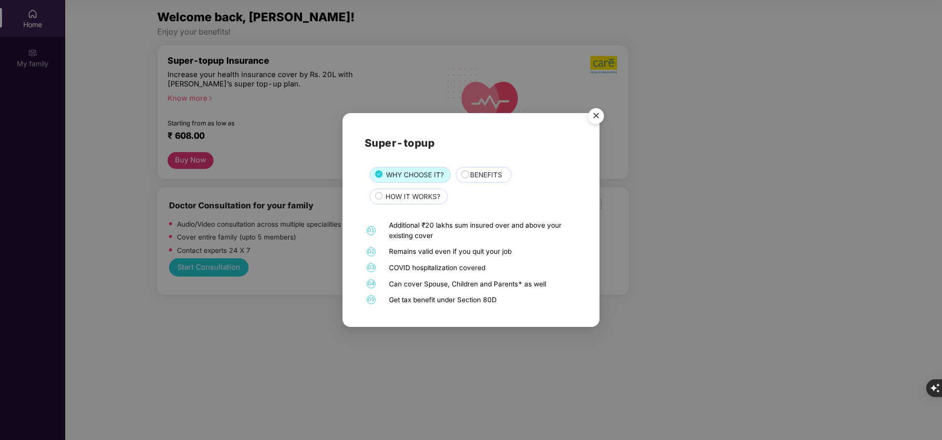
click at [475, 175] on span "BENEFITS" at bounding box center [486, 175] width 32 height 10
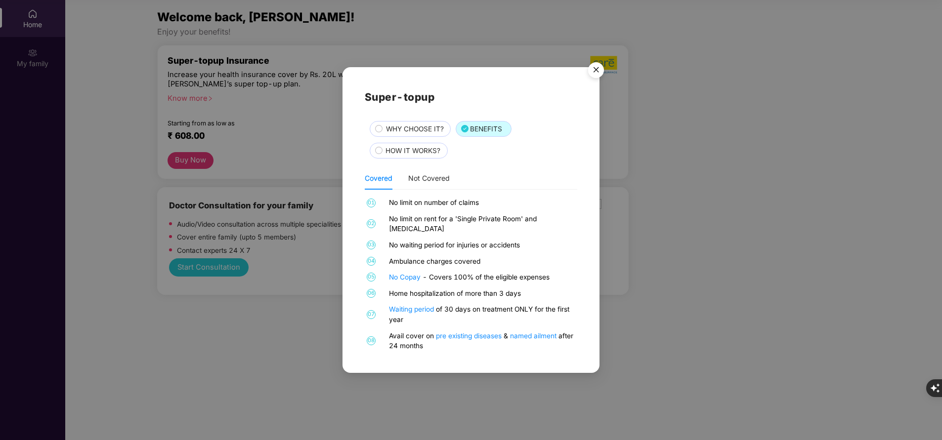
click at [408, 131] on span "WHY CHOOSE IT?" at bounding box center [415, 129] width 58 height 10
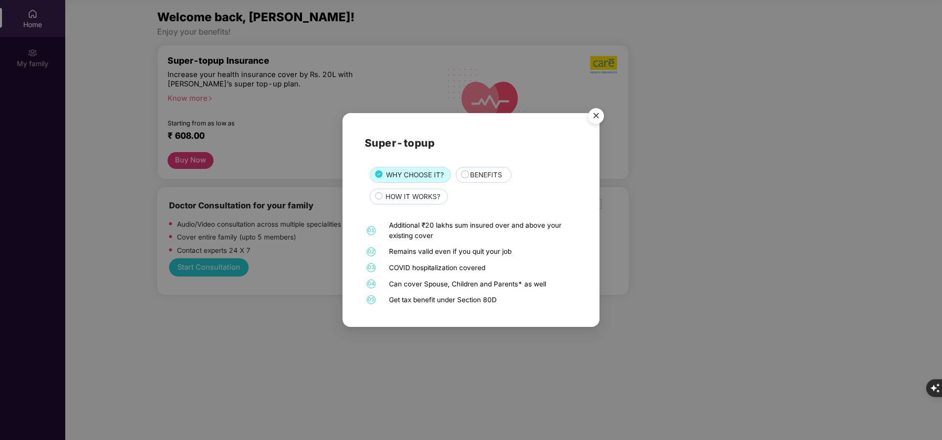
click at [412, 201] on span "HOW IT WORKS?" at bounding box center [412, 197] width 55 height 10
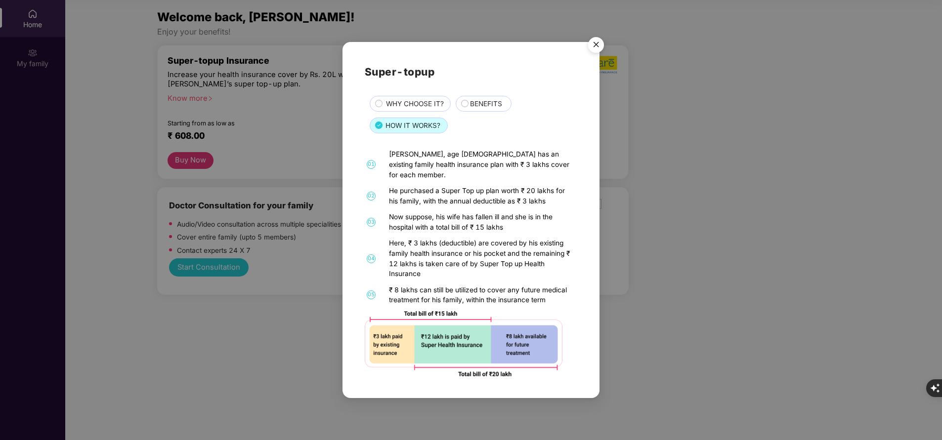
click at [481, 108] on span "BENEFITS" at bounding box center [486, 104] width 32 height 10
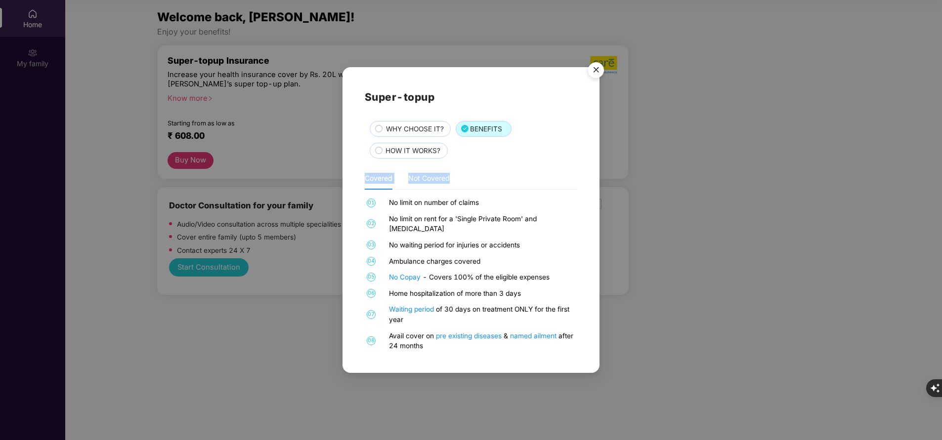
drag, startPoint x: 423, startPoint y: 165, endPoint x: 464, endPoint y: 169, distance: 41.8
click at [464, 169] on div "Super-topup WHY CHOOSE IT? BENEFITS HOW IT WORKS? Covered Not Covered 01 No lim…" at bounding box center [471, 220] width 213 height 262
click at [421, 133] on span "WHY CHOOSE IT?" at bounding box center [415, 129] width 58 height 10
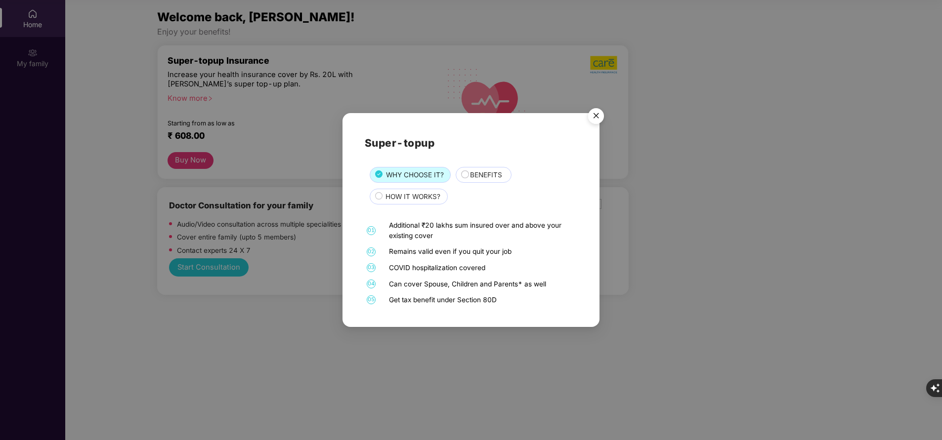
click at [599, 117] on img "Close" at bounding box center [596, 118] width 28 height 28
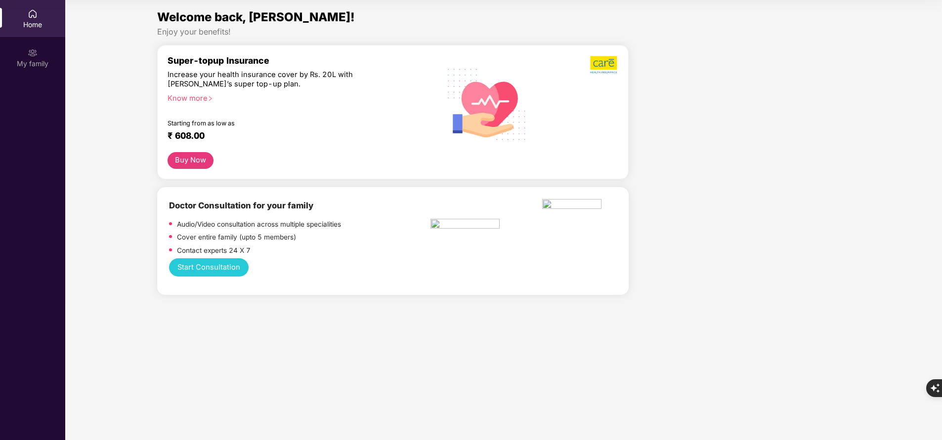
scroll to position [0, 0]
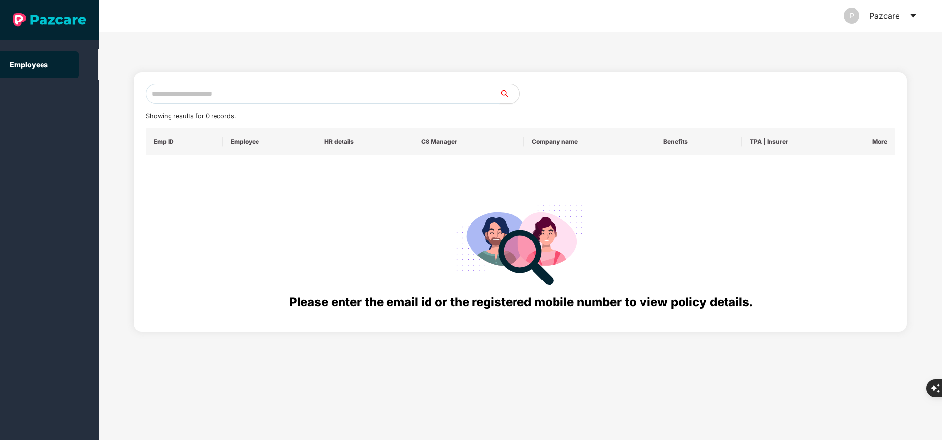
click at [310, 93] on input "text" at bounding box center [323, 94] width 354 height 20
paste input "**********"
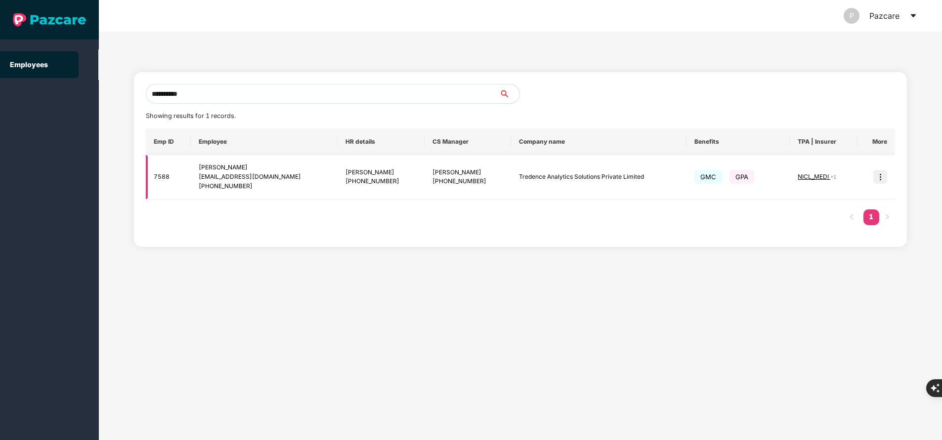
type input "**********"
click at [883, 179] on img at bounding box center [880, 177] width 14 height 14
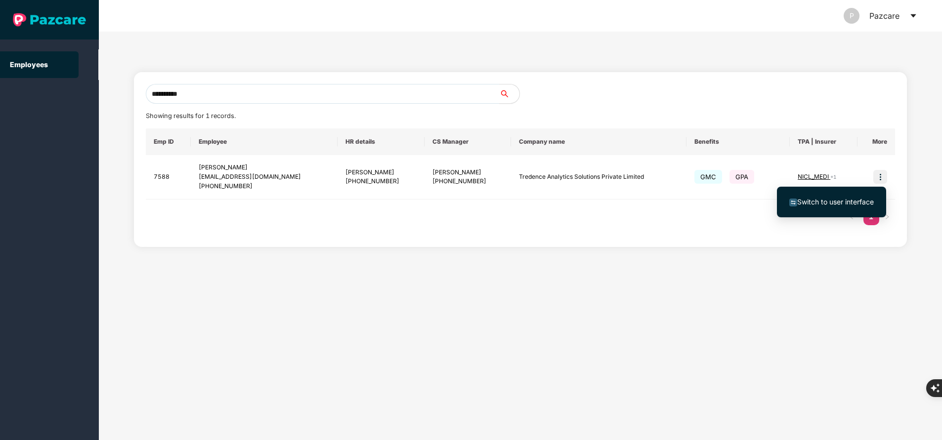
click at [843, 204] on span "Switch to user interface" at bounding box center [835, 202] width 77 height 8
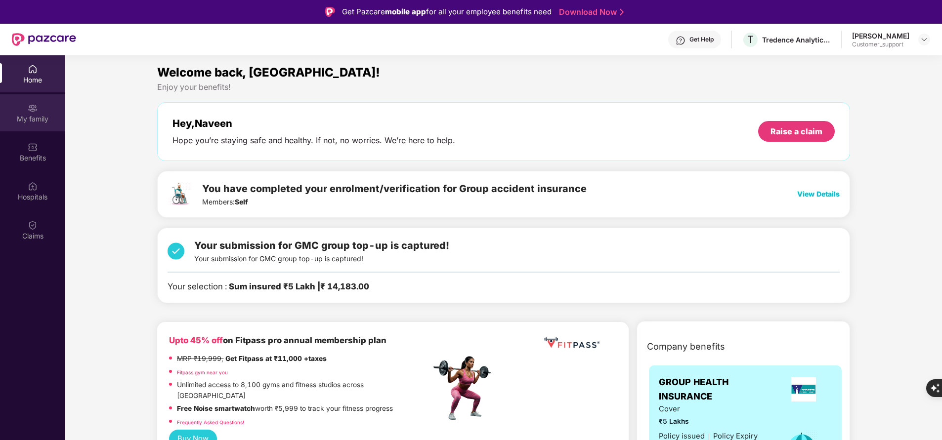
click at [28, 113] on div "My family" at bounding box center [32, 112] width 65 height 37
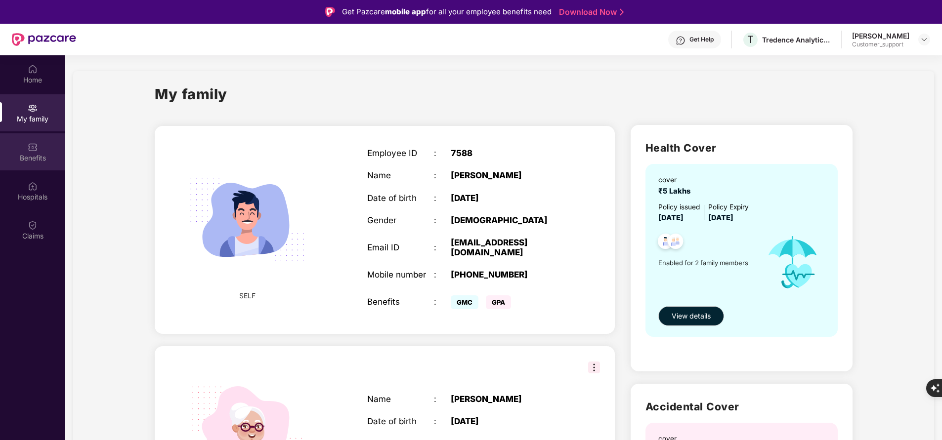
click at [45, 160] on div "Benefits" at bounding box center [32, 158] width 65 height 10
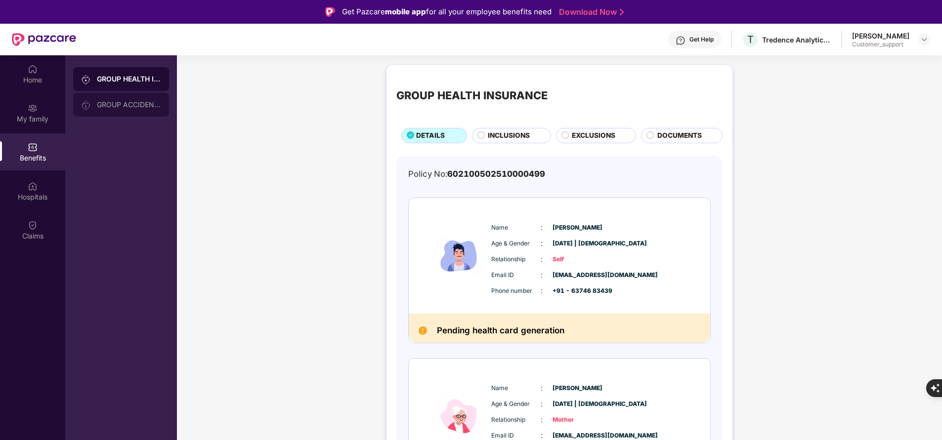
click at [119, 106] on div "GROUP ACCIDENTAL INSURANCE" at bounding box center [129, 105] width 64 height 8
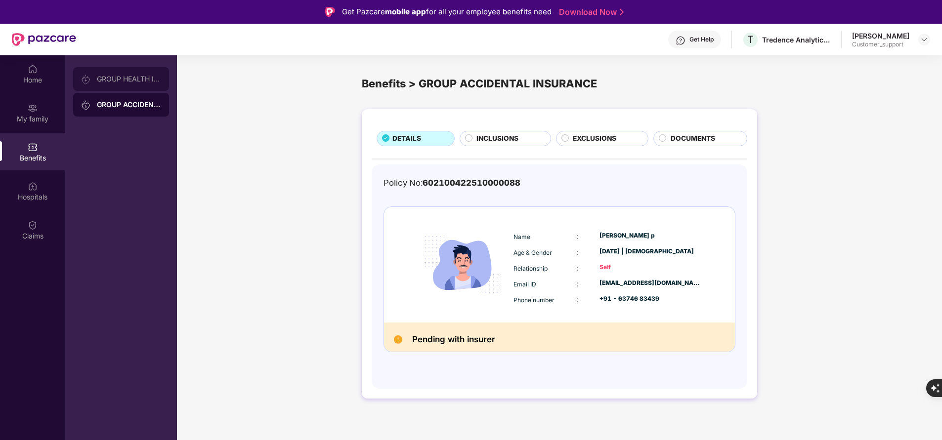
click at [126, 80] on div "GROUP HEALTH INSURANCE" at bounding box center [129, 79] width 64 height 8
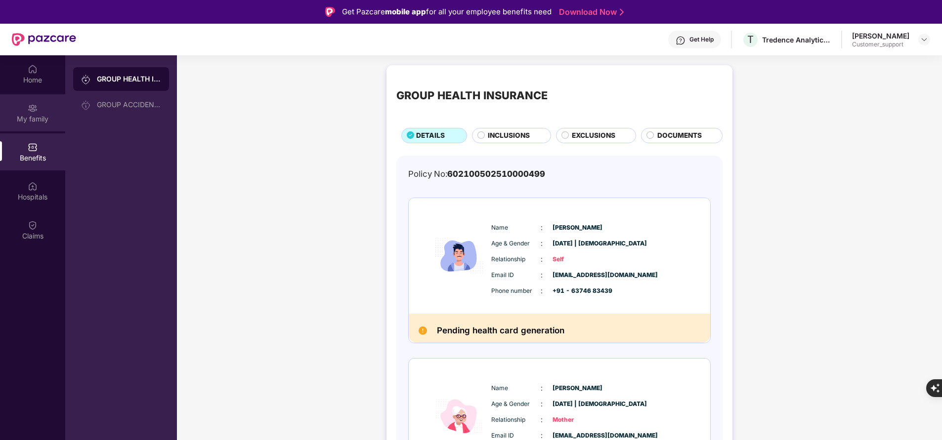
click at [34, 120] on div "My family" at bounding box center [32, 119] width 65 height 10
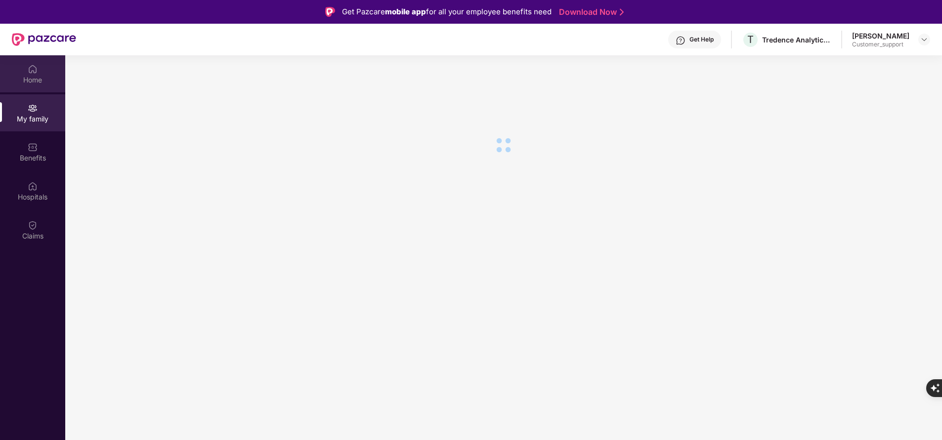
click at [37, 72] on img at bounding box center [33, 69] width 10 height 10
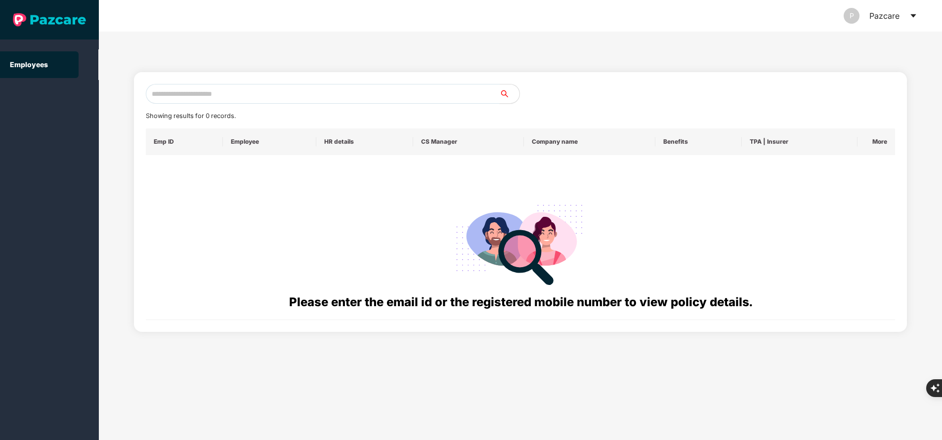
click at [252, 91] on input "text" at bounding box center [323, 94] width 354 height 20
paste input "**********"
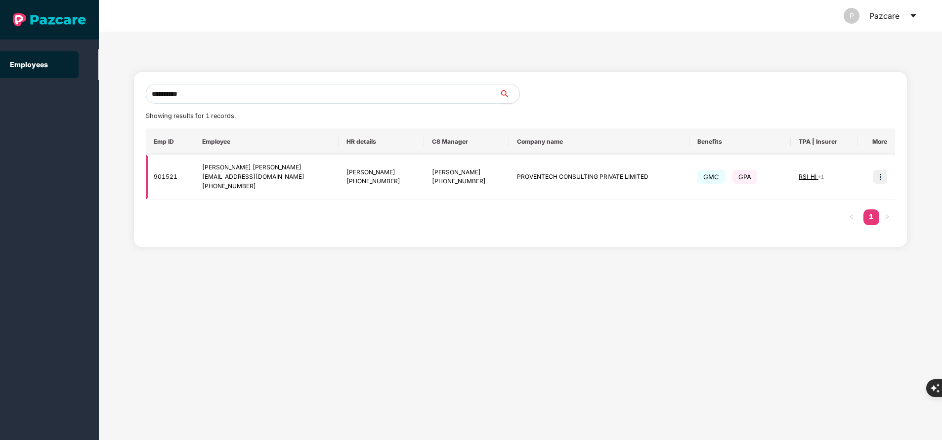
type input "**********"
click at [879, 179] on img at bounding box center [880, 177] width 14 height 14
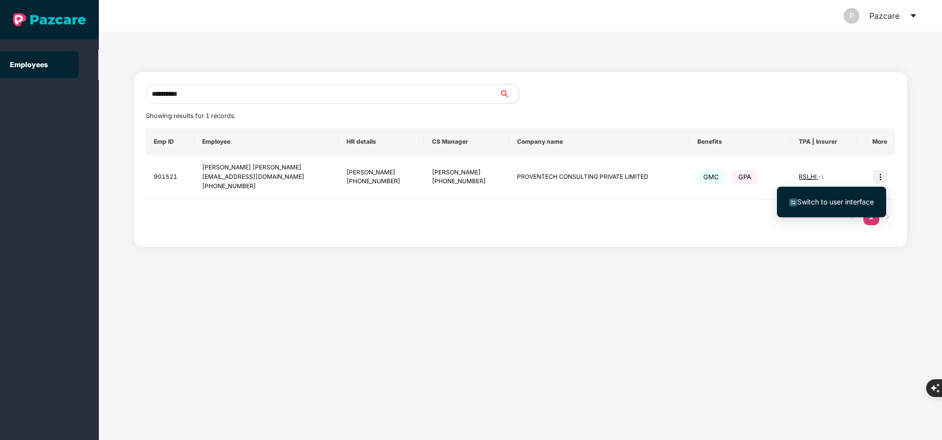
click at [851, 202] on span "Switch to user interface" at bounding box center [835, 202] width 77 height 8
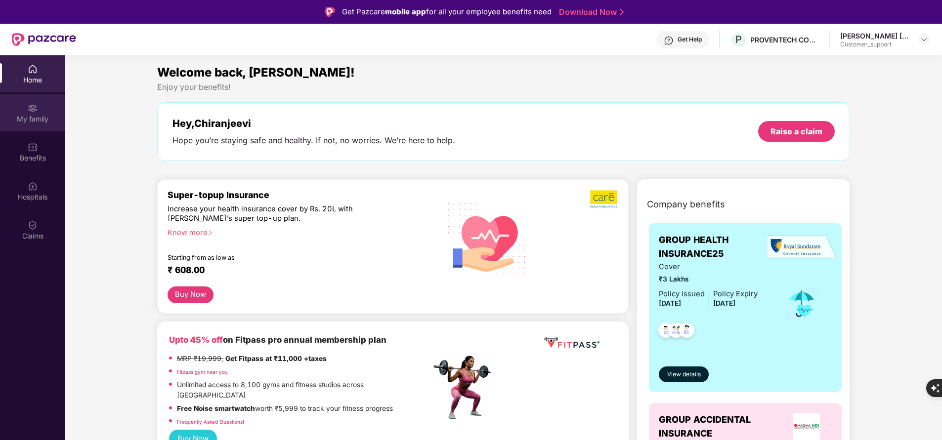
click at [35, 114] on div "My family" at bounding box center [32, 119] width 65 height 10
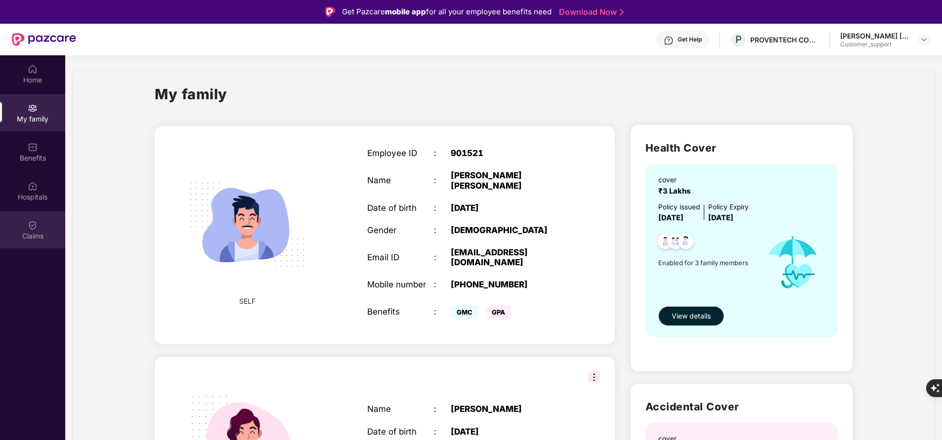
click at [26, 221] on div "Claims" at bounding box center [32, 229] width 65 height 37
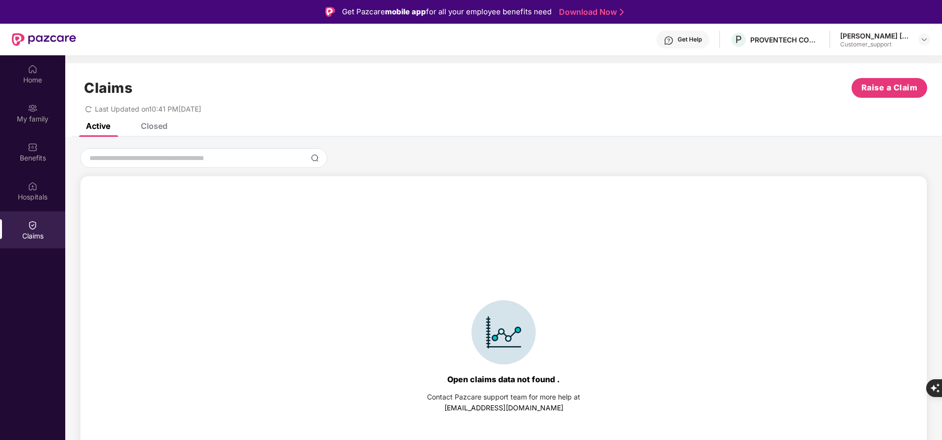
click at [157, 124] on div "Closed" at bounding box center [154, 126] width 27 height 10
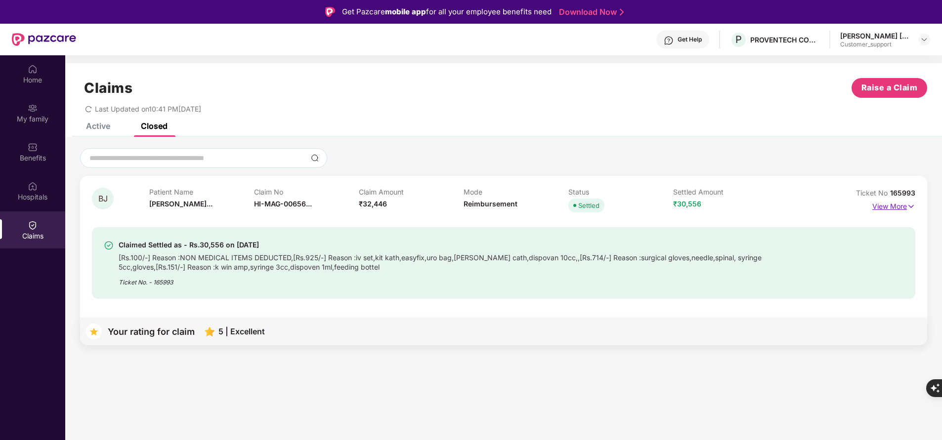
click at [897, 206] on p "View More" at bounding box center [893, 205] width 43 height 13
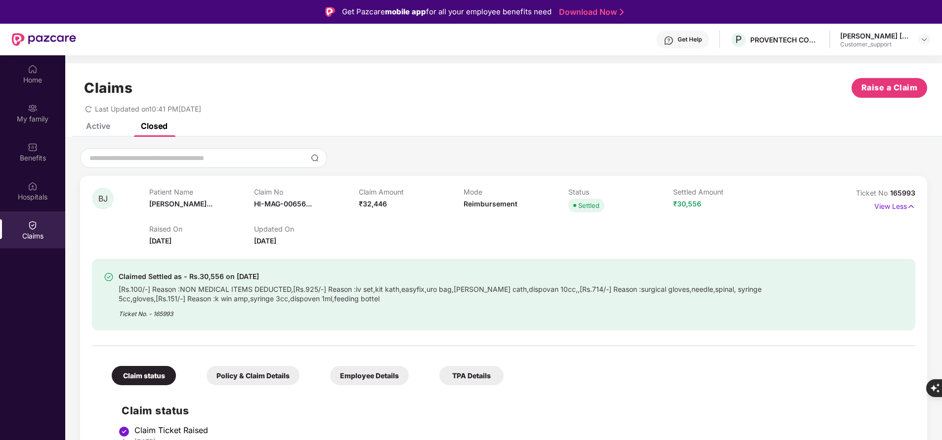
drag, startPoint x: 553, startPoint y: 299, endPoint x: 463, endPoint y: 130, distance: 191.6
click at [463, 130] on div "Active Closed" at bounding box center [503, 130] width 877 height 14
click at [908, 194] on span "165993" at bounding box center [902, 193] width 25 height 8
copy div "No 165993"
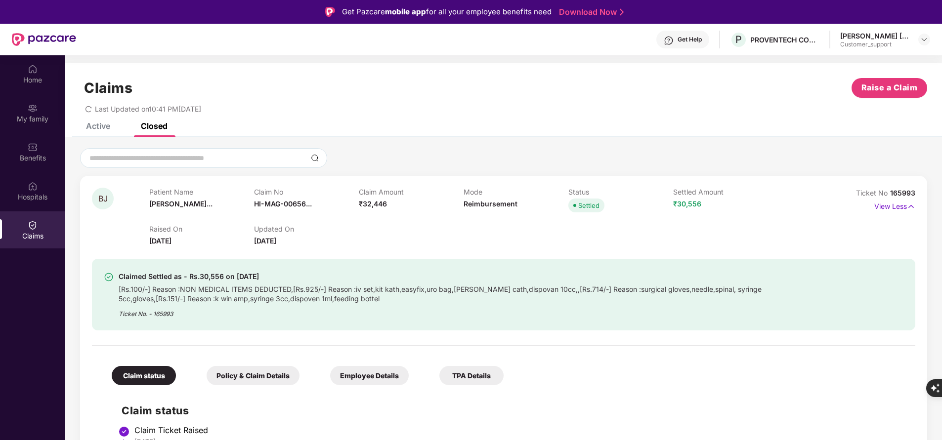
click at [102, 123] on div "Active" at bounding box center [98, 126] width 24 height 10
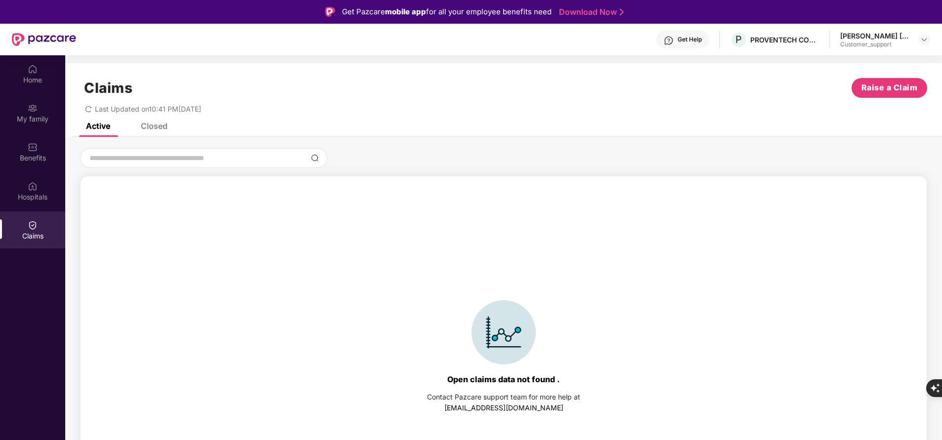
click at [162, 127] on div "Closed" at bounding box center [154, 126] width 27 height 10
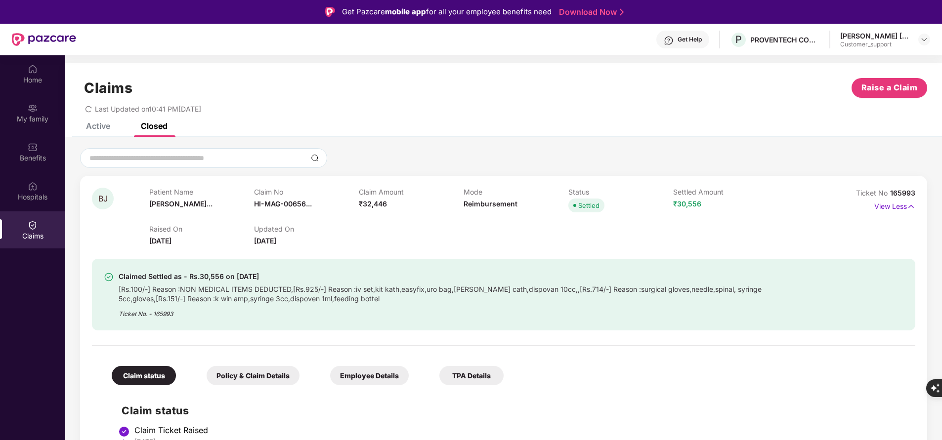
click at [97, 130] on div "Active" at bounding box center [98, 126] width 24 height 10
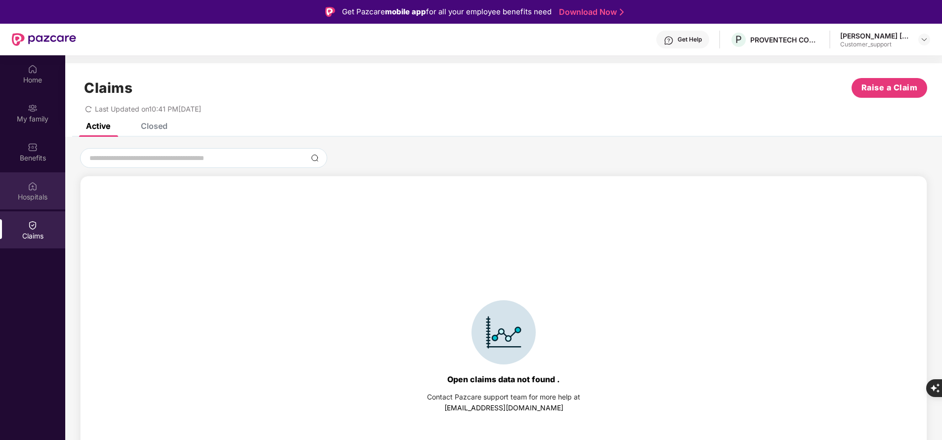
click at [30, 194] on div "Hospitals" at bounding box center [32, 197] width 65 height 10
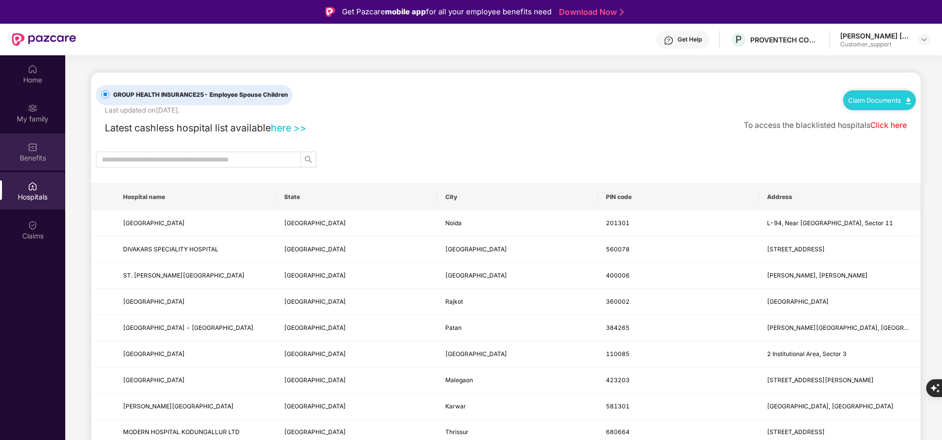
click at [28, 158] on div "Benefits" at bounding box center [32, 158] width 65 height 10
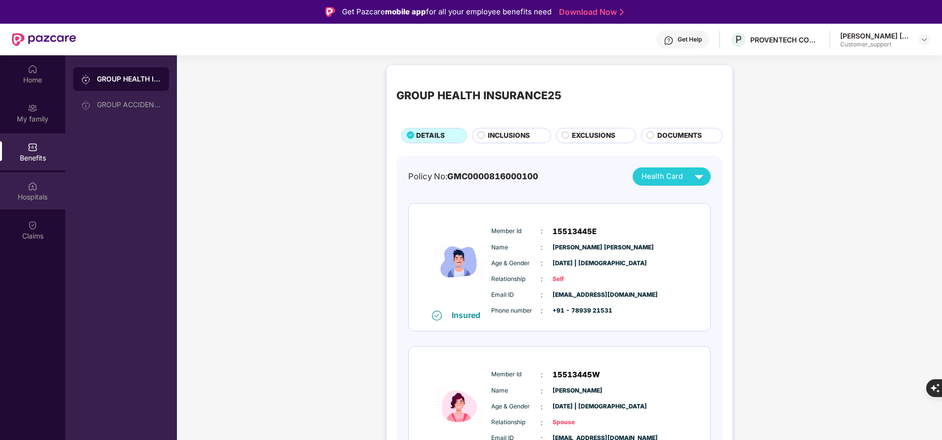
click at [33, 192] on div "Hospitals" at bounding box center [32, 197] width 65 height 10
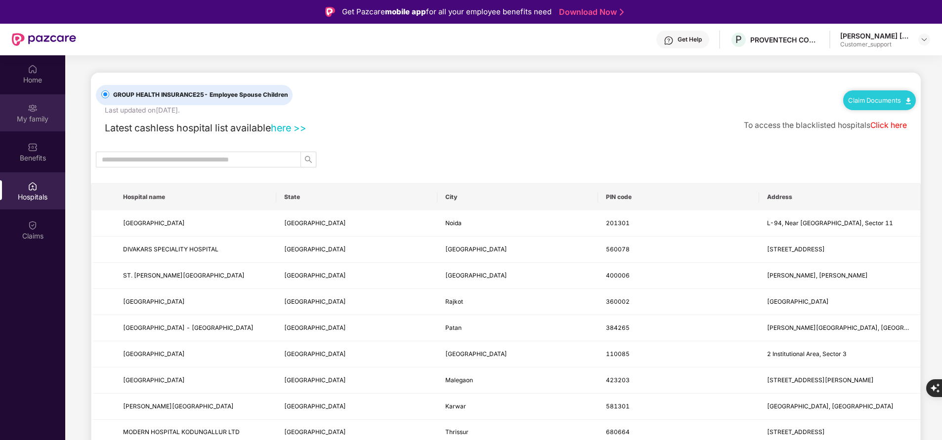
click at [41, 123] on div "My family" at bounding box center [32, 119] width 65 height 10
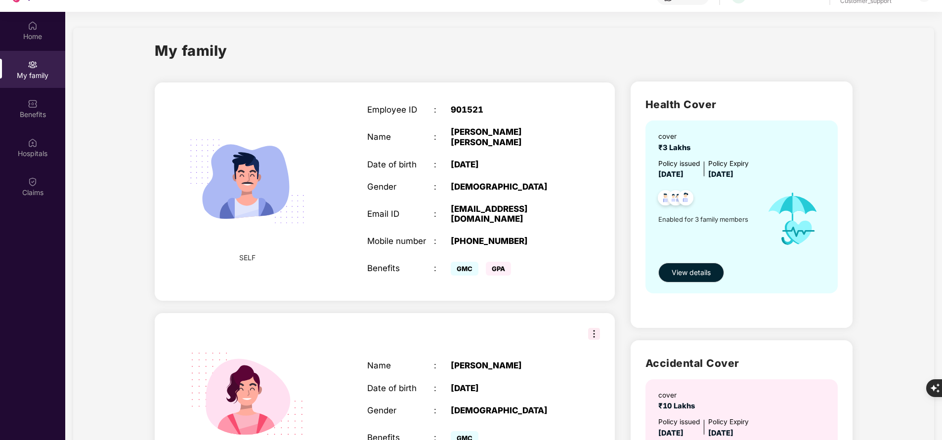
scroll to position [43, 0]
click at [29, 98] on div at bounding box center [33, 103] width 10 height 10
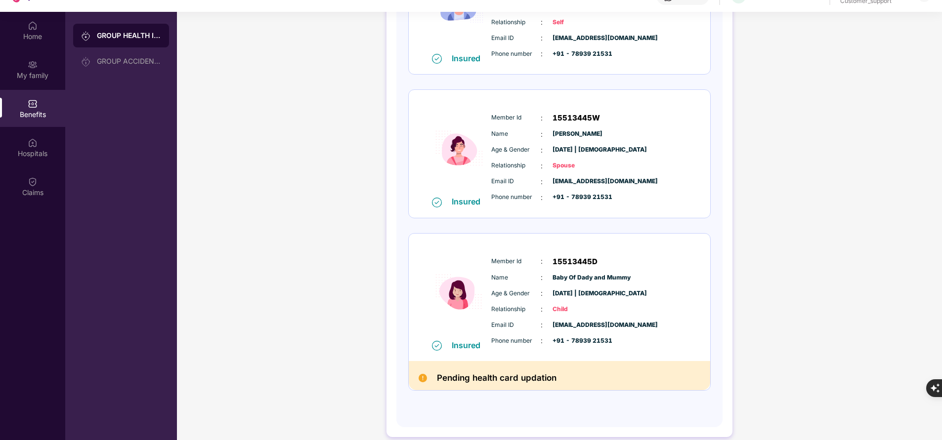
scroll to position [0, 0]
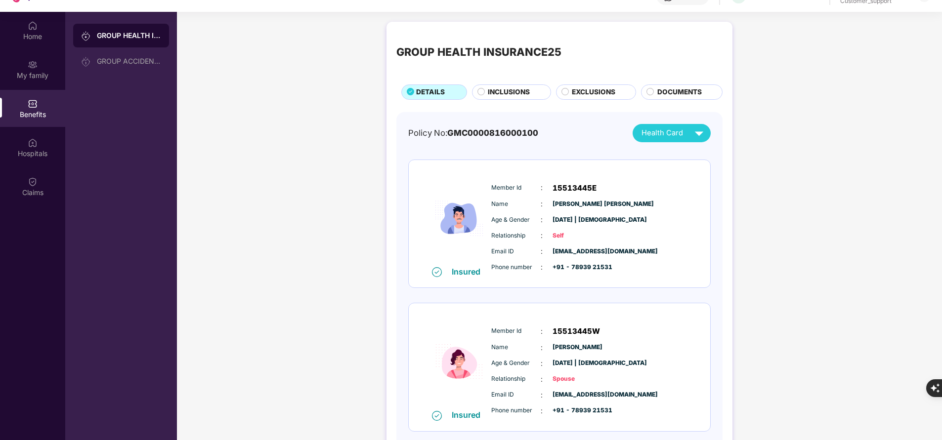
click at [500, 92] on span "INCLUSIONS" at bounding box center [509, 92] width 42 height 10
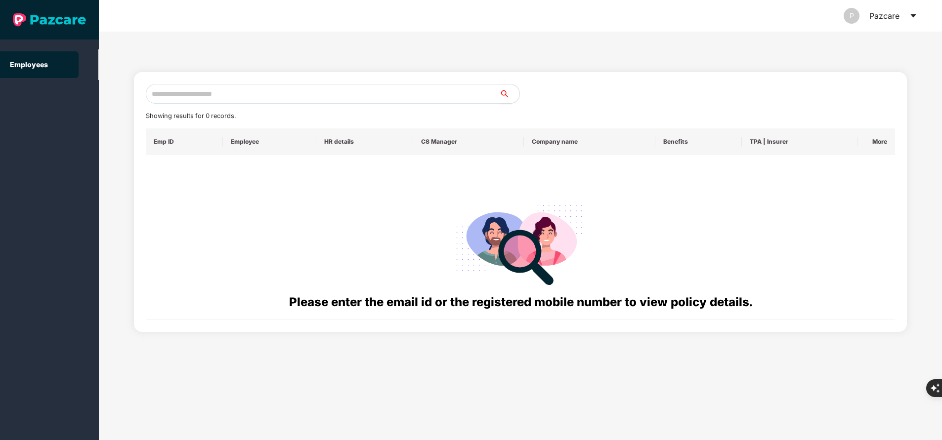
click at [301, 98] on input "text" at bounding box center [323, 94] width 354 height 20
paste input "**********"
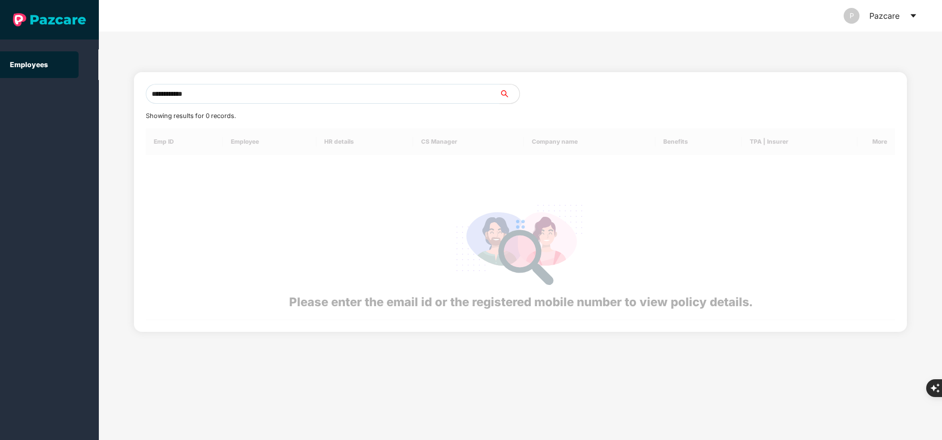
click at [301, 98] on input "**********" at bounding box center [323, 94] width 354 height 20
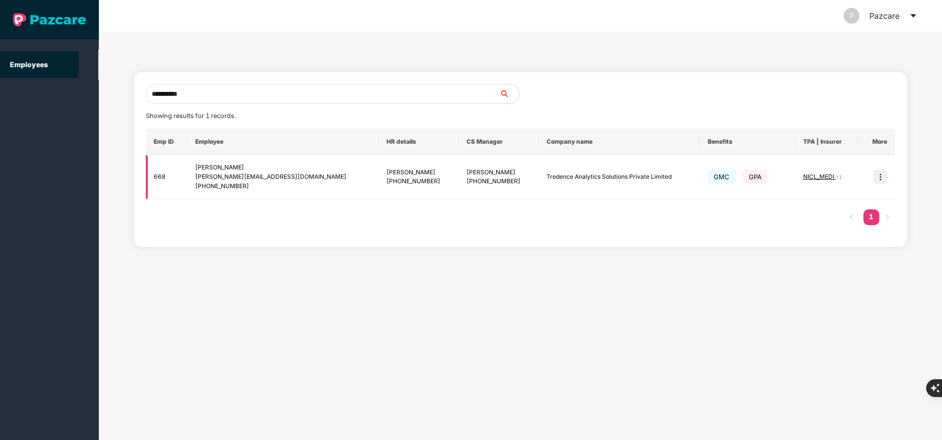
type input "**********"
click at [887, 182] on td at bounding box center [876, 177] width 38 height 44
click at [883, 180] on img at bounding box center [880, 177] width 14 height 14
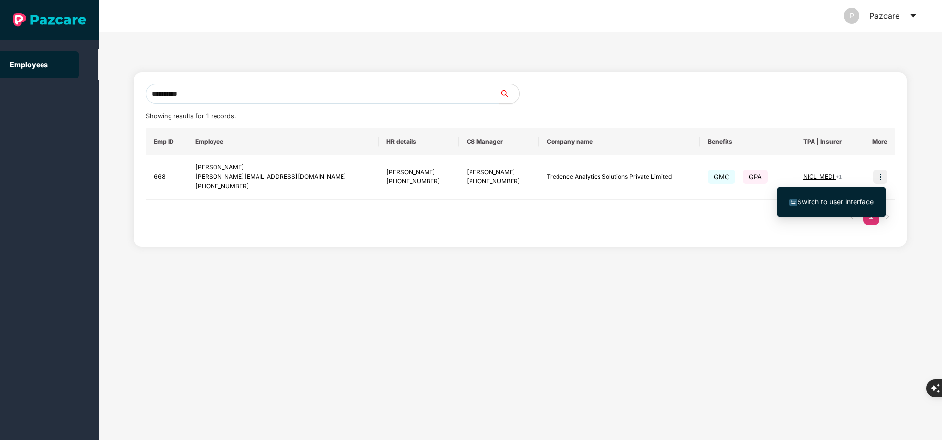
click at [832, 204] on span "Switch to user interface" at bounding box center [835, 202] width 77 height 8
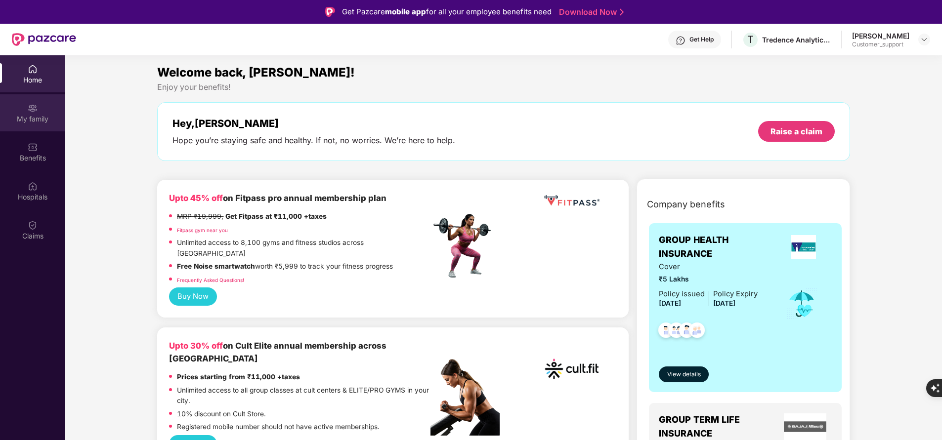
click at [30, 115] on div "My family" at bounding box center [32, 119] width 65 height 10
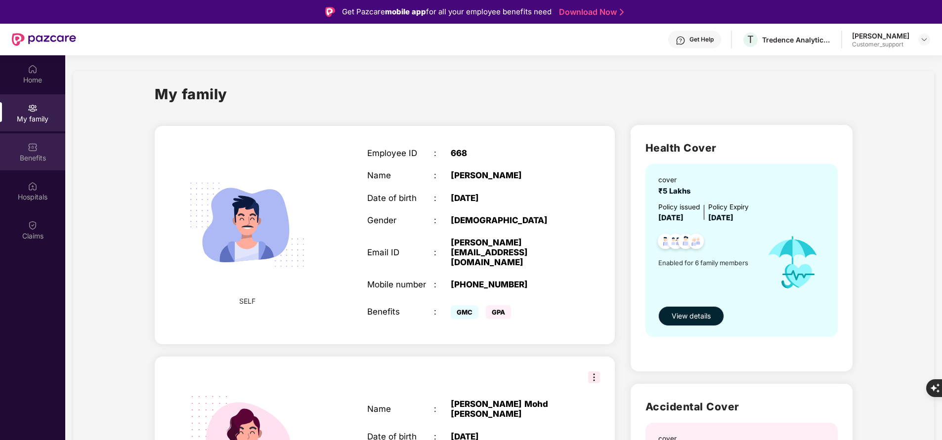
click at [31, 157] on div "Benefits" at bounding box center [32, 158] width 65 height 10
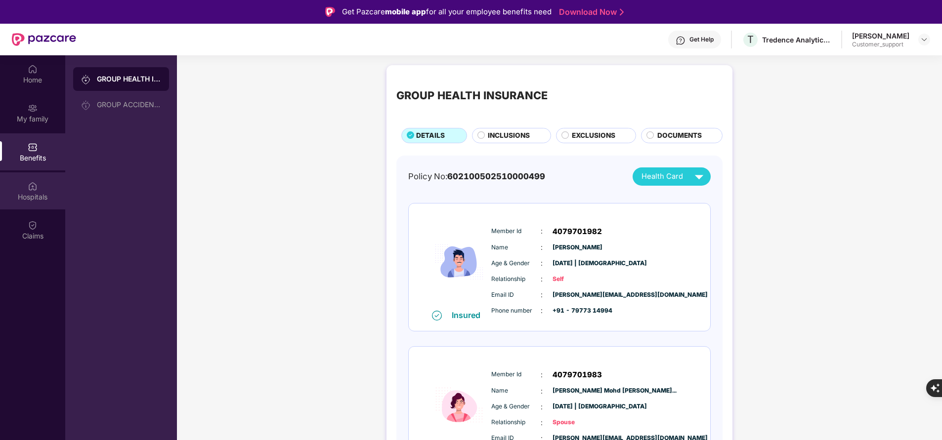
click at [31, 193] on div "Hospitals" at bounding box center [32, 197] width 65 height 10
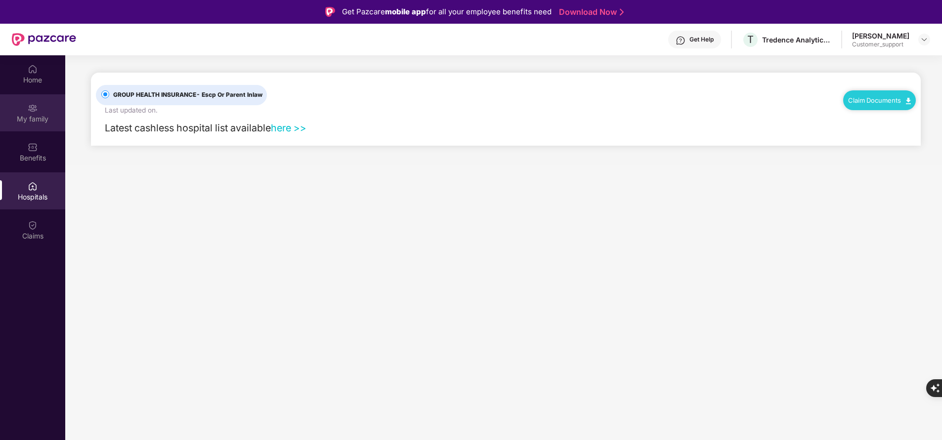
click at [37, 127] on div "My family" at bounding box center [32, 112] width 65 height 37
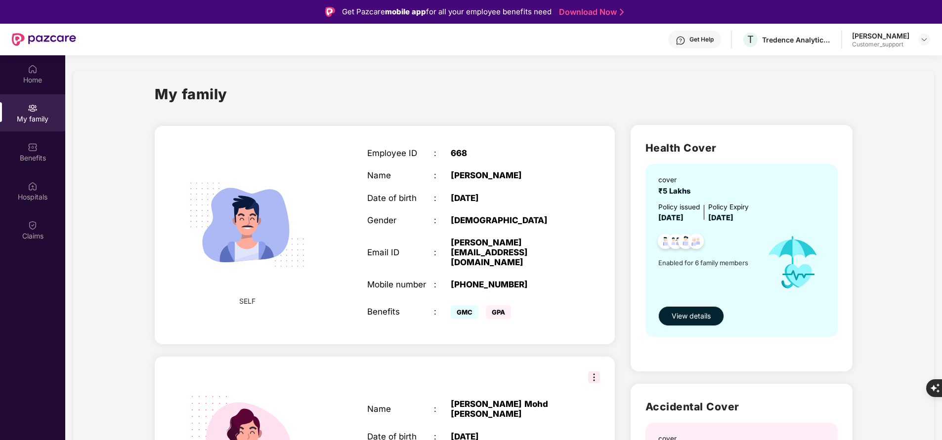
click at [503, 280] on div "[PHONE_NUMBER]" at bounding box center [509, 285] width 117 height 10
copy div "917977314994"
click at [503, 280] on div "[PHONE_NUMBER]" at bounding box center [509, 285] width 117 height 10
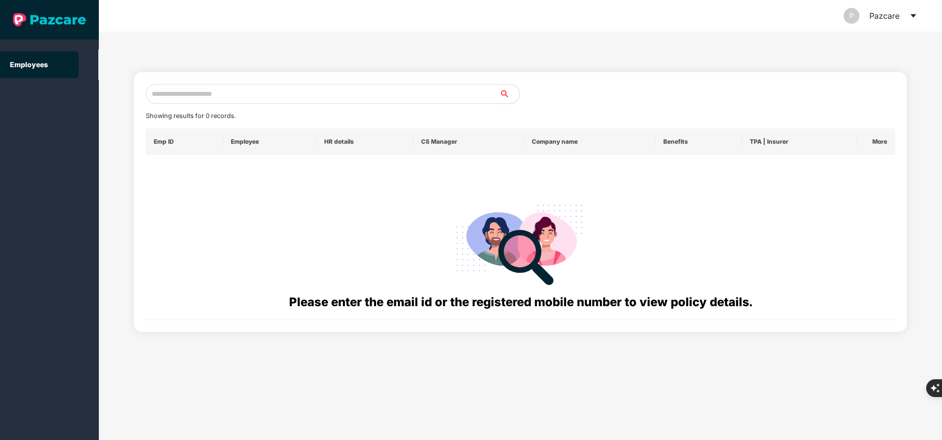
paste input "**********"
click at [372, 94] on input "**********" at bounding box center [323, 94] width 354 height 20
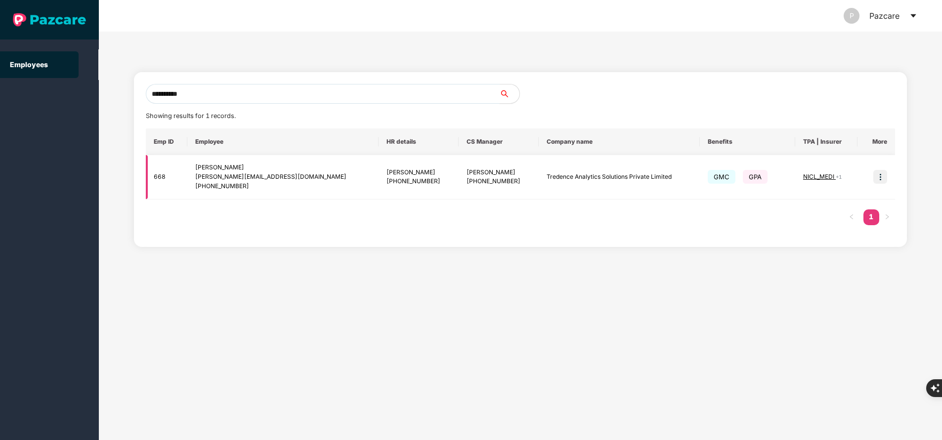
type input "**********"
click at [813, 178] on span "NICL_MEDI" at bounding box center [819, 176] width 33 height 7
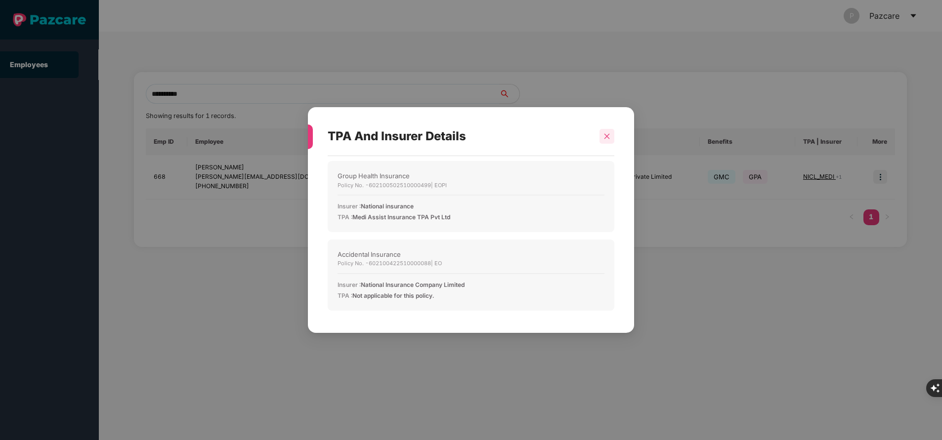
click at [608, 130] on div at bounding box center [606, 136] width 15 height 15
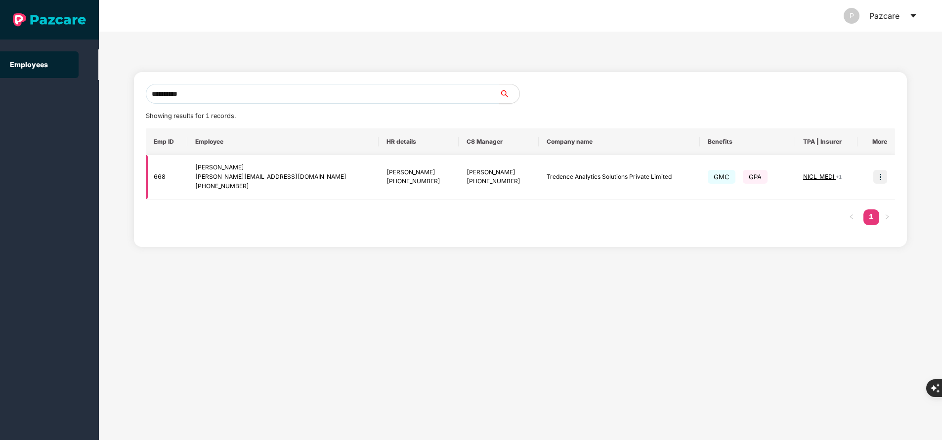
click at [880, 175] on img at bounding box center [880, 177] width 14 height 14
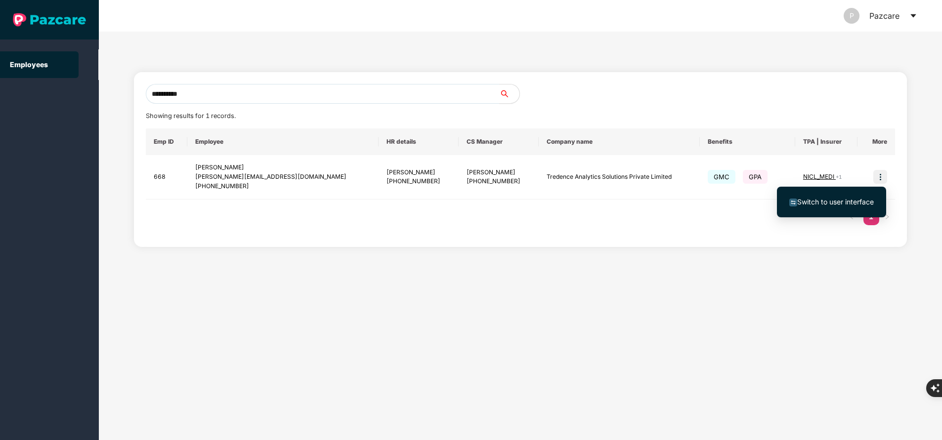
click at [821, 200] on span "Switch to user interface" at bounding box center [835, 202] width 77 height 8
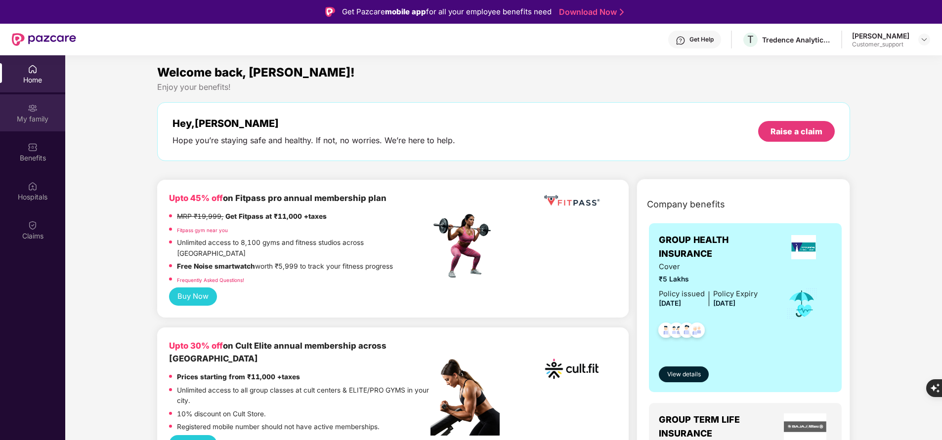
click at [33, 120] on div "My family" at bounding box center [32, 119] width 65 height 10
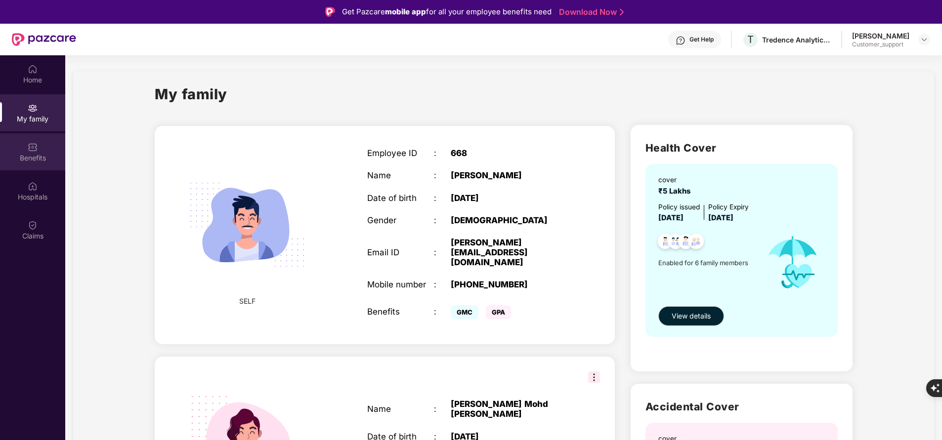
click at [29, 162] on div "Benefits" at bounding box center [32, 158] width 65 height 10
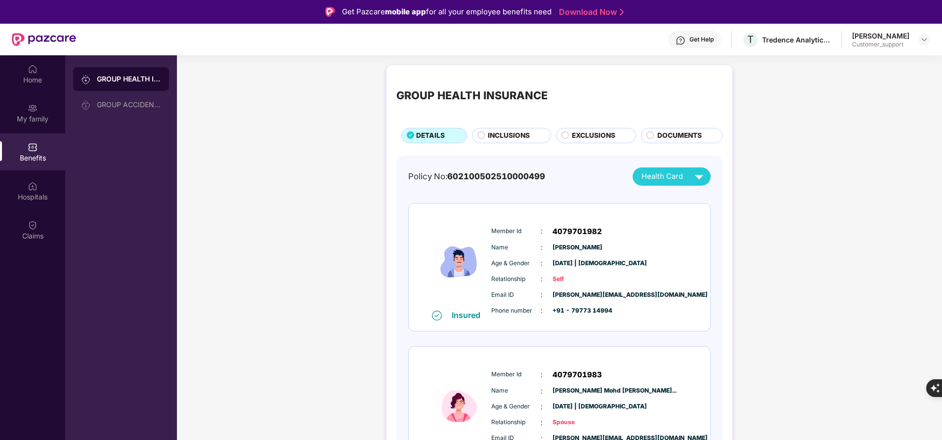
click at [511, 136] on span "INCLUSIONS" at bounding box center [509, 135] width 42 height 10
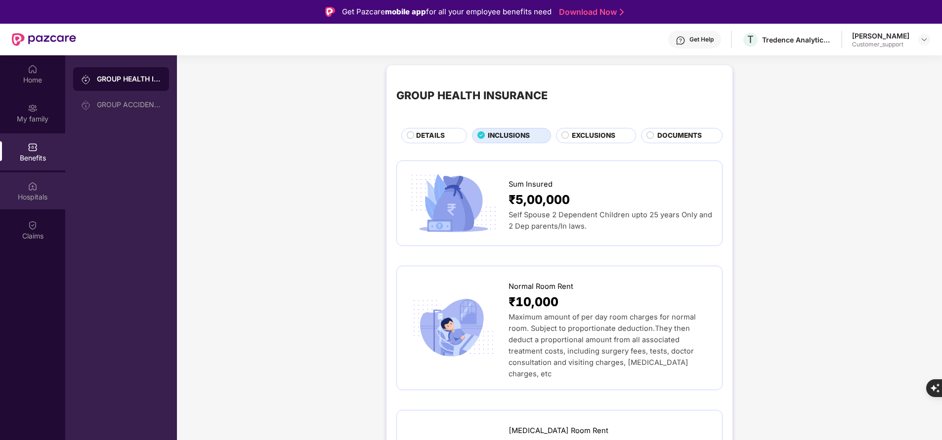
click at [26, 200] on div "Hospitals" at bounding box center [32, 197] width 65 height 10
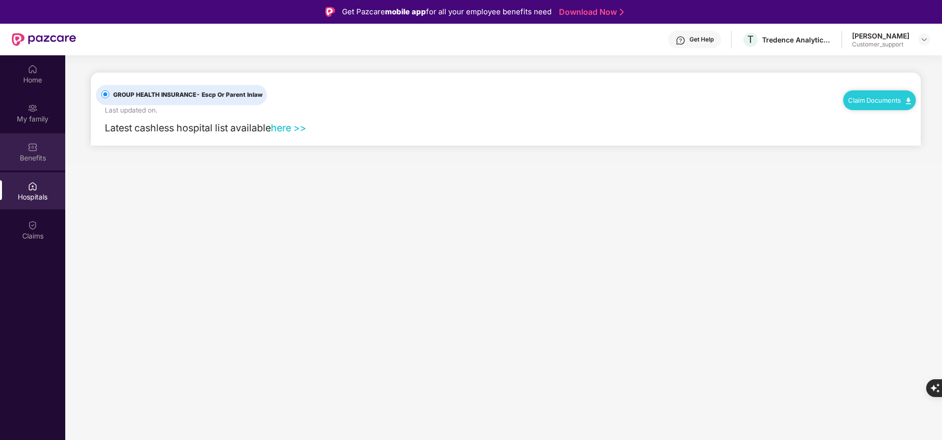
click at [45, 155] on div "Benefits" at bounding box center [32, 158] width 65 height 10
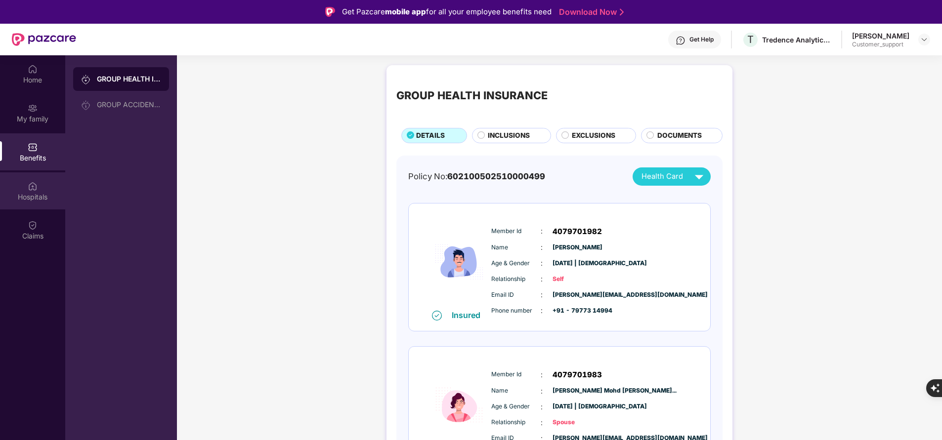
click at [50, 194] on div "Hospitals" at bounding box center [32, 197] width 65 height 10
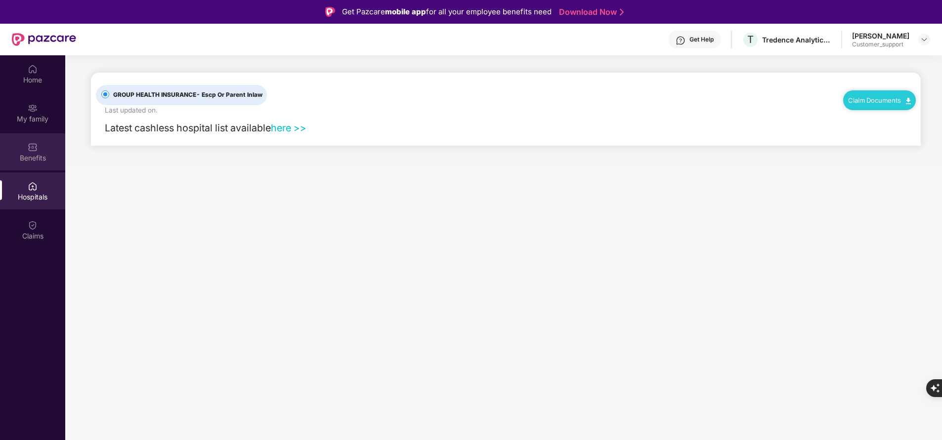
click at [46, 146] on div "Benefits" at bounding box center [32, 151] width 65 height 37
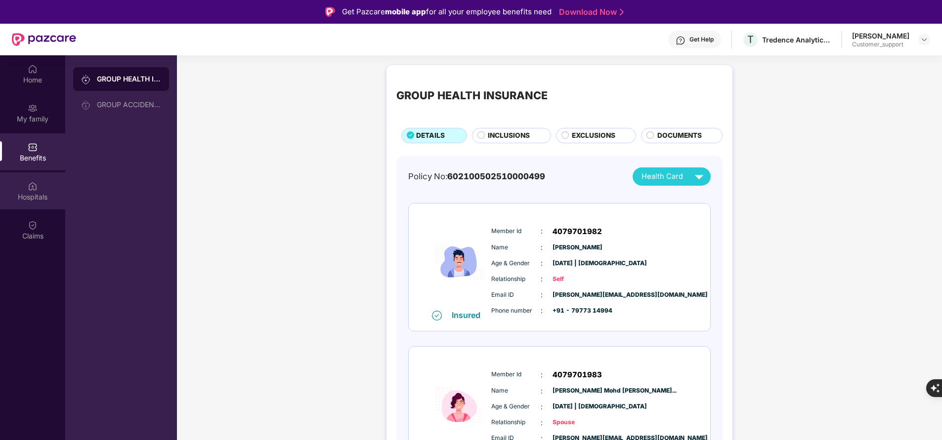
click at [30, 198] on div "Hospitals" at bounding box center [32, 197] width 65 height 10
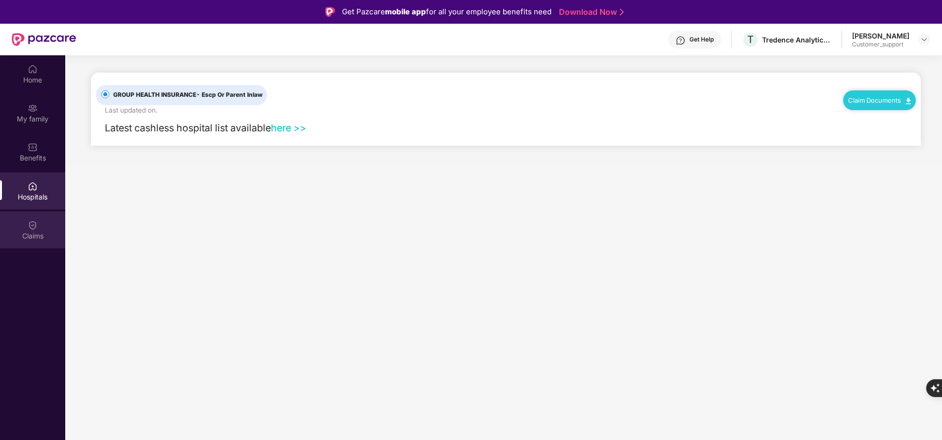
click at [34, 236] on div "Claims" at bounding box center [32, 236] width 65 height 10
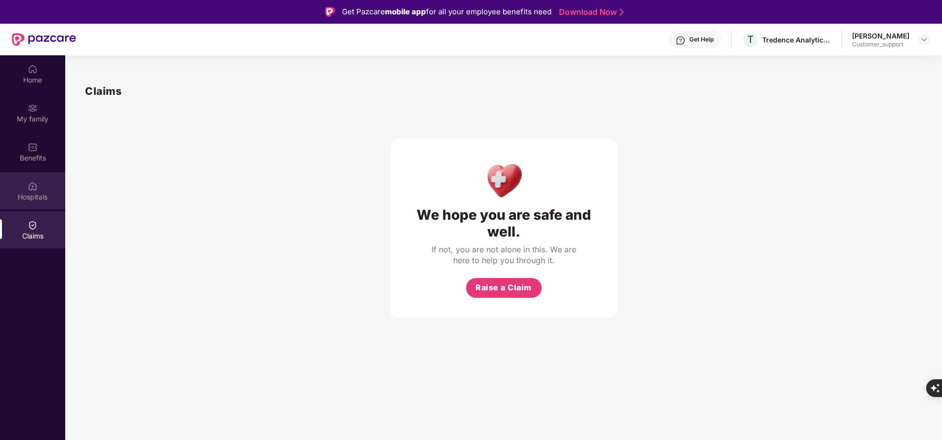
click at [42, 204] on div "Hospitals" at bounding box center [32, 190] width 65 height 37
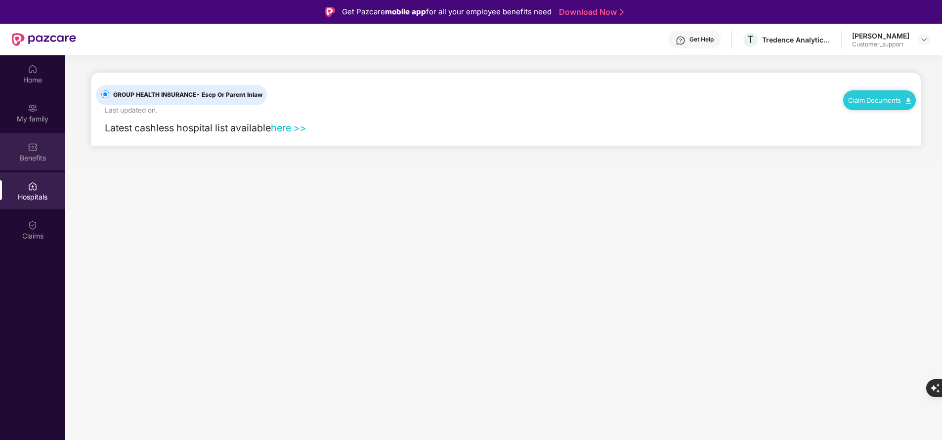
click at [43, 156] on div "Benefits" at bounding box center [32, 158] width 65 height 10
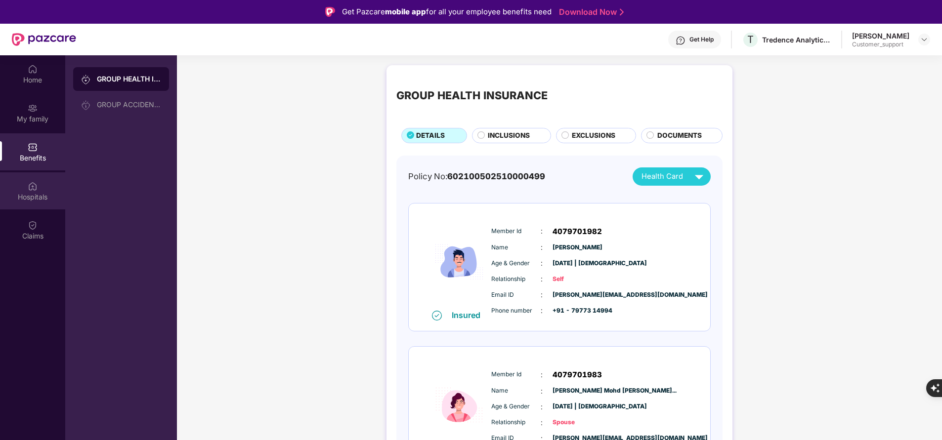
click at [40, 200] on div "Hospitals" at bounding box center [32, 197] width 65 height 10
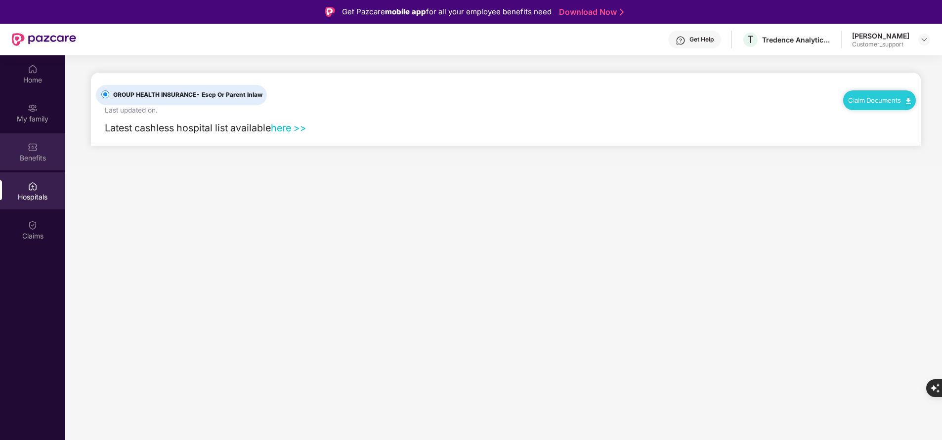
click at [39, 160] on div "Benefits" at bounding box center [32, 158] width 65 height 10
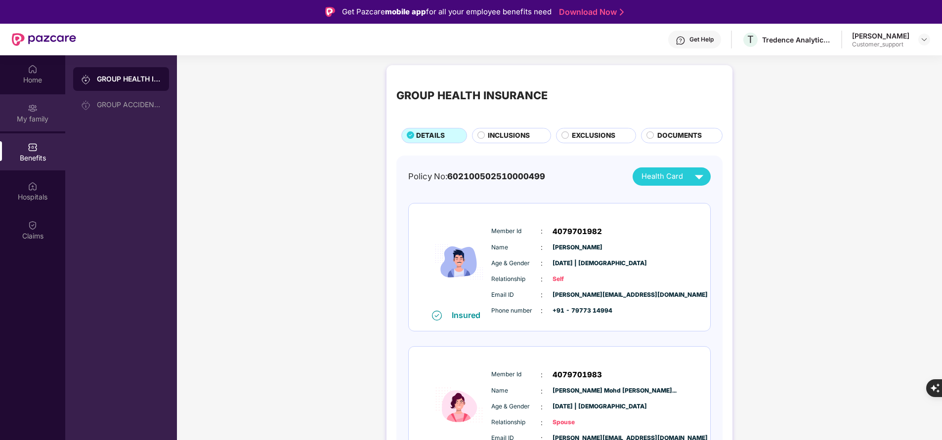
click at [41, 115] on div "My family" at bounding box center [32, 119] width 65 height 10
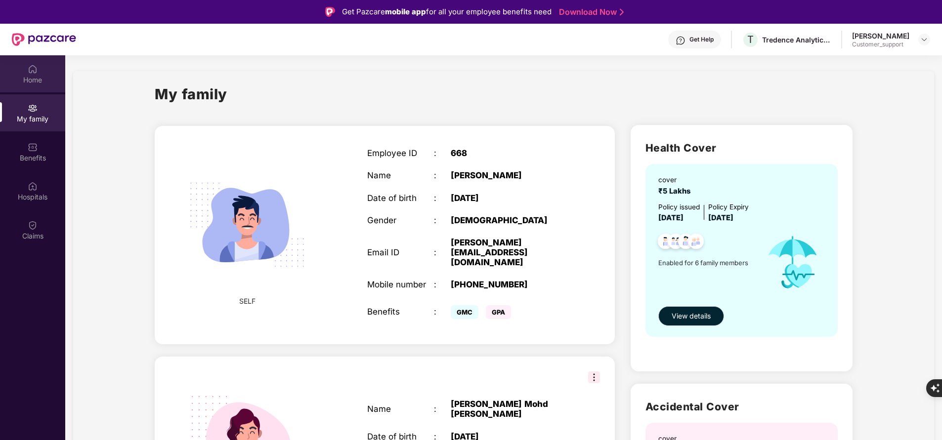
click at [36, 91] on div "Home" at bounding box center [32, 73] width 65 height 37
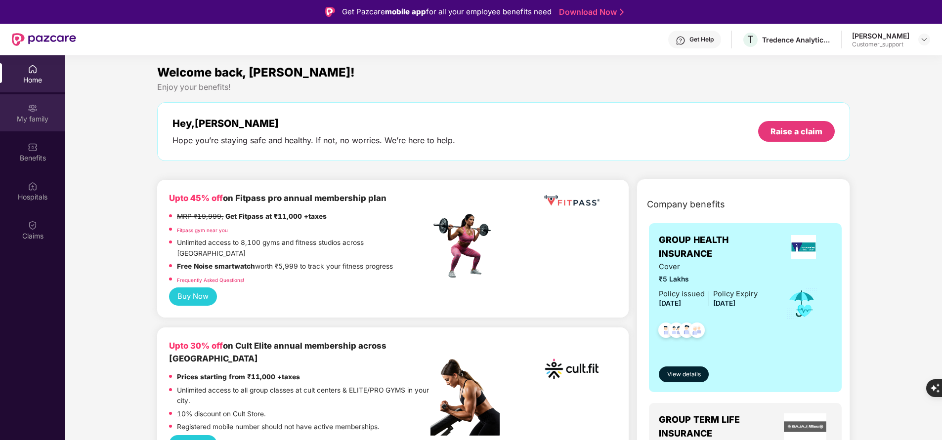
click at [48, 115] on div "My family" at bounding box center [32, 119] width 65 height 10
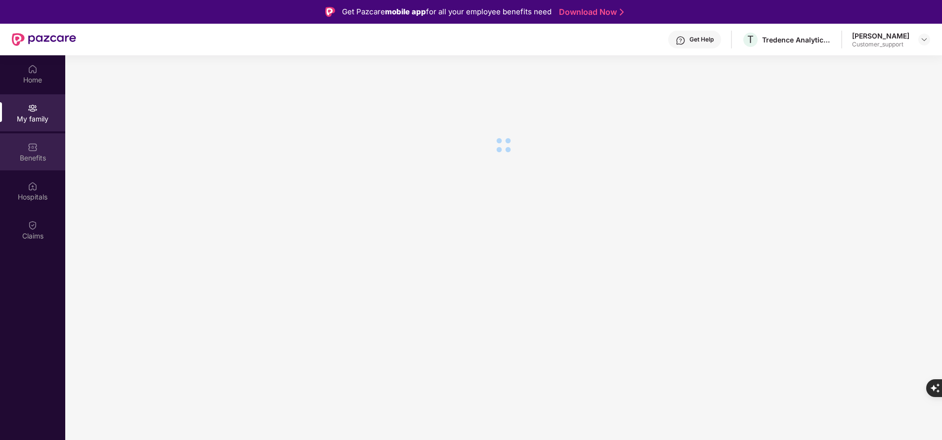
click at [28, 159] on div "Benefits" at bounding box center [32, 158] width 65 height 10
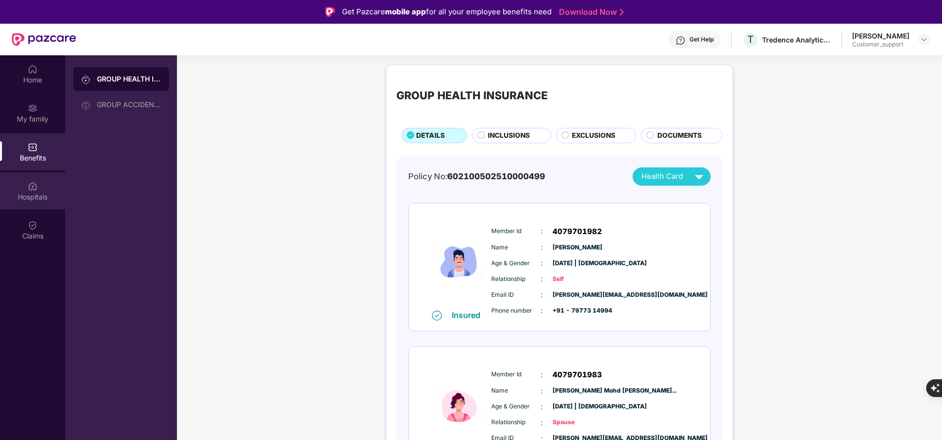
click at [36, 203] on div "Hospitals" at bounding box center [32, 190] width 65 height 37
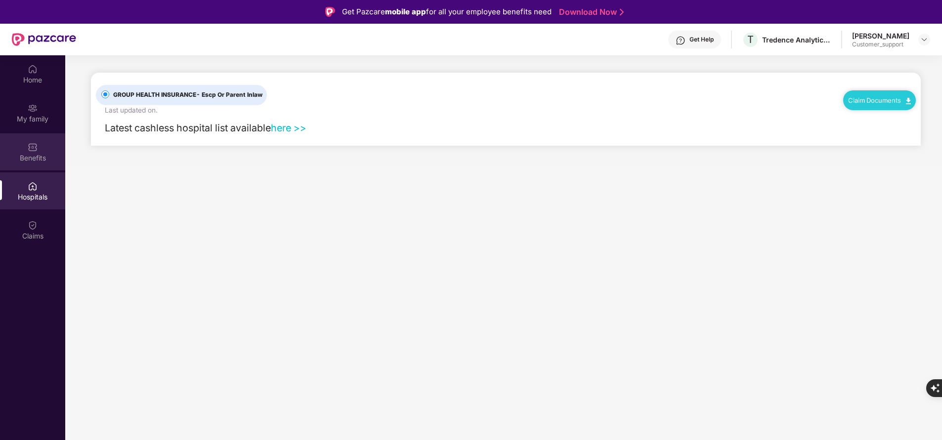
click at [47, 161] on div "Benefits" at bounding box center [32, 158] width 65 height 10
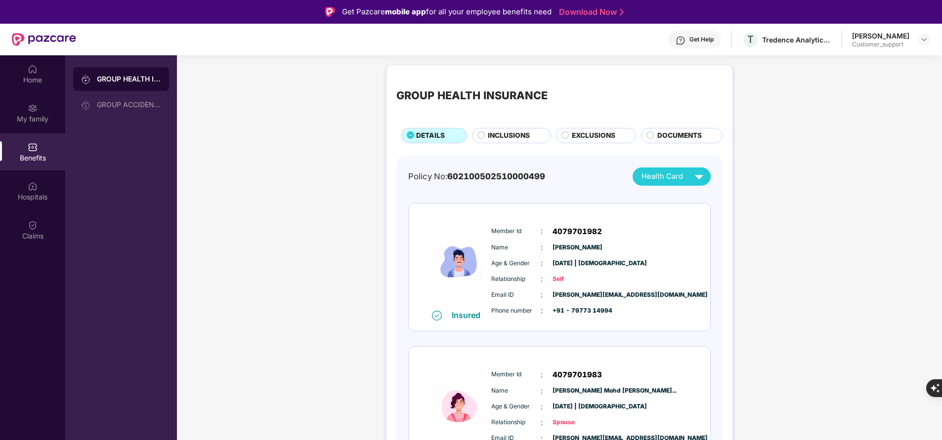
click at [518, 137] on span "INCLUSIONS" at bounding box center [509, 135] width 42 height 10
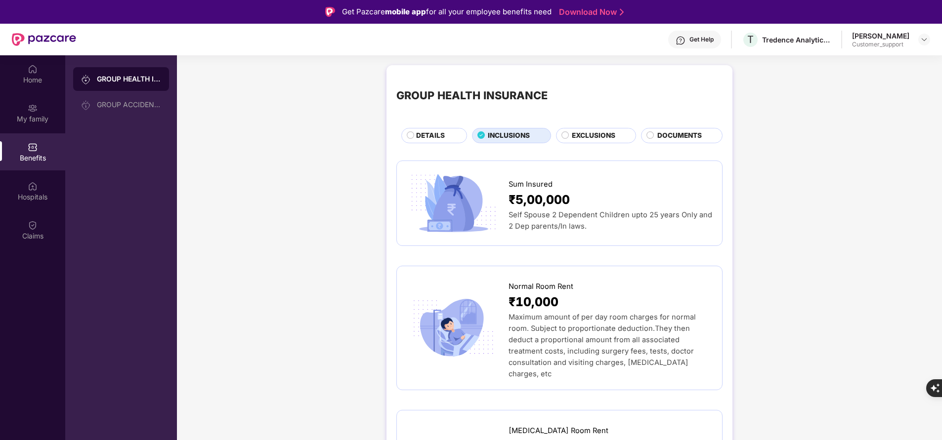
click at [433, 133] on span "DETAILS" at bounding box center [430, 135] width 29 height 10
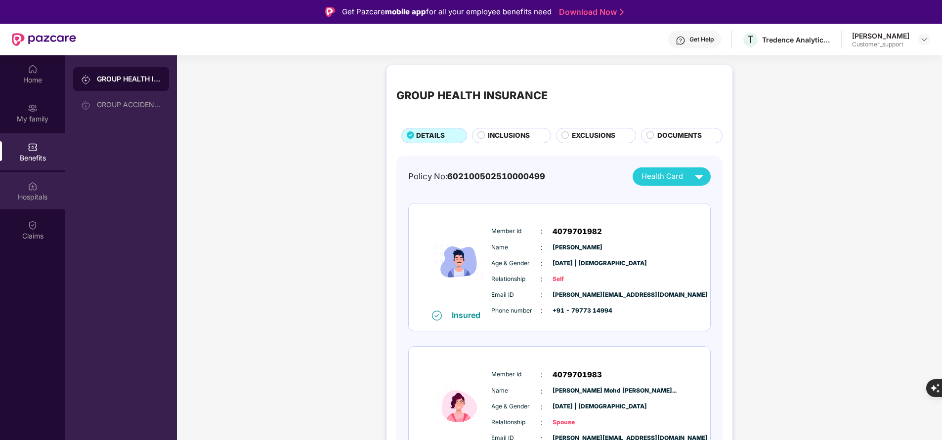
click at [35, 201] on div "Hospitals" at bounding box center [32, 197] width 65 height 10
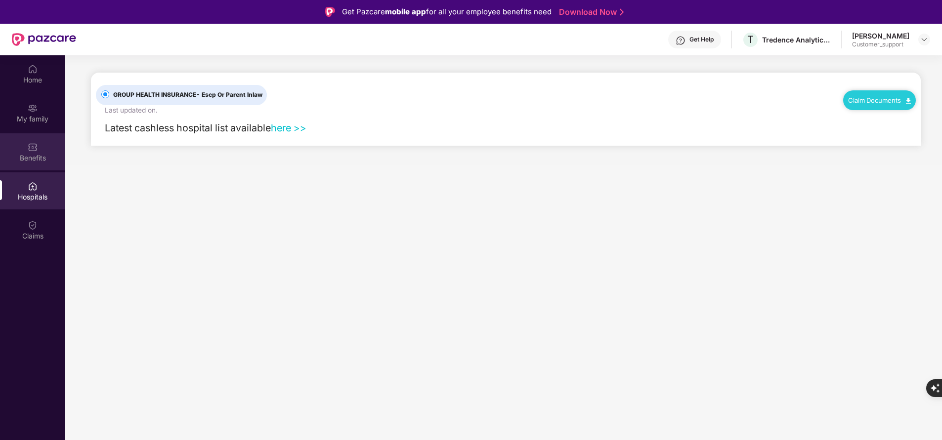
click at [34, 158] on div "Benefits" at bounding box center [32, 158] width 65 height 10
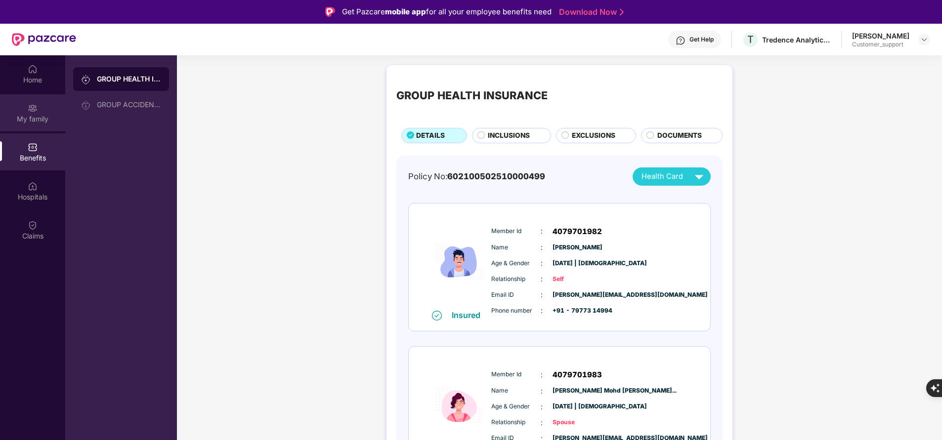
click at [38, 119] on div "My family" at bounding box center [32, 119] width 65 height 10
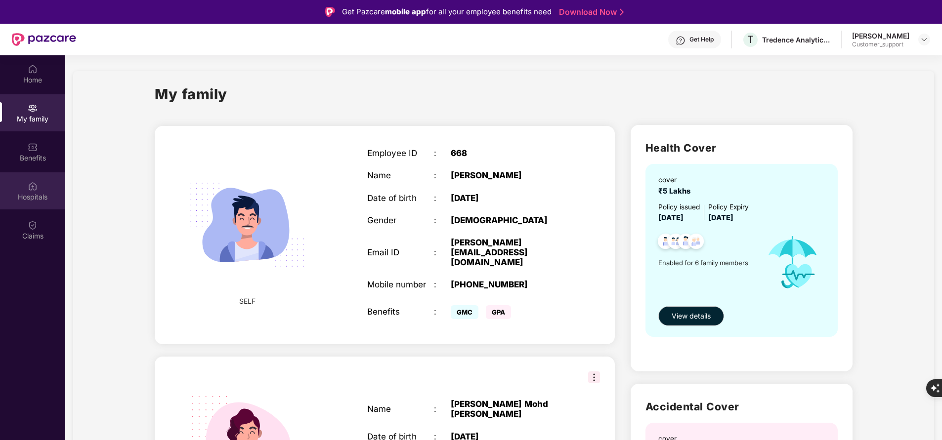
click at [29, 192] on div "Hospitals" at bounding box center [32, 197] width 65 height 10
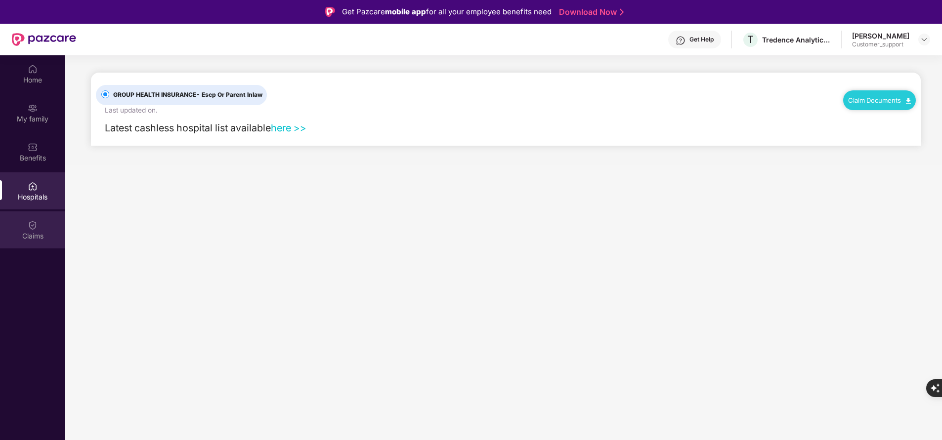
click at [27, 223] on div "Claims" at bounding box center [32, 229] width 65 height 37
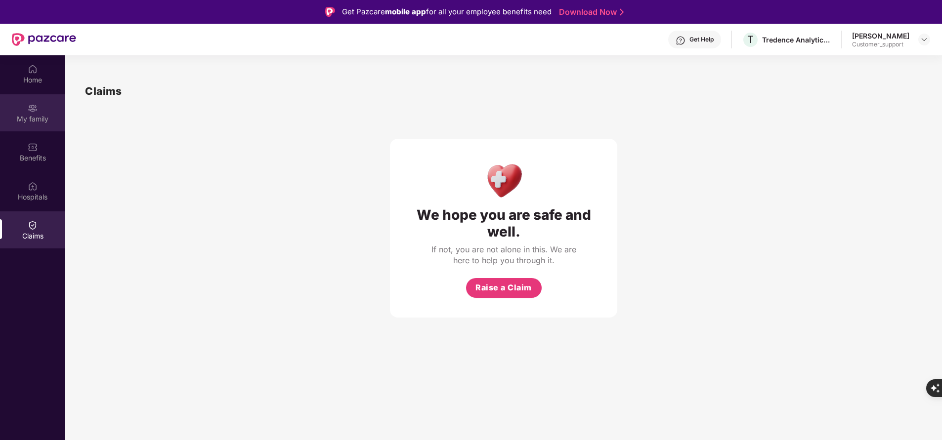
click at [43, 111] on div "My family" at bounding box center [32, 112] width 65 height 37
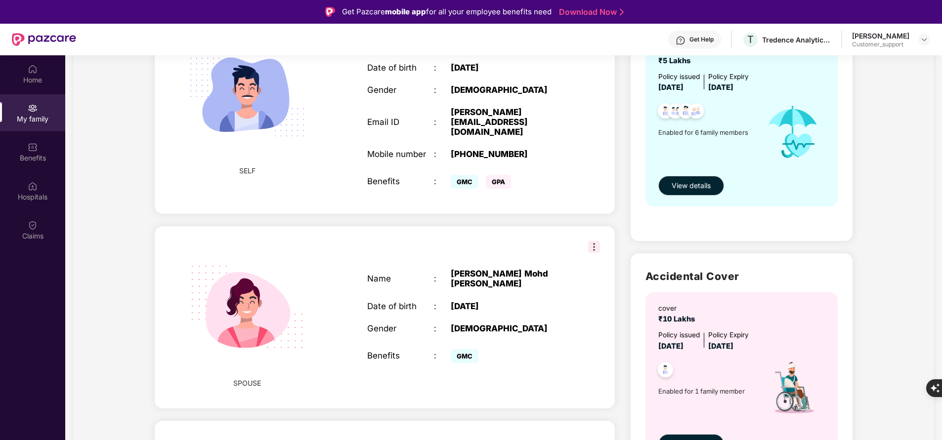
scroll to position [87, 0]
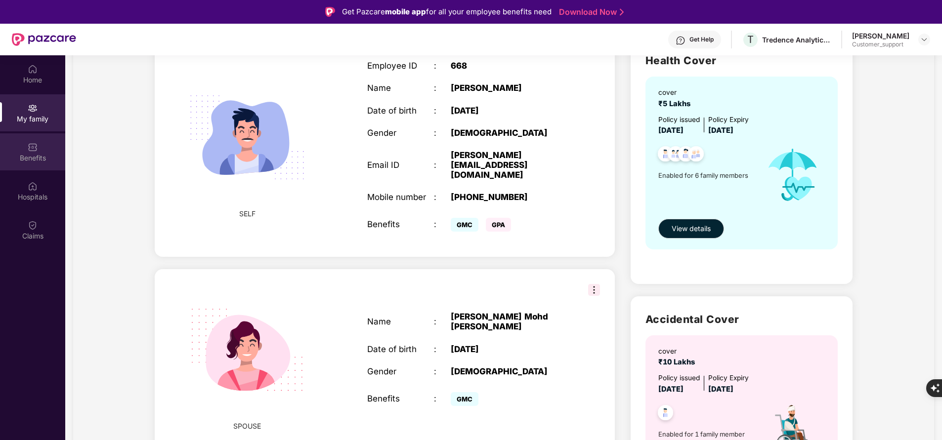
click at [35, 148] on img at bounding box center [33, 147] width 10 height 10
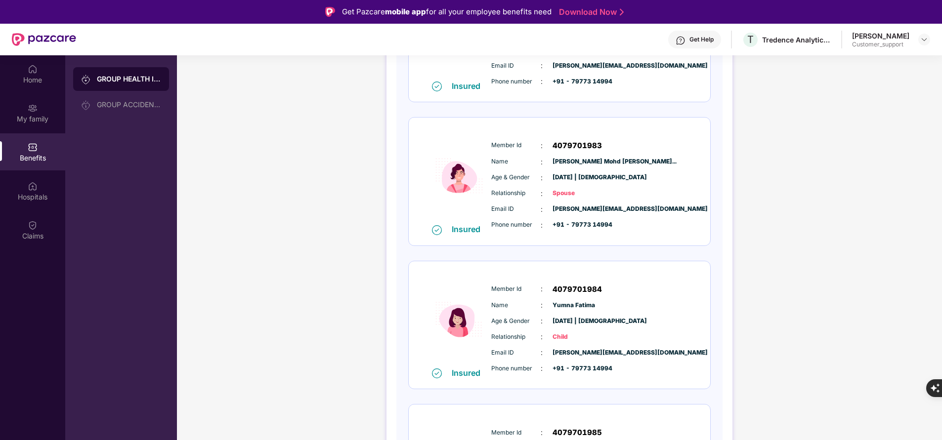
scroll to position [0, 0]
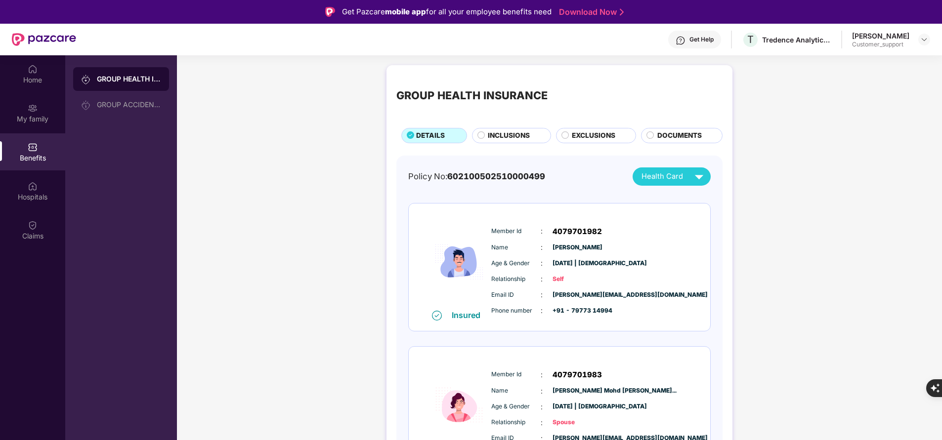
click at [500, 131] on span "INCLUSIONS" at bounding box center [509, 135] width 42 height 10
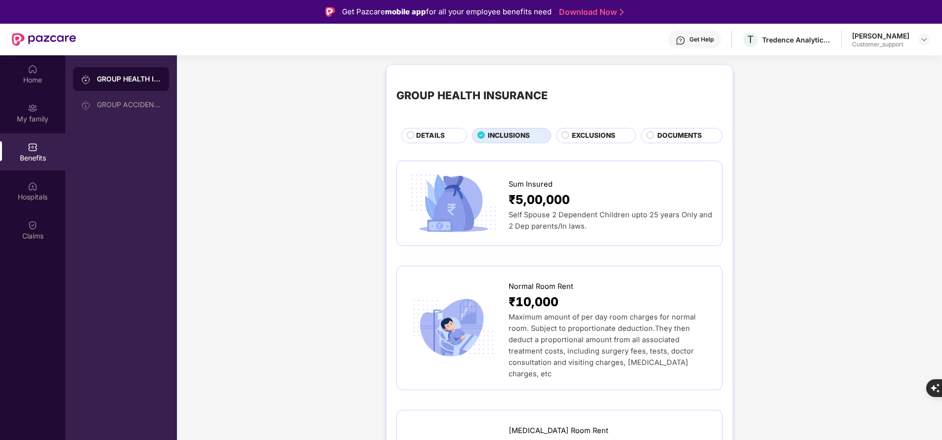
scroll to position [133, 0]
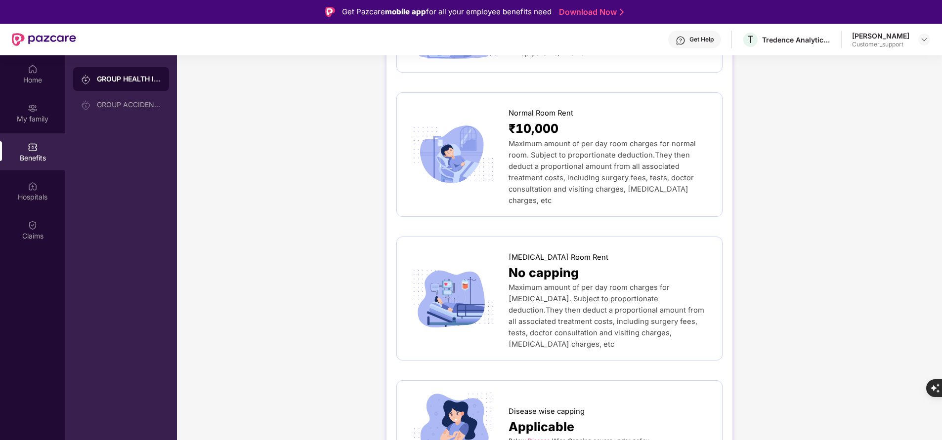
scroll to position [124, 0]
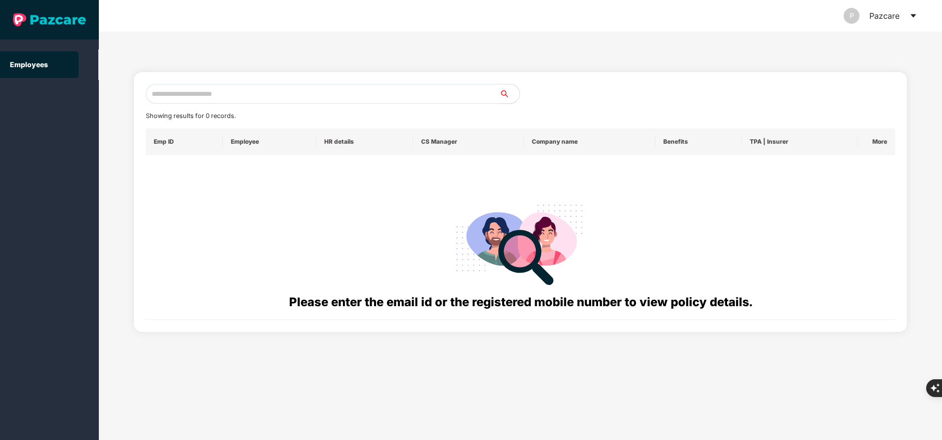
click at [246, 90] on input "text" at bounding box center [323, 94] width 354 height 20
paste input "**********"
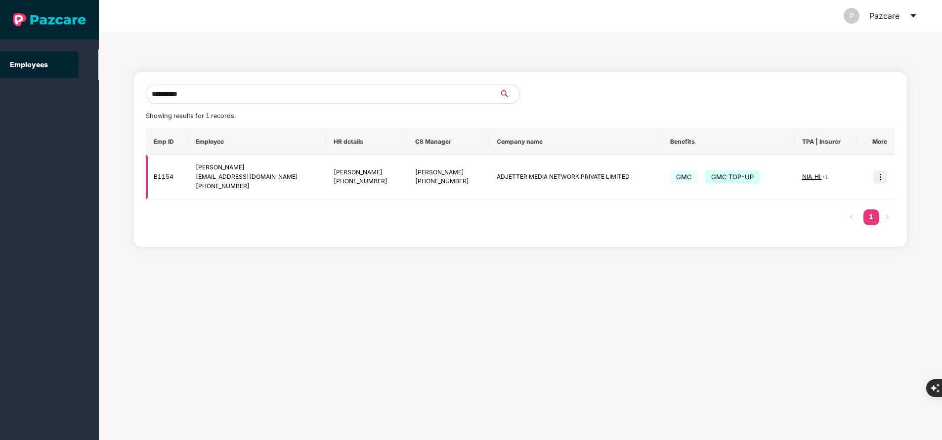
type input "**********"
click at [810, 177] on span "NIA_HI" at bounding box center [812, 176] width 20 height 7
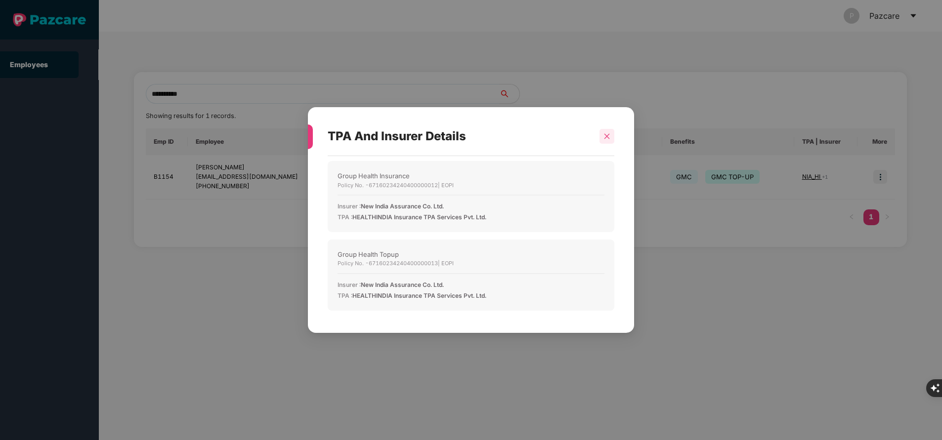
click at [610, 136] on icon "close" at bounding box center [606, 136] width 7 height 7
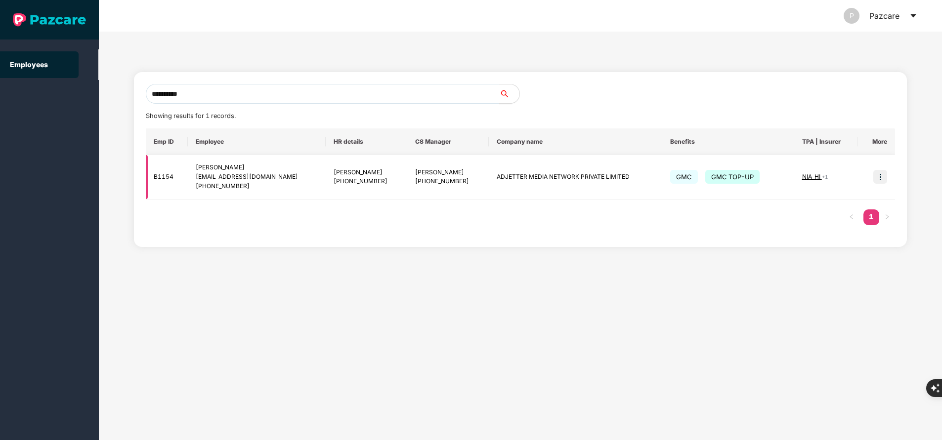
click at [877, 179] on img at bounding box center [880, 177] width 14 height 14
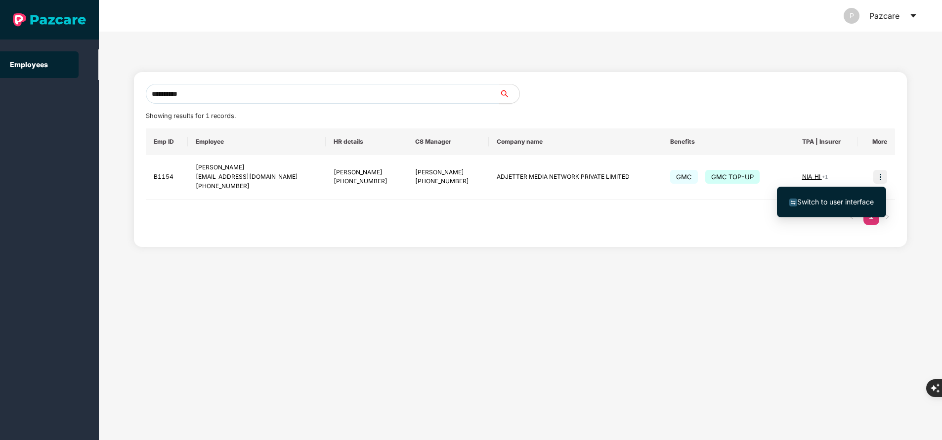
click at [832, 204] on span "Switch to user interface" at bounding box center [835, 202] width 77 height 8
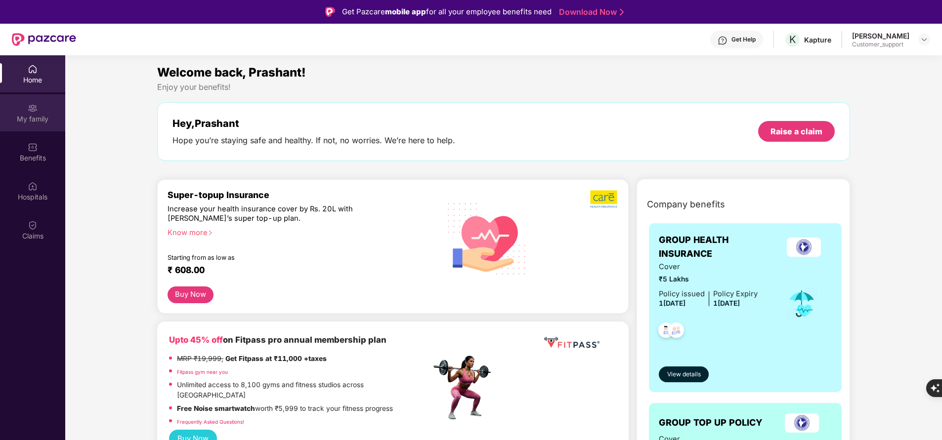
click at [28, 115] on div "My family" at bounding box center [32, 119] width 65 height 10
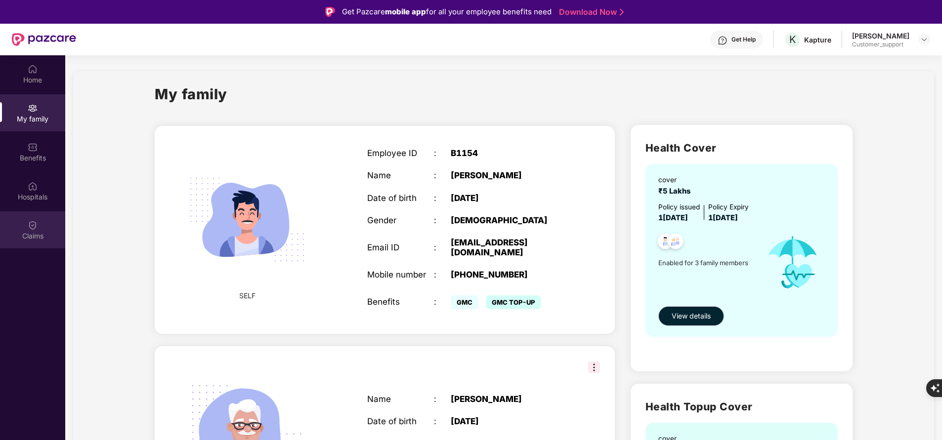
click at [35, 240] on div "Claims" at bounding box center [32, 236] width 65 height 10
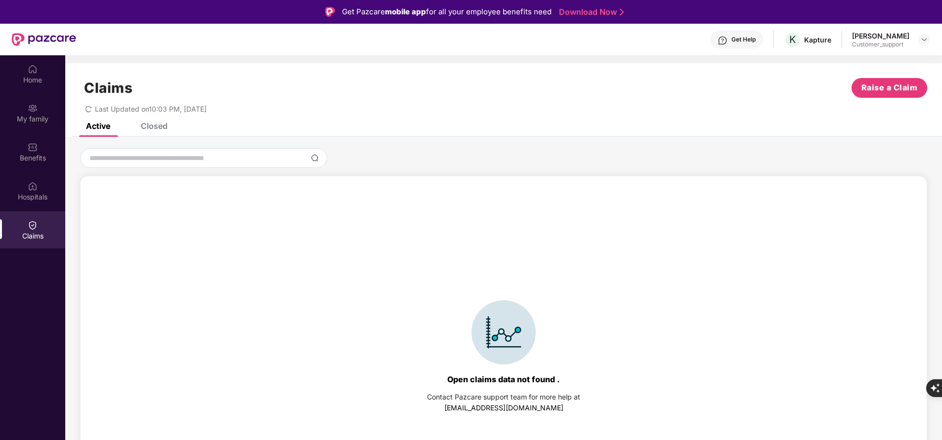
click at [154, 128] on div "Closed" at bounding box center [154, 126] width 27 height 10
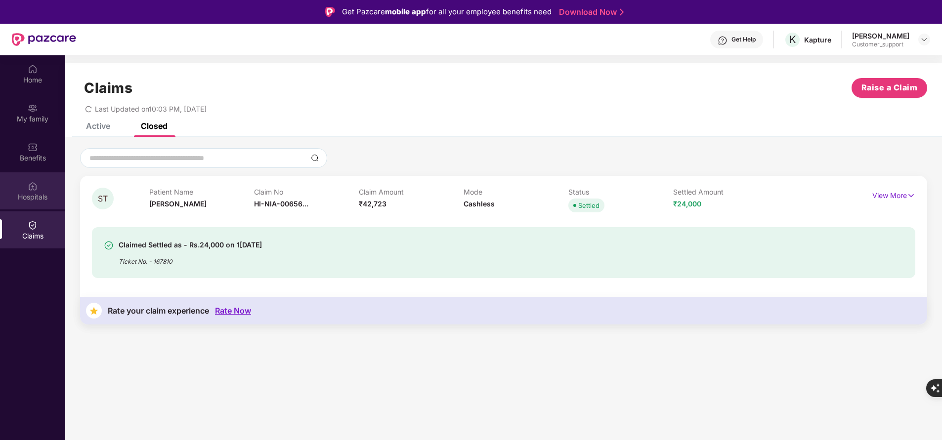
click at [42, 189] on div "Hospitals" at bounding box center [32, 190] width 65 height 37
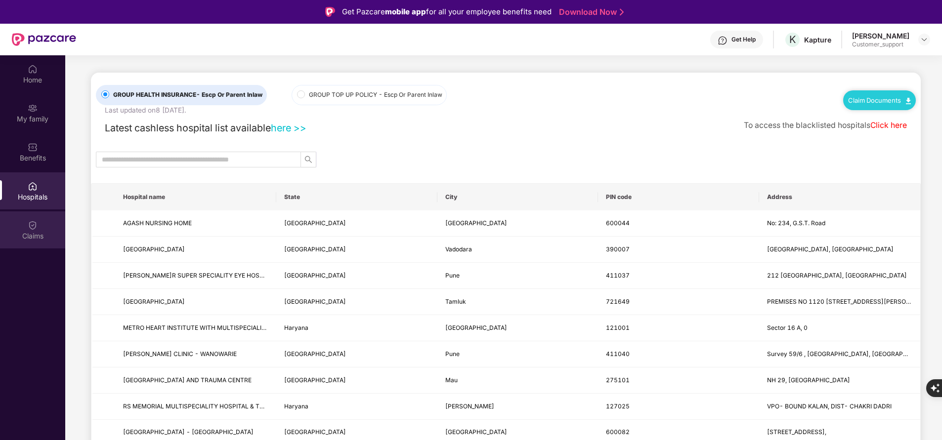
click at [25, 232] on div "Claims" at bounding box center [32, 236] width 65 height 10
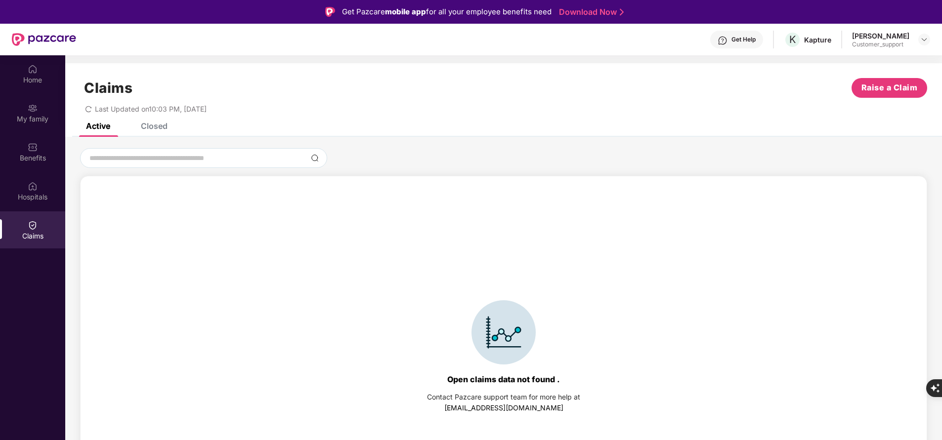
click at [160, 124] on div "Closed" at bounding box center [154, 126] width 27 height 10
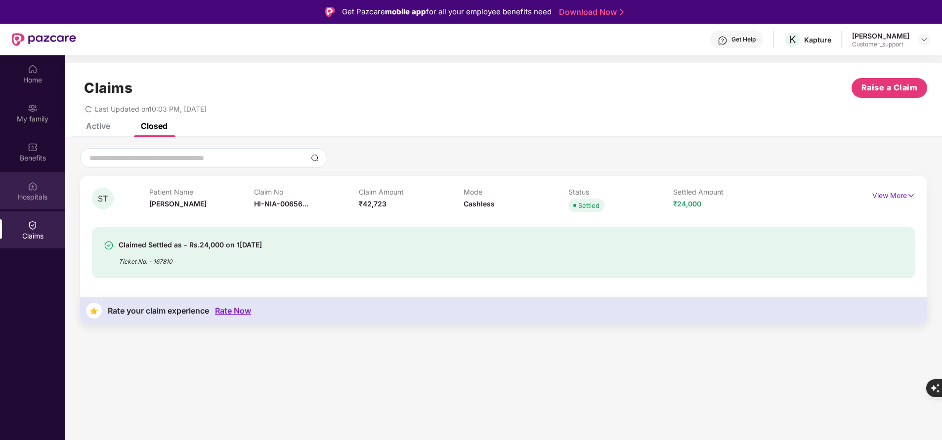
click at [33, 196] on div "Hospitals" at bounding box center [32, 197] width 65 height 10
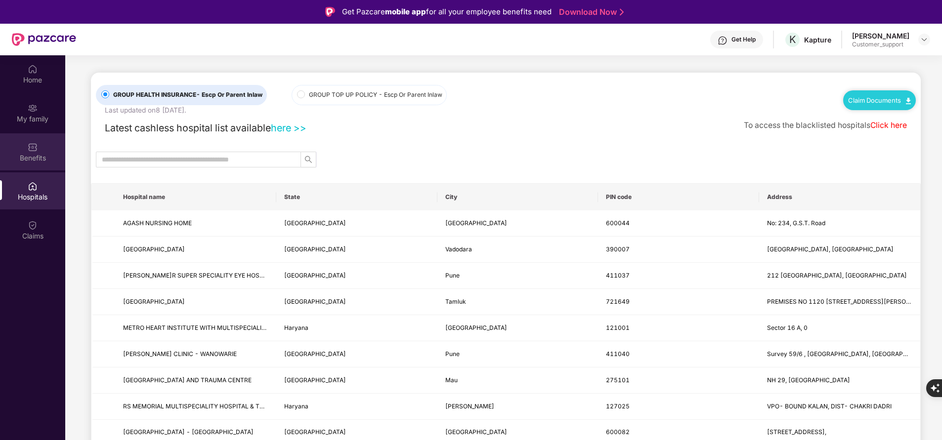
click at [39, 156] on div "Benefits" at bounding box center [32, 158] width 65 height 10
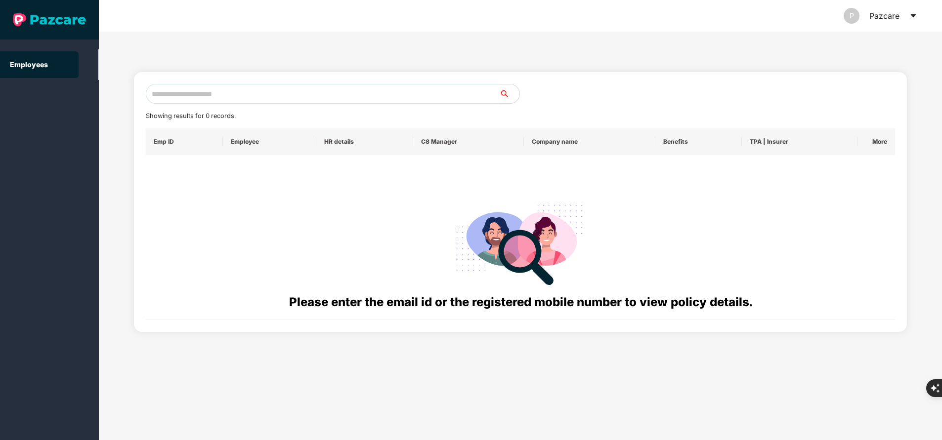
click at [268, 96] on input "text" at bounding box center [323, 94] width 354 height 20
paste input "**********"
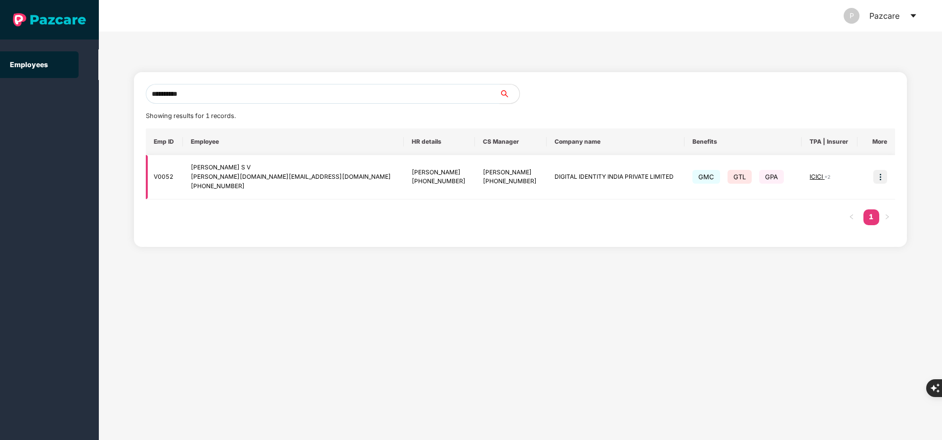
type input "**********"
click at [876, 179] on img at bounding box center [880, 177] width 14 height 14
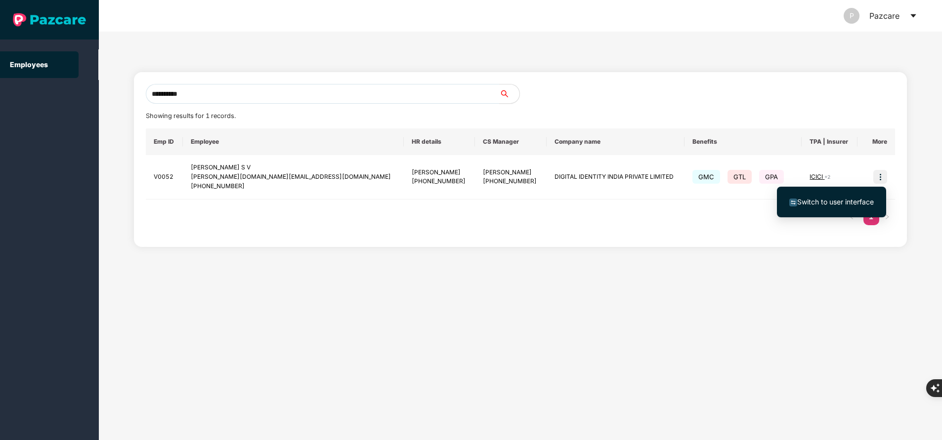
click at [824, 203] on span "Switch to user interface" at bounding box center [835, 202] width 77 height 8
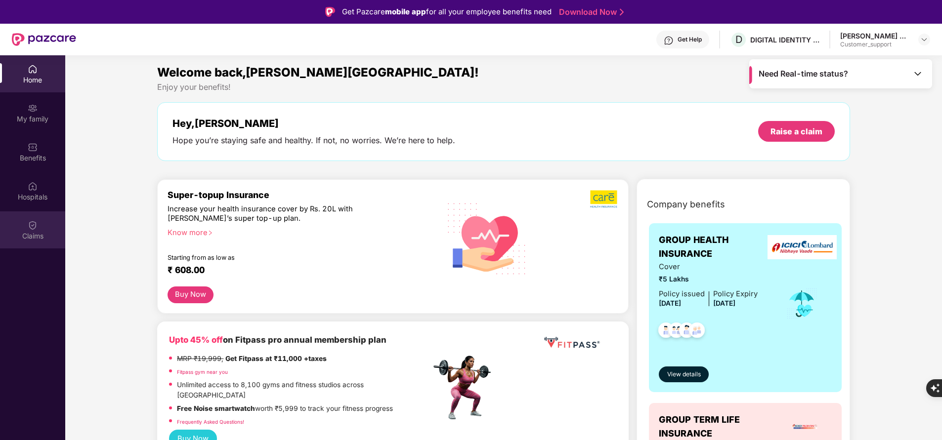
click at [37, 235] on div "Claims" at bounding box center [32, 236] width 65 height 10
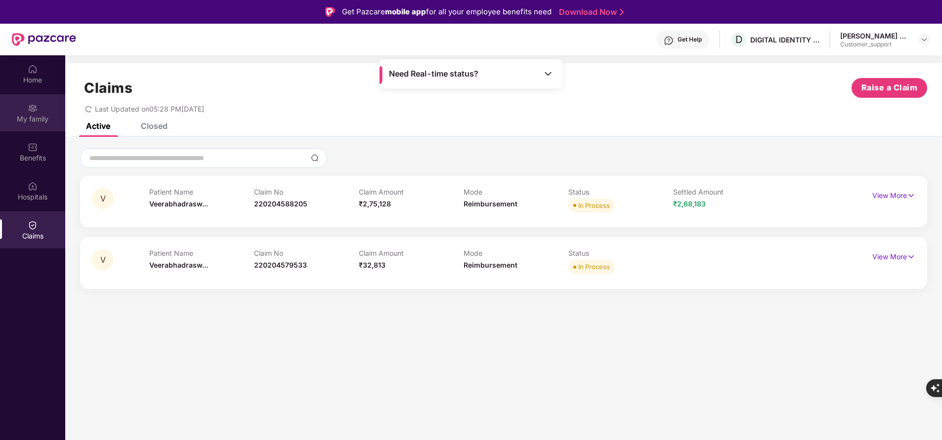
click at [29, 107] on img at bounding box center [33, 108] width 10 height 10
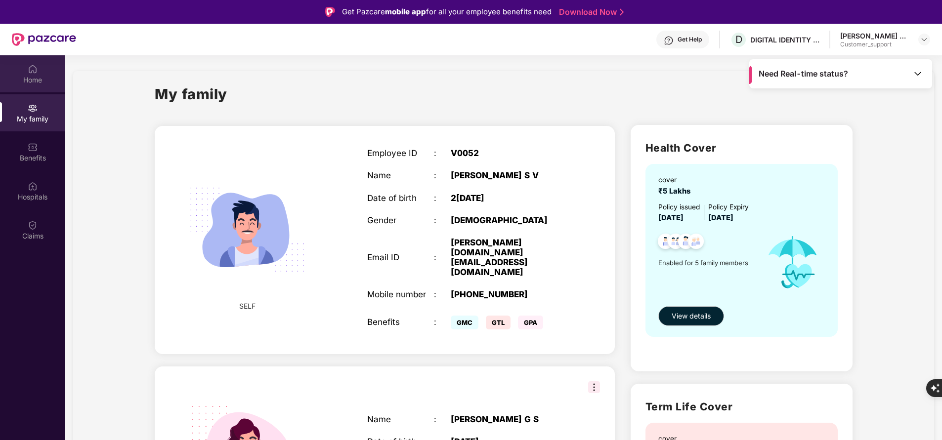
click at [32, 81] on div "Home" at bounding box center [32, 80] width 65 height 10
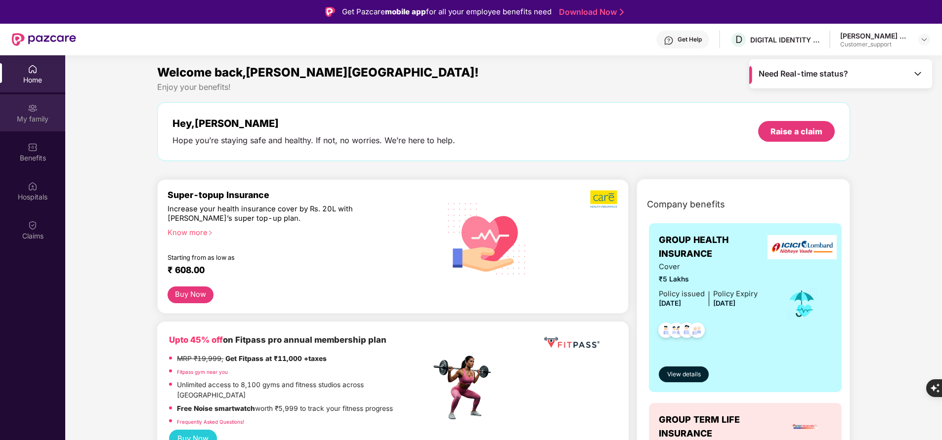
click at [37, 122] on div "My family" at bounding box center [32, 119] width 65 height 10
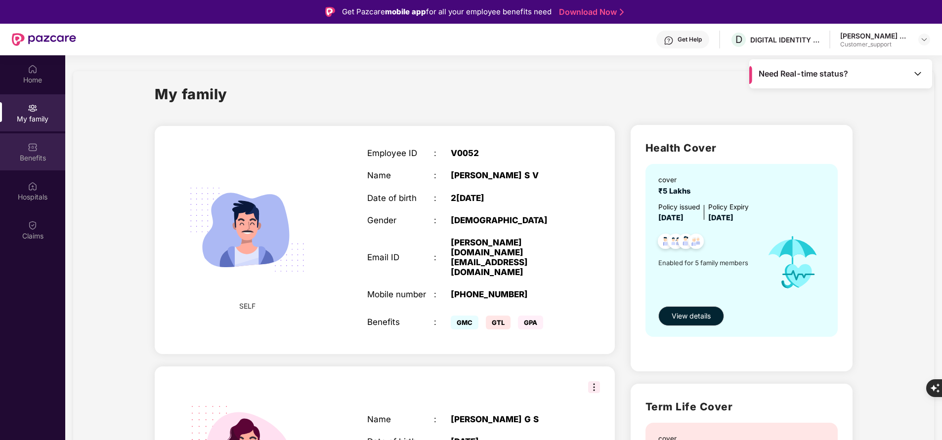
click at [34, 161] on div "Benefits" at bounding box center [32, 158] width 65 height 10
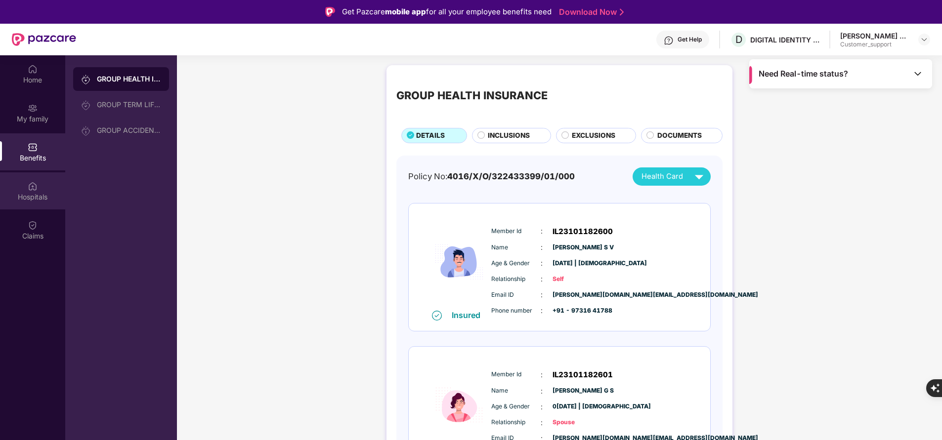
click at [44, 196] on div "Hospitals" at bounding box center [32, 197] width 65 height 10
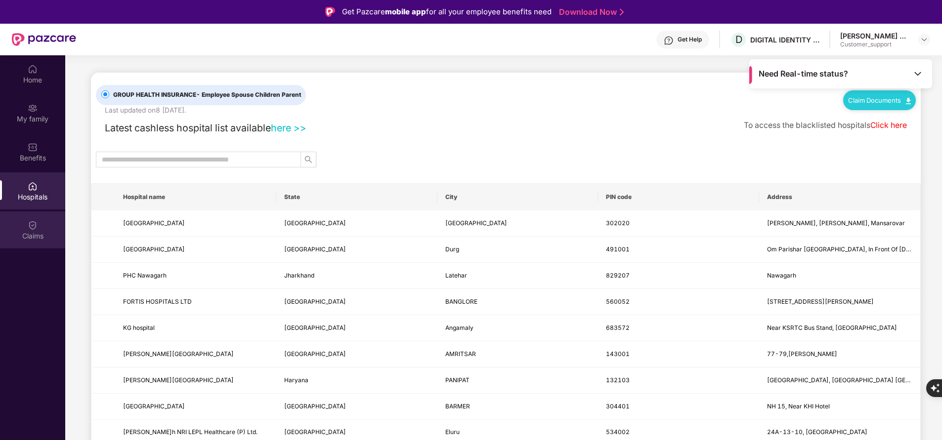
click at [32, 231] on div "Claims" at bounding box center [32, 236] width 65 height 10
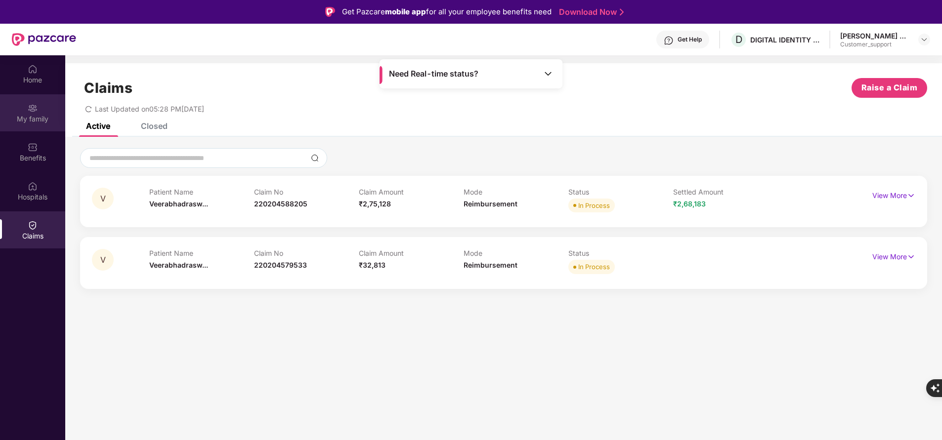
click at [32, 108] on img at bounding box center [33, 108] width 10 height 10
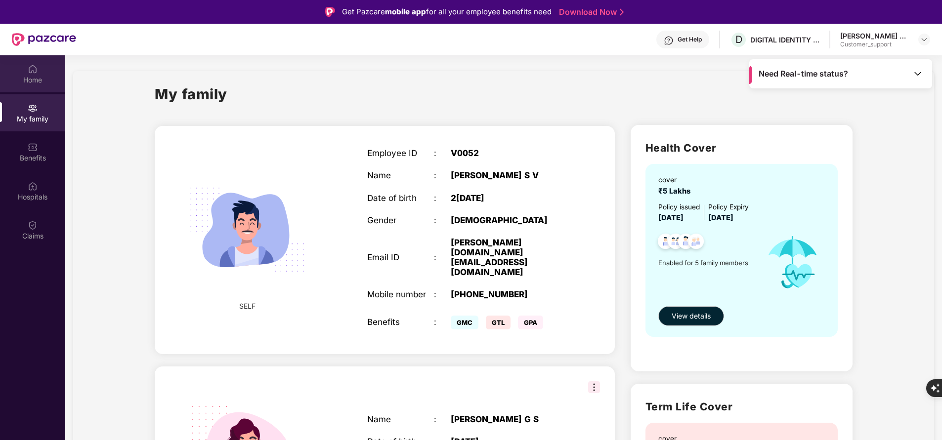
click at [31, 73] on img at bounding box center [33, 69] width 10 height 10
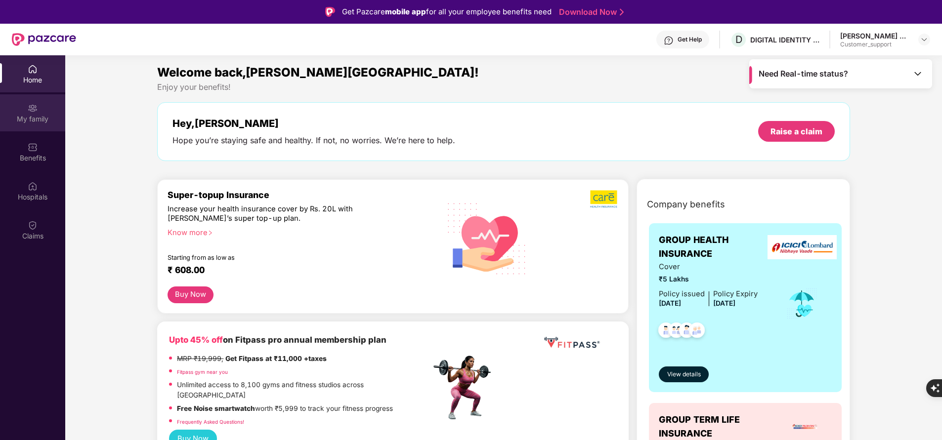
click at [30, 117] on div "My family" at bounding box center [32, 119] width 65 height 10
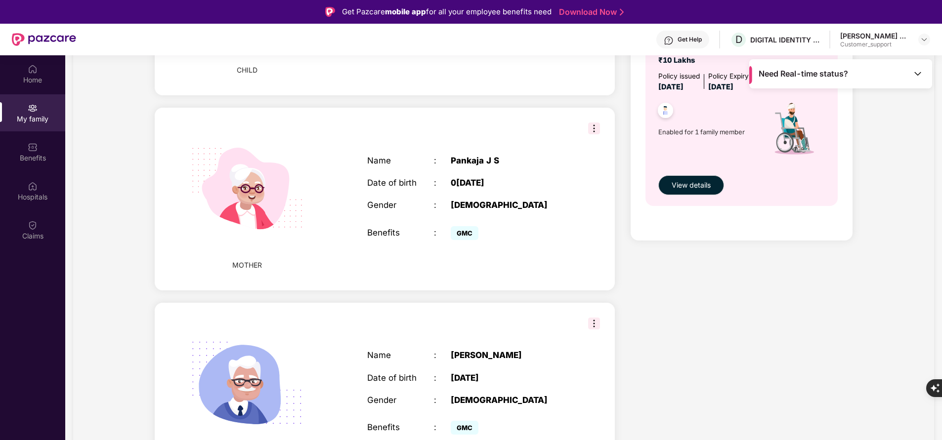
scroll to position [55, 0]
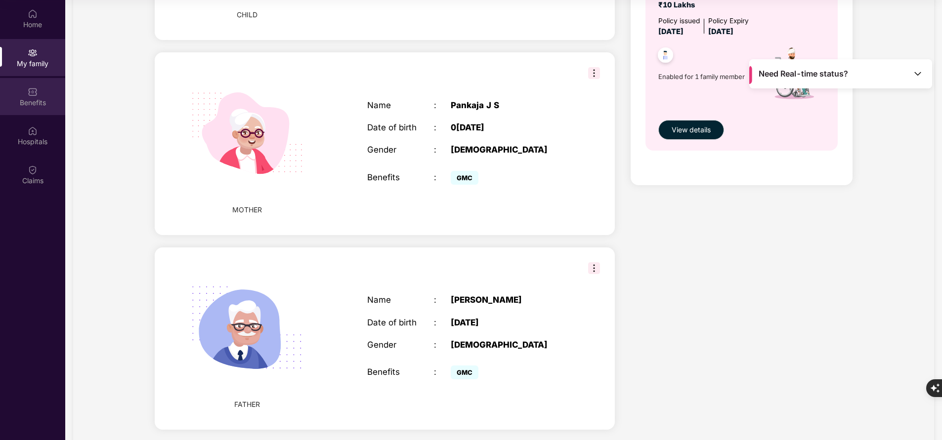
click at [28, 95] on img at bounding box center [33, 92] width 10 height 10
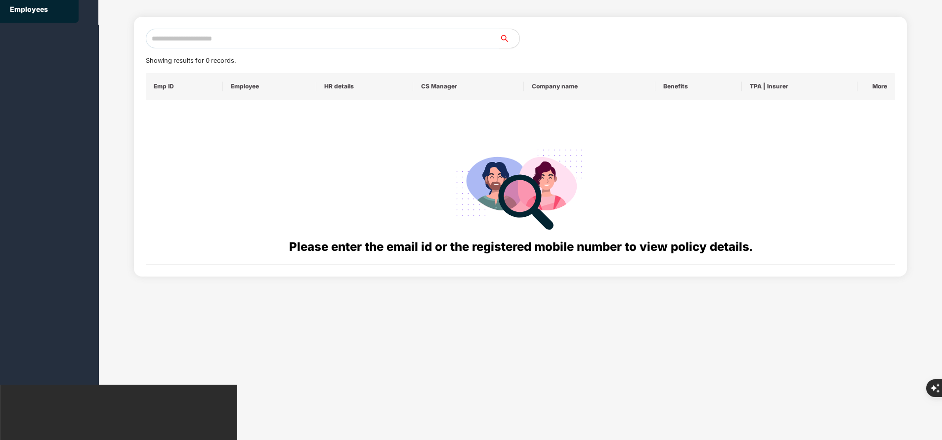
scroll to position [0, 0]
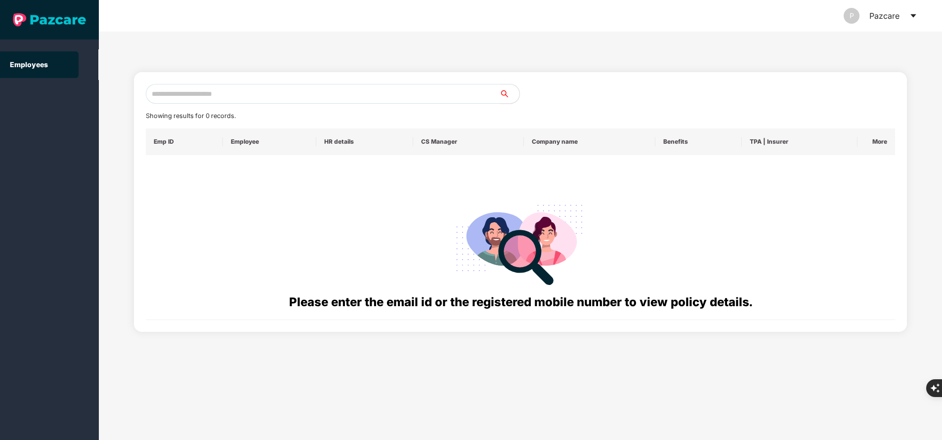
paste input "**********"
click at [232, 99] on input "**********" at bounding box center [323, 94] width 354 height 20
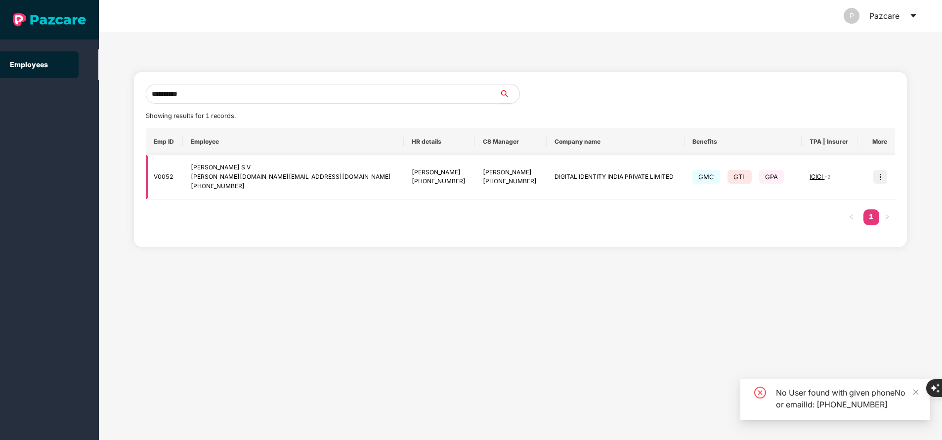
type input "**********"
click at [809, 174] on span "ICICI" at bounding box center [816, 176] width 15 height 7
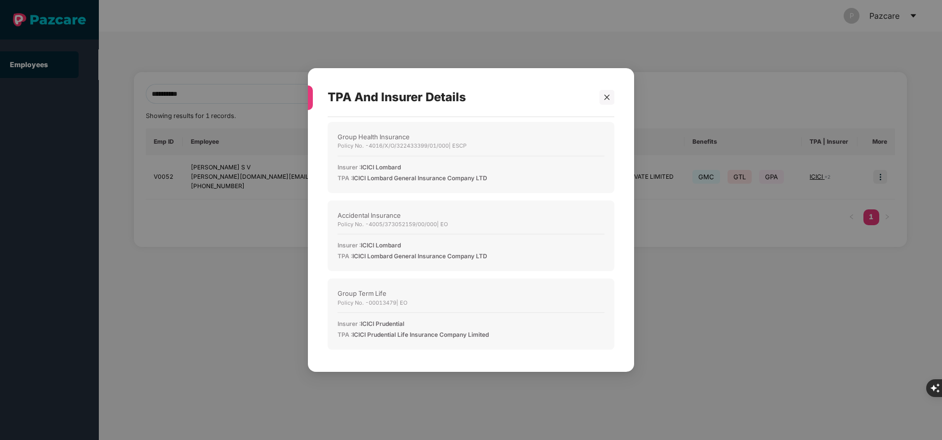
click at [693, 277] on div "TPA And Insurer Details Group Health Insurance Policy No. - 4016/X/O/322433399/…" at bounding box center [471, 220] width 942 height 440
click at [597, 94] on div at bounding box center [602, 97] width 24 height 15
click at [608, 98] on icon "close" at bounding box center [606, 96] width 5 height 5
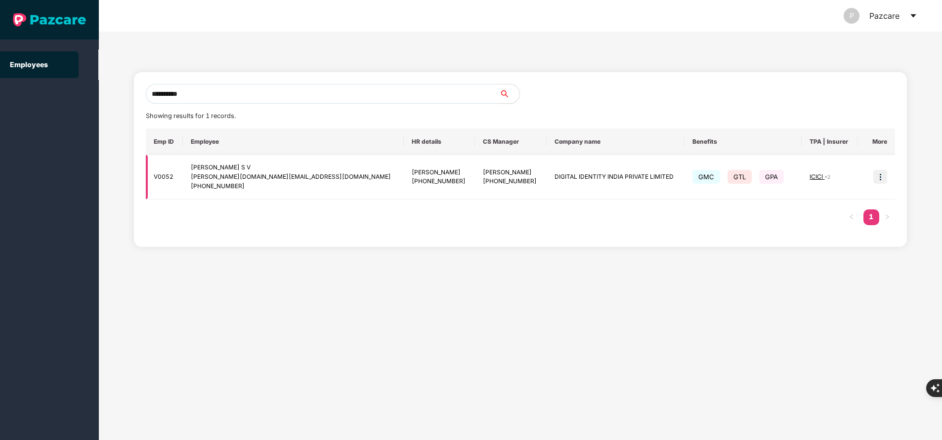
click at [881, 173] on img at bounding box center [880, 177] width 14 height 14
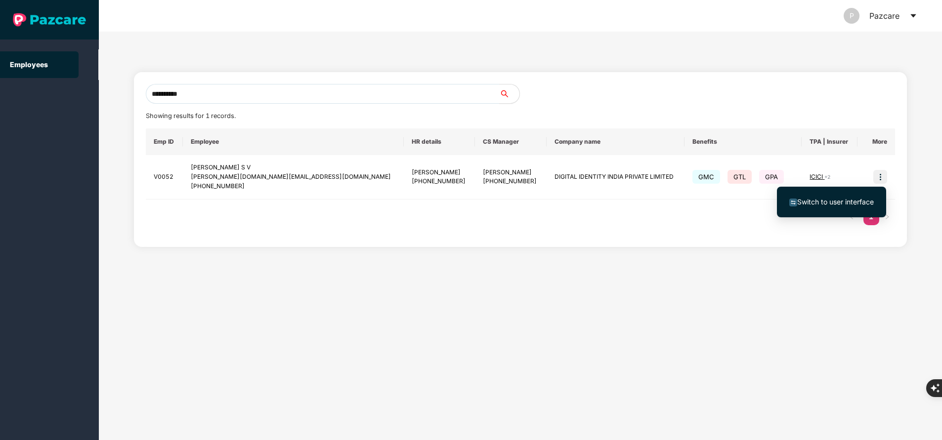
click at [816, 200] on span "Switch to user interface" at bounding box center [835, 202] width 77 height 8
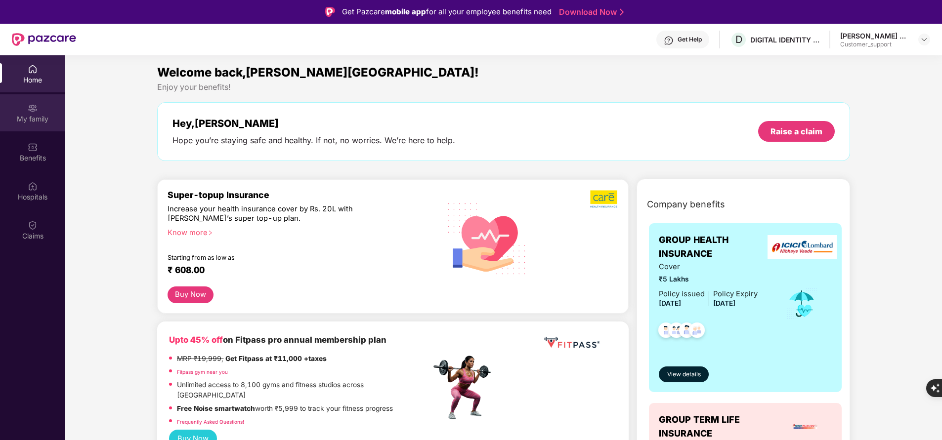
click at [28, 113] on div "My family" at bounding box center [32, 112] width 65 height 37
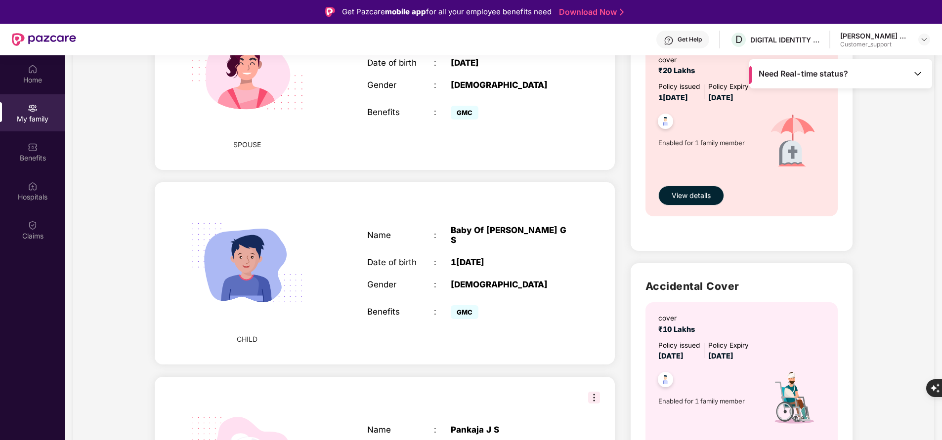
scroll to position [648, 0]
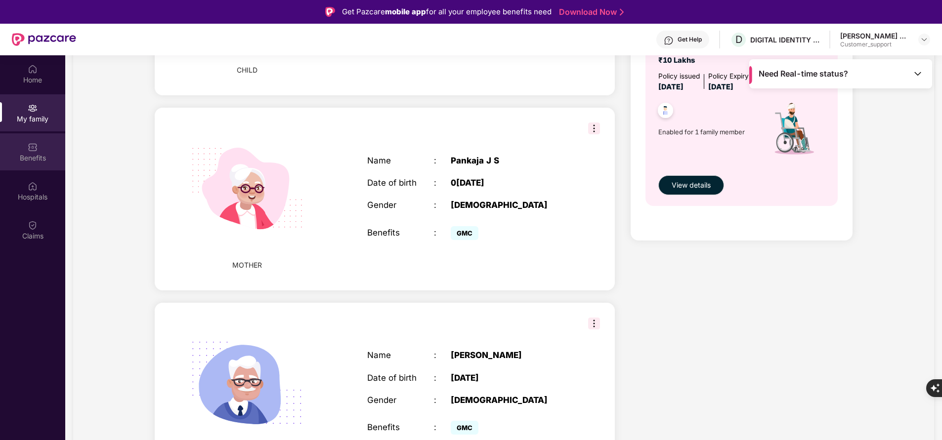
click at [30, 150] on img at bounding box center [33, 147] width 10 height 10
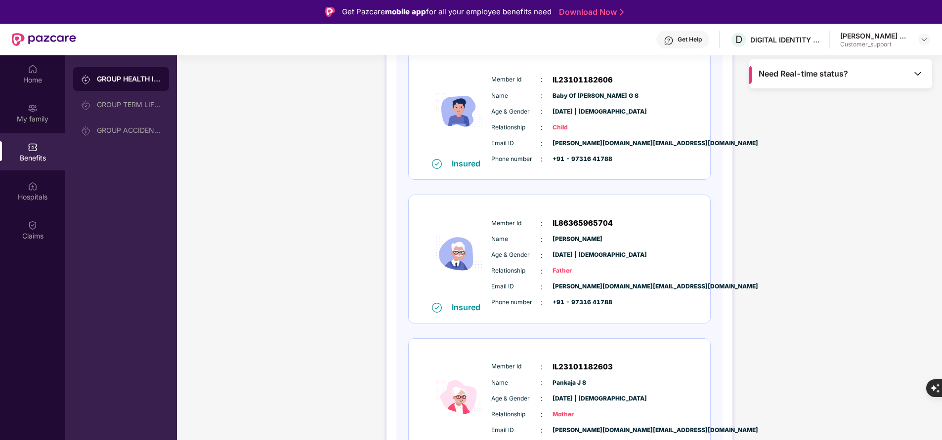
scroll to position [438, 0]
click at [500, 228] on span "Member Id" at bounding box center [515, 223] width 49 height 9
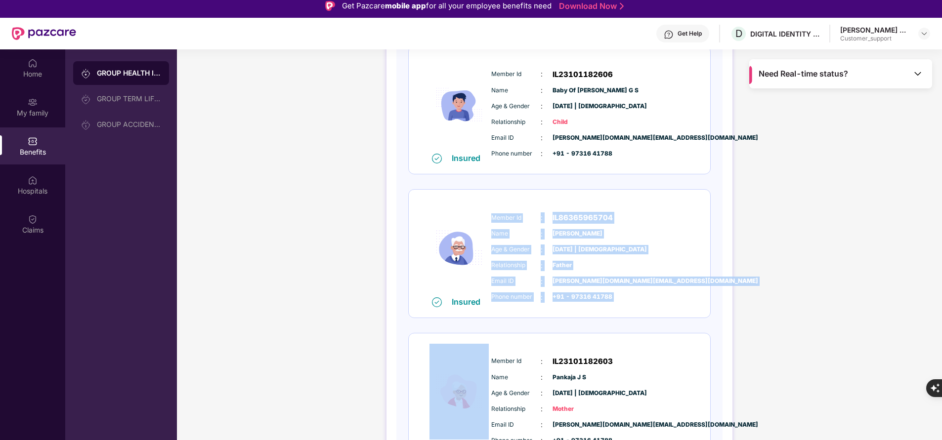
scroll to position [17, 0]
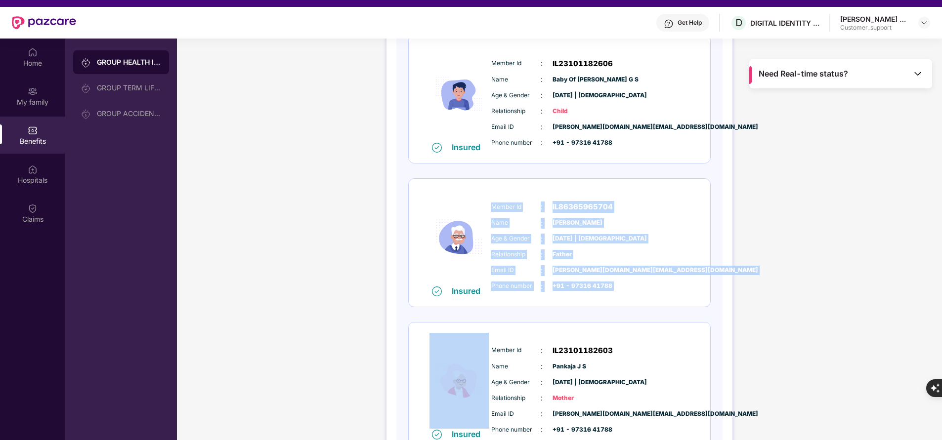
copy div "Member Id : IL86365965704 Name : Veerabhadraswamy Age & Gender : 20 Apr 1963 | …"
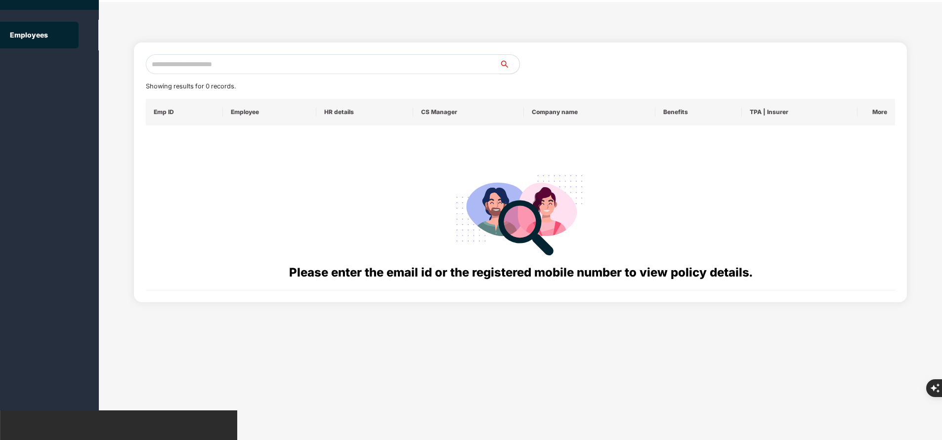
scroll to position [0, 0]
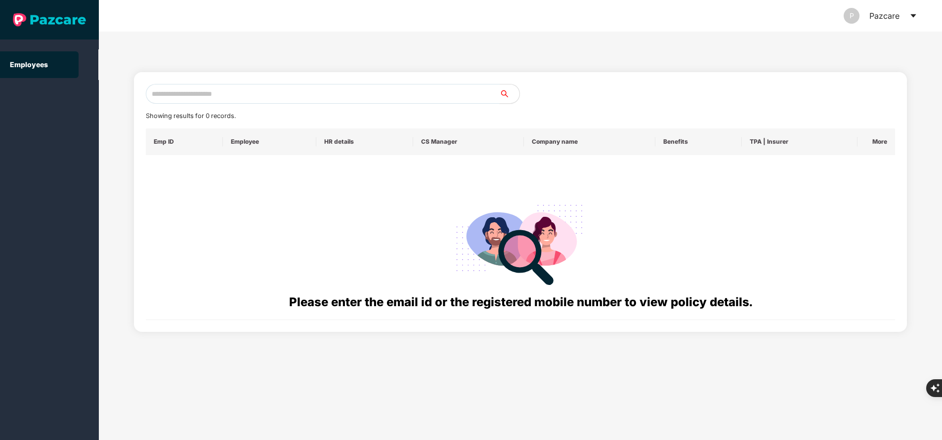
paste input "**********"
click at [247, 96] on input "text" at bounding box center [323, 94] width 354 height 20
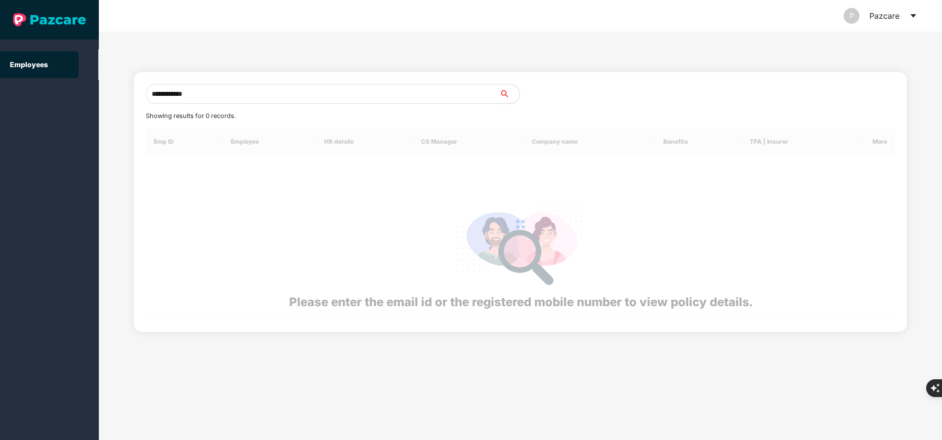
click at [247, 96] on input "**********" at bounding box center [323, 94] width 354 height 20
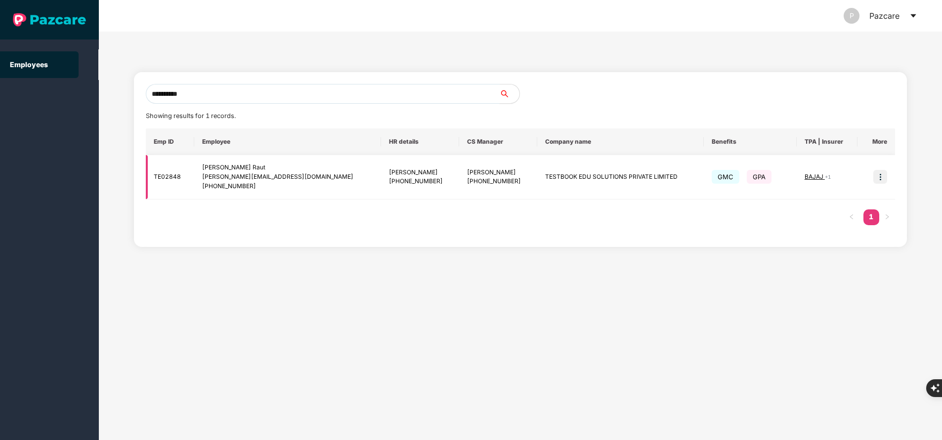
type input "**********"
click at [881, 180] on img at bounding box center [880, 177] width 14 height 14
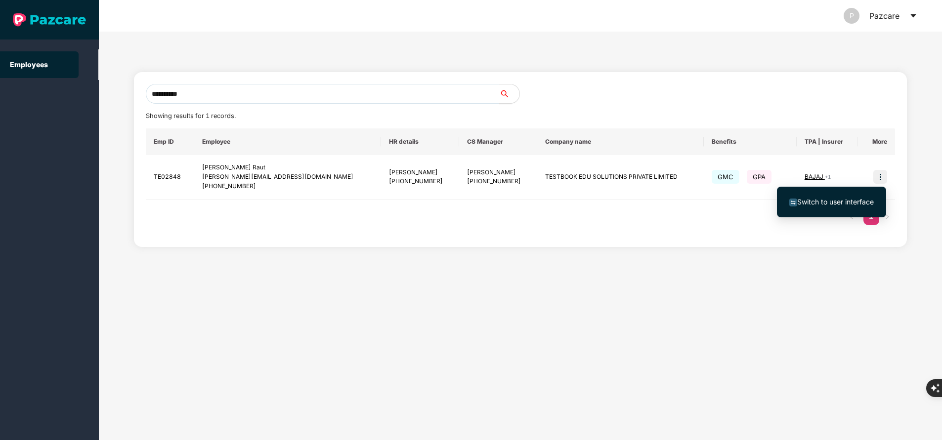
click at [836, 197] on span "Switch to user interface" at bounding box center [831, 202] width 84 height 11
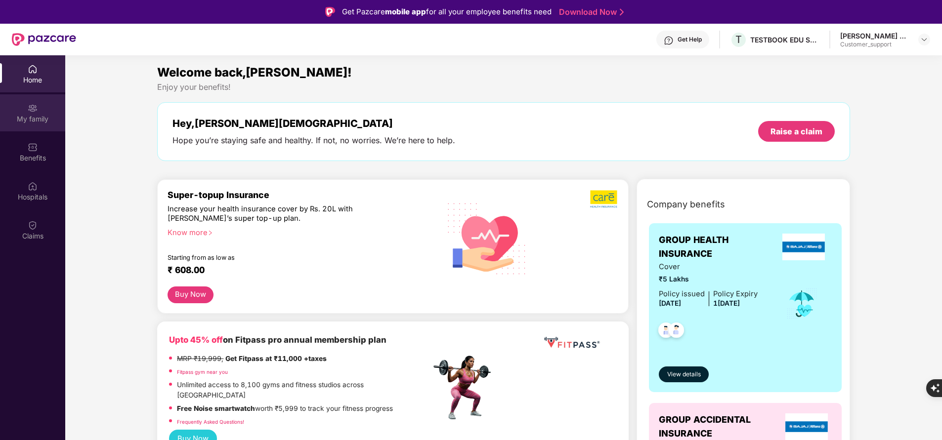
click at [30, 112] on img at bounding box center [33, 108] width 10 height 10
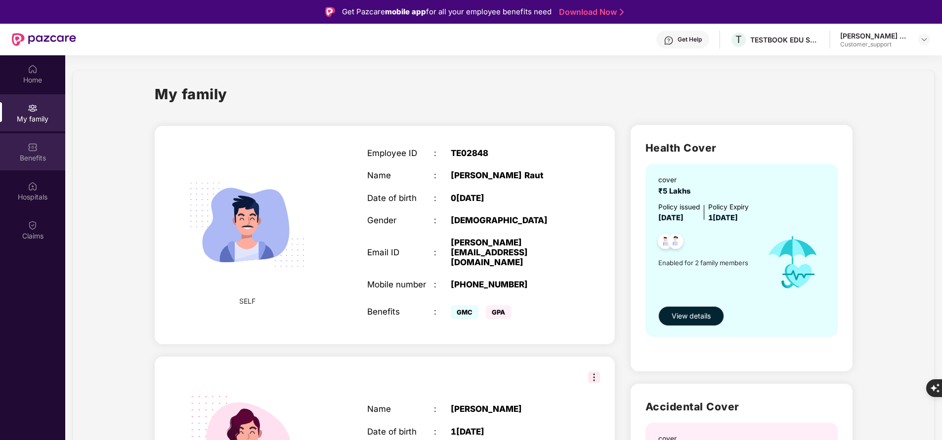
click at [41, 163] on div "Benefits" at bounding box center [32, 151] width 65 height 37
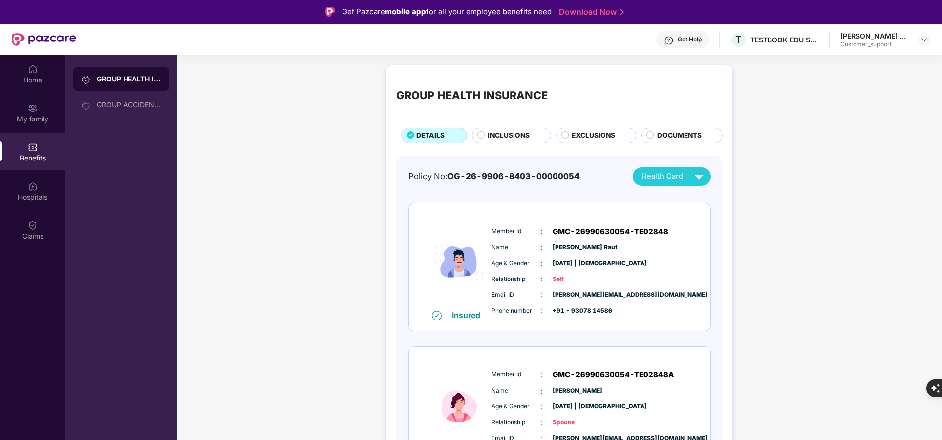
click at [506, 229] on span "Member Id" at bounding box center [515, 231] width 49 height 9
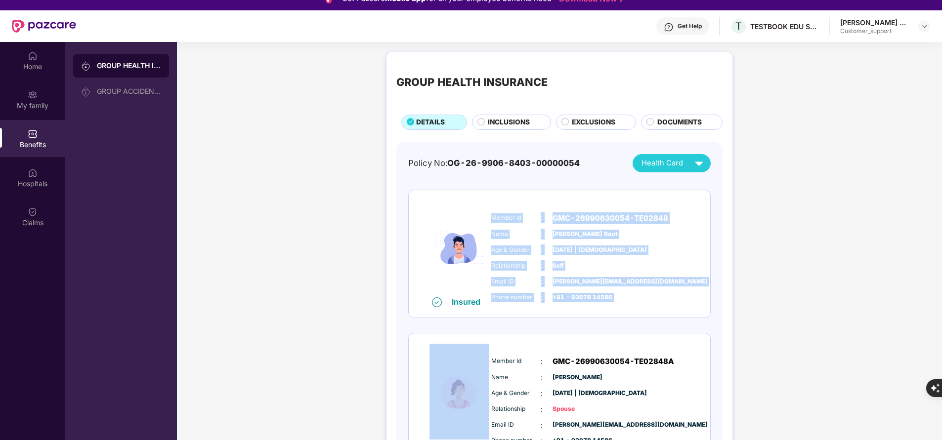
scroll to position [24, 0]
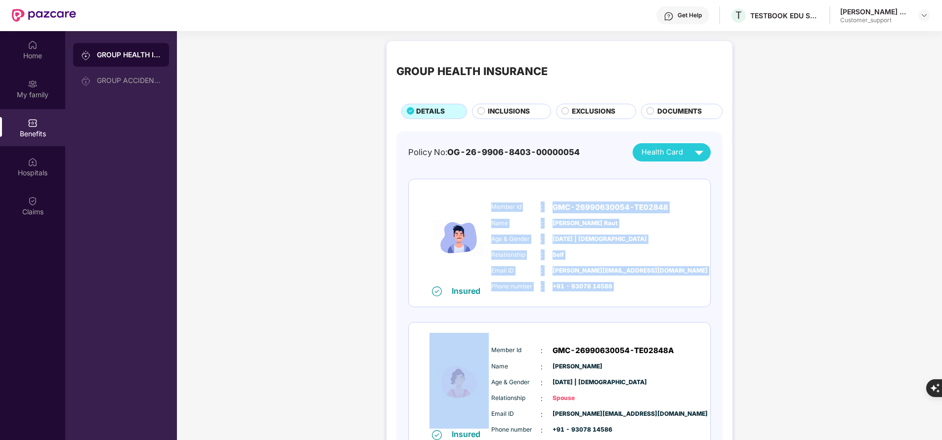
copy div "Member Id : GMC-26990630054-TE02848 Name : Vaibhav Prabhakarrao Raut Age & Gend…"
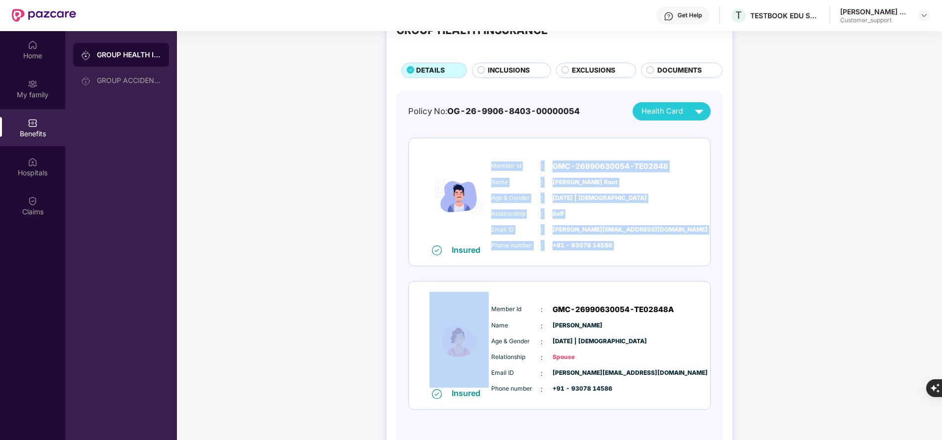
copy div "Member Id : GMC-26990630054-TE02848 Name : Vaibhav Prabhakarrao Raut Age & Gend…"
click at [757, 229] on div "GROUP HEALTH INSURANCE DETAILS INCLUSIONS EXCLUSIONS DOCUMENTS Policy No: OG-26…" at bounding box center [559, 233] width 765 height 476
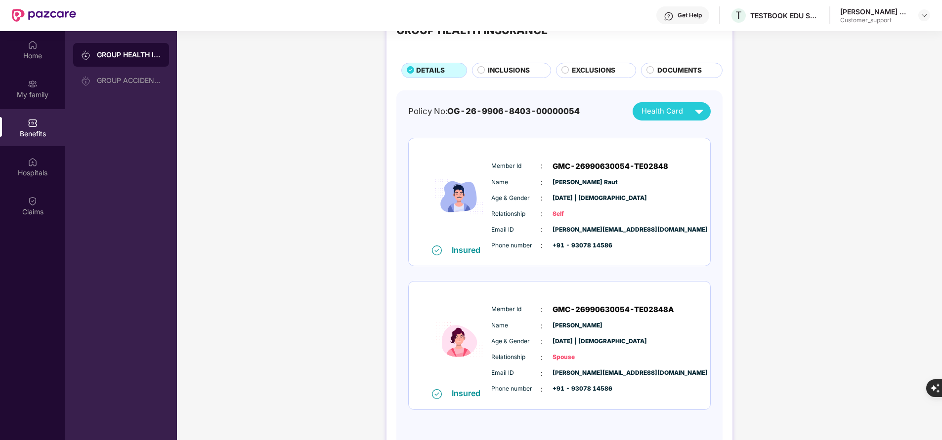
click at [598, 167] on span "GMC-26990630054-TE02848" at bounding box center [610, 167] width 116 height 12
